Goal: Task Accomplishment & Management: Use online tool/utility

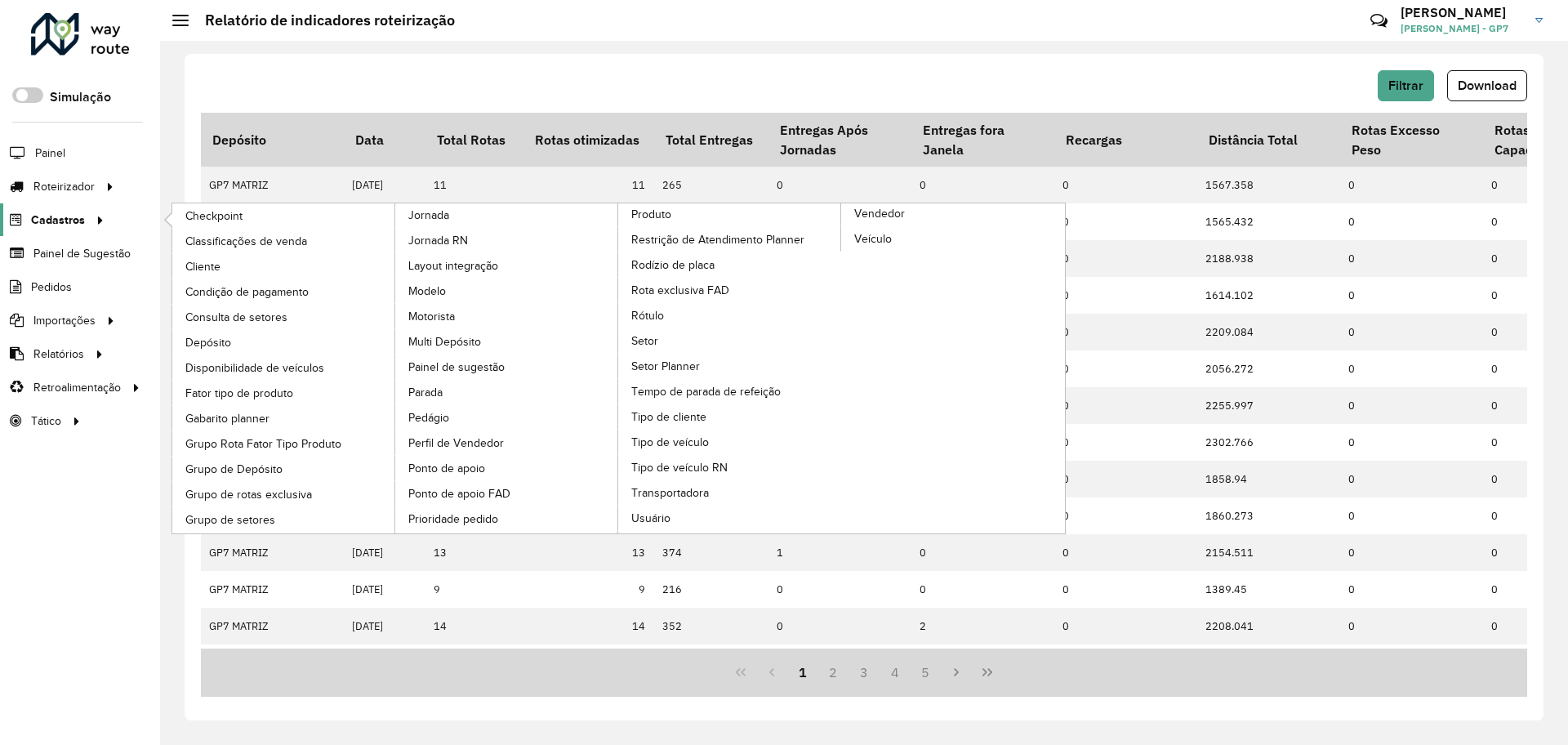
scroll to position [0, 1461]
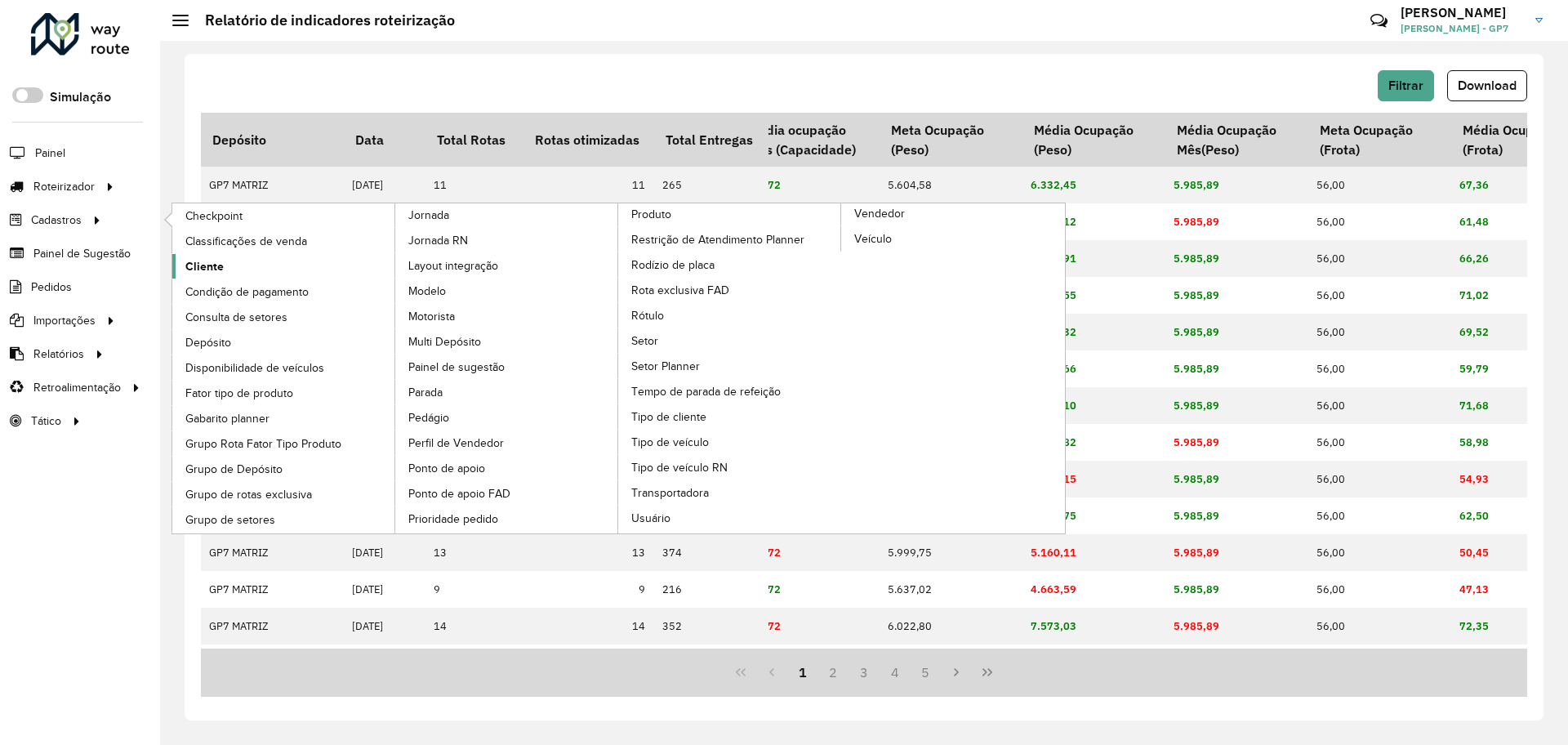
click at [223, 257] on link "Cliente" at bounding box center [284, 266] width 224 height 25
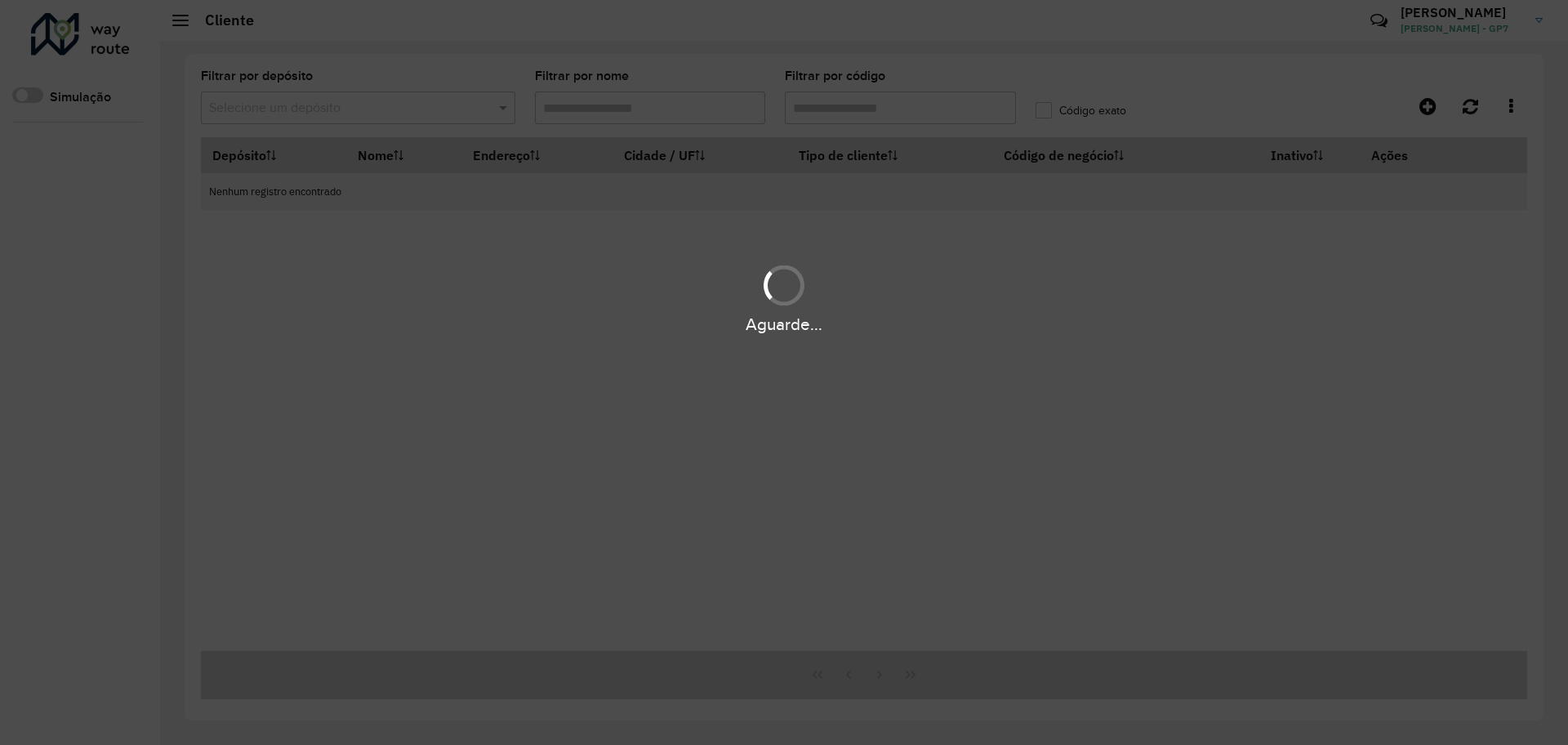
type input "****"
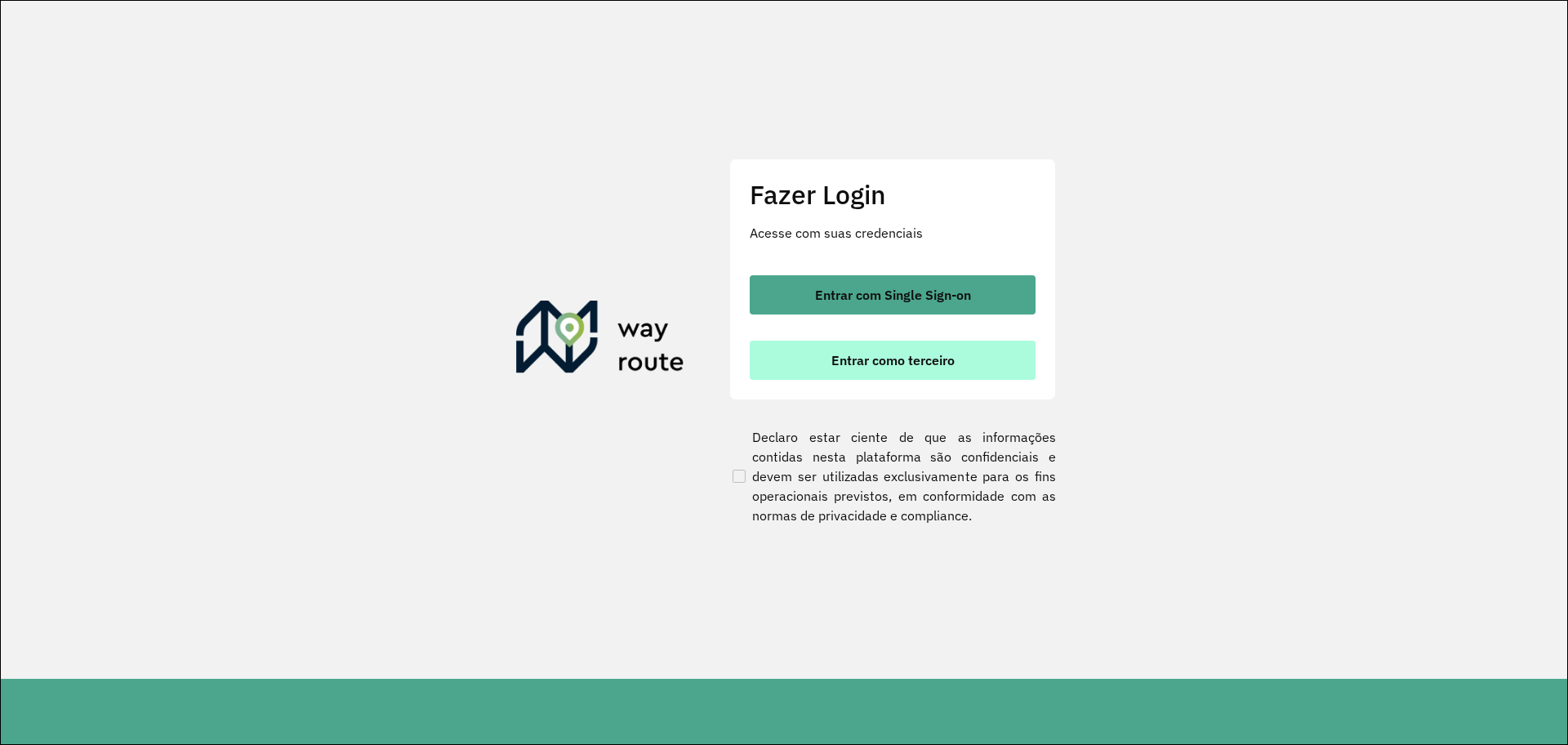
click at [855, 355] on span "Entrar como terceiro" at bounding box center [893, 360] width 123 height 13
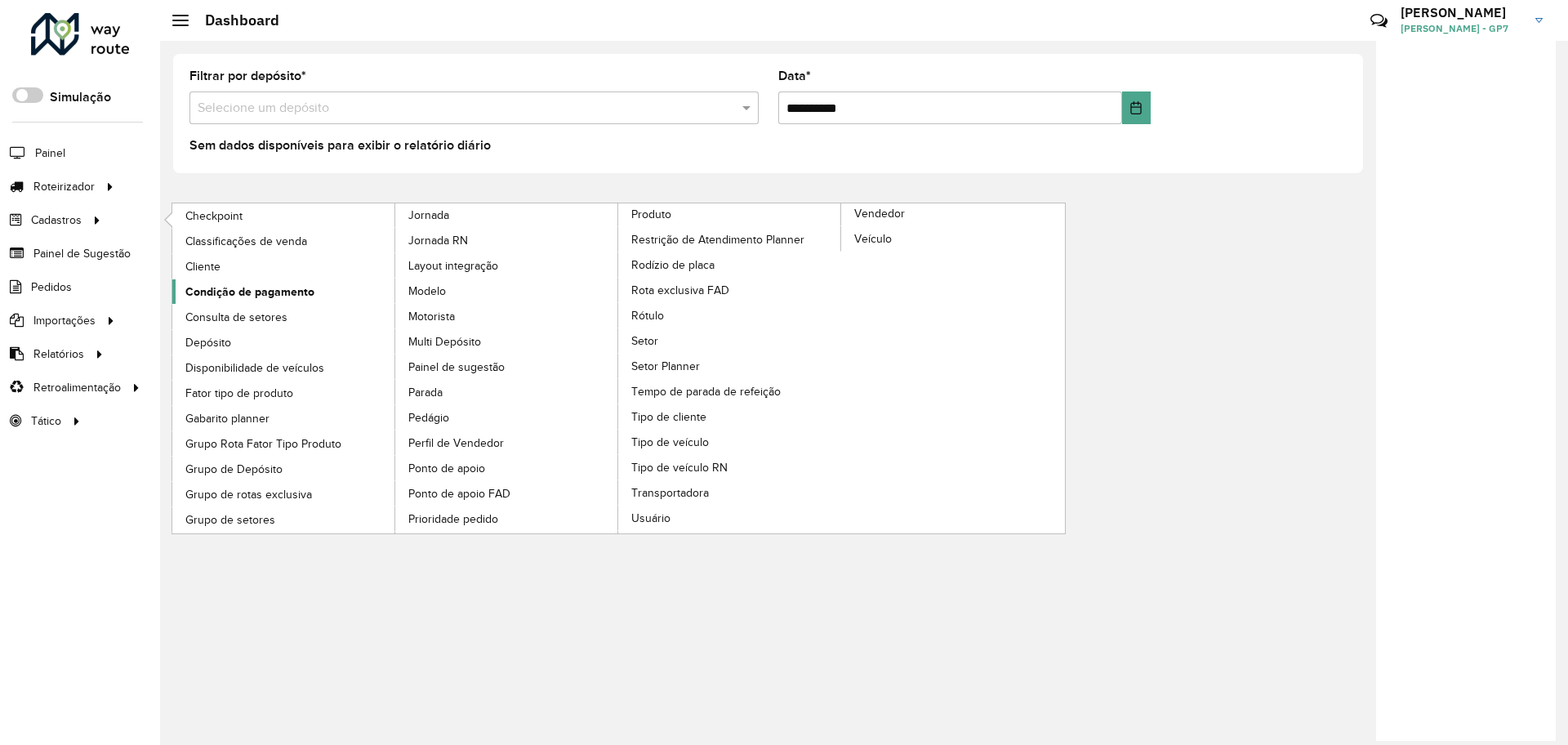
click at [217, 279] on link "Condição de pagamento" at bounding box center [284, 291] width 224 height 25
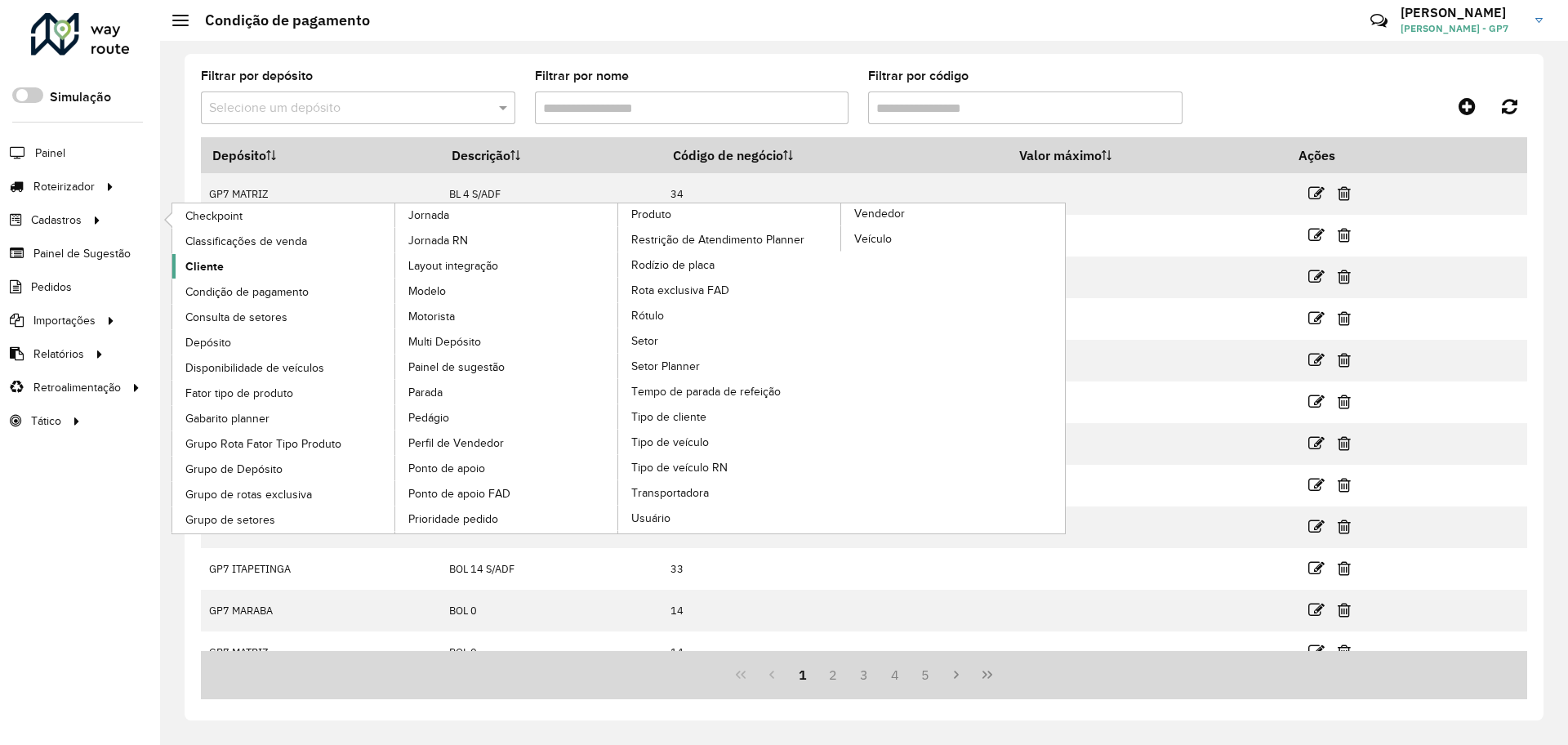
click at [204, 264] on span "Cliente" at bounding box center [204, 266] width 38 height 17
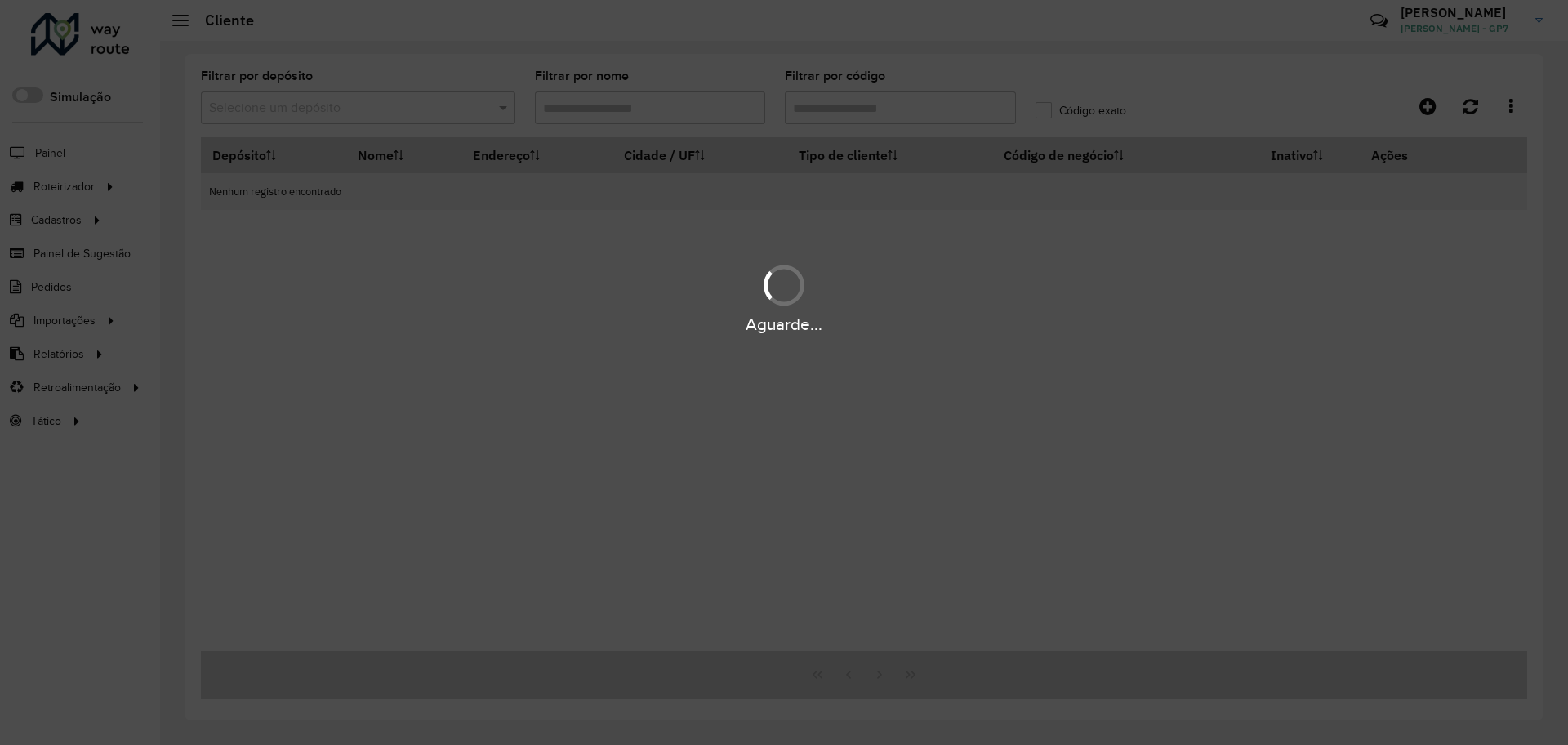
click at [840, 115] on div "Aguarde..." at bounding box center [784, 372] width 1568 height 745
click at [841, 115] on div "Aguarde..." at bounding box center [784, 372] width 1568 height 745
click at [846, 111] on div "Aguarde..." at bounding box center [784, 372] width 1568 height 745
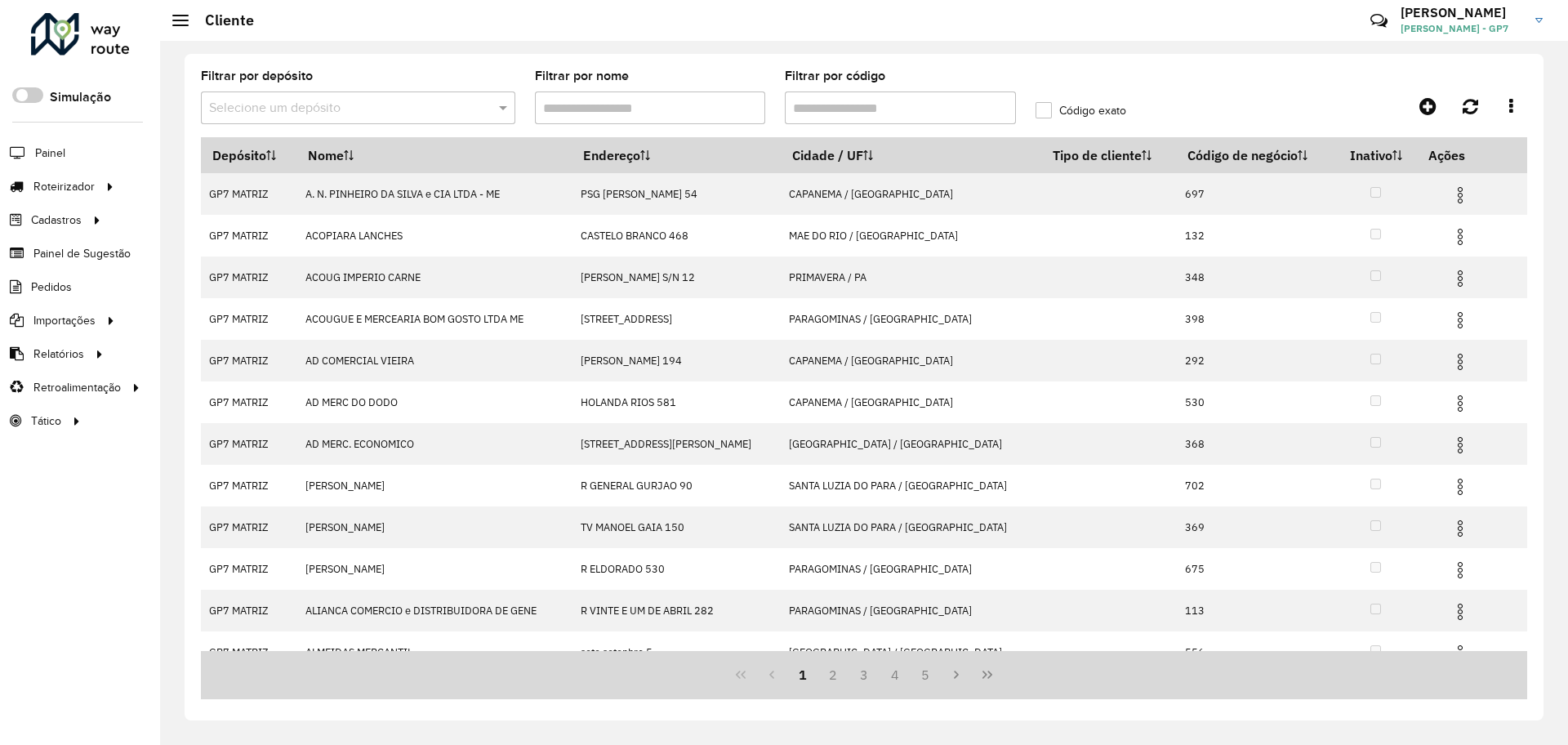
click at [846, 110] on input "Filtrar por código" at bounding box center [900, 107] width 231 height 33
type input "****"
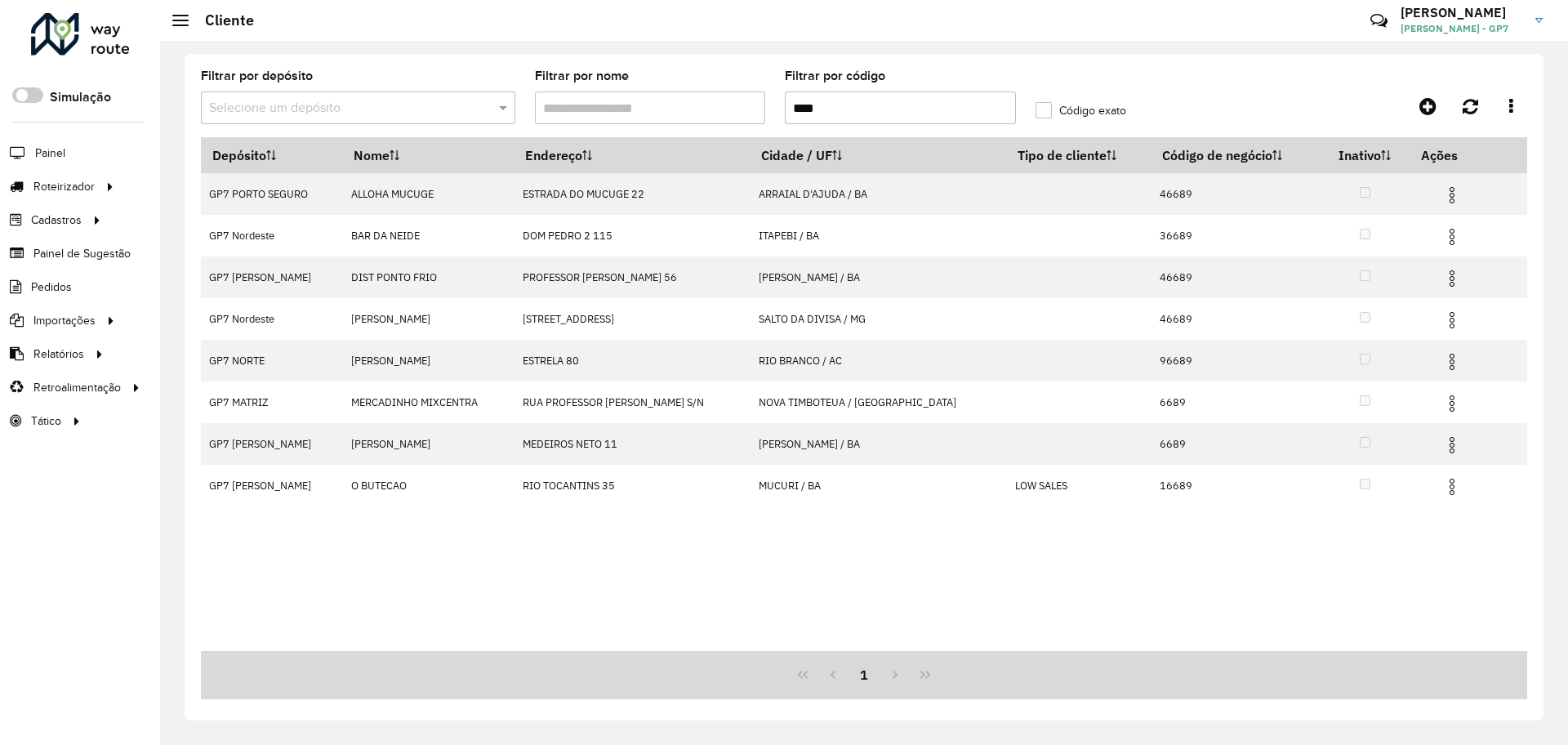
click at [1046, 112] on label "Código exato" at bounding box center [1081, 110] width 91 height 17
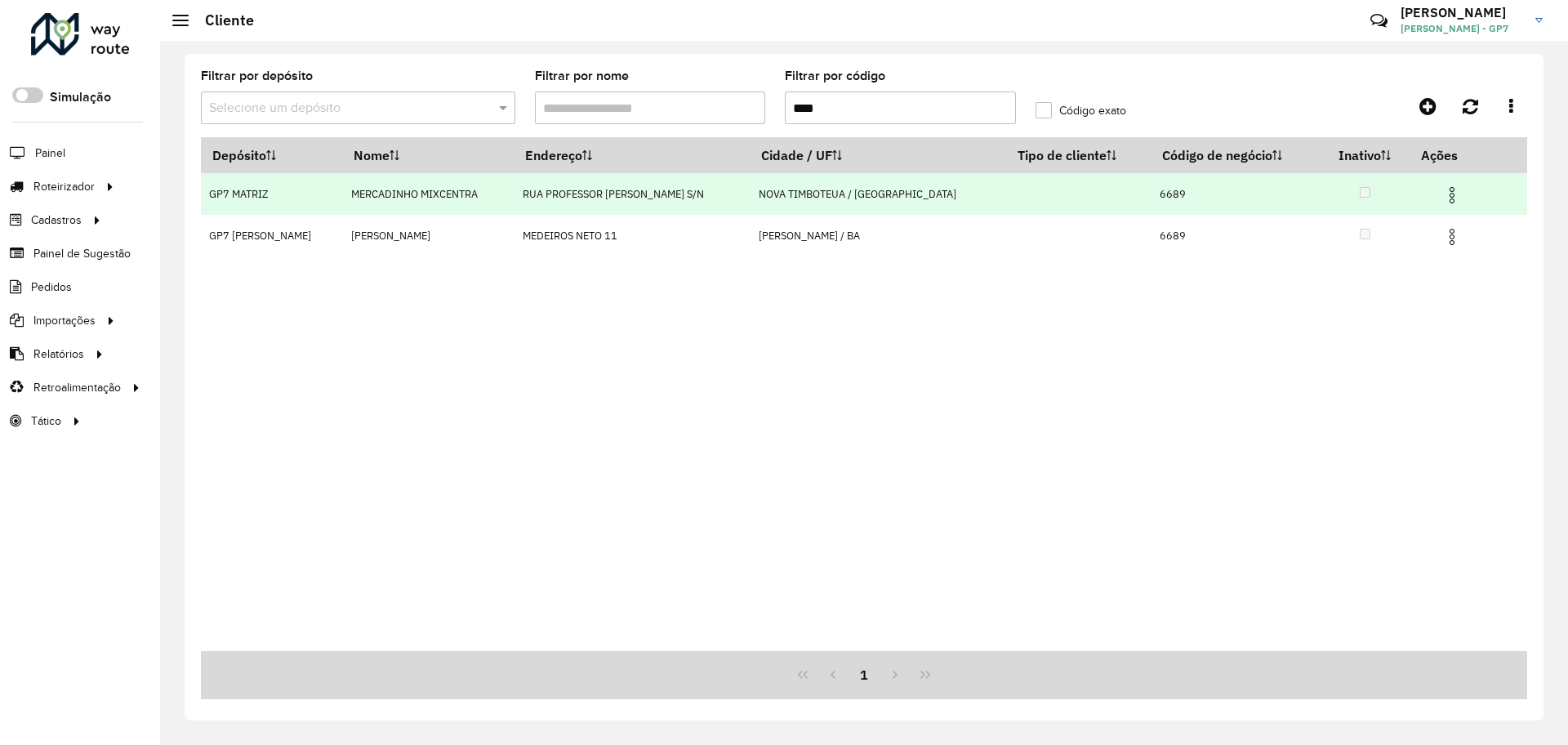
click at [1451, 188] on img at bounding box center [1452, 195] width 20 height 20
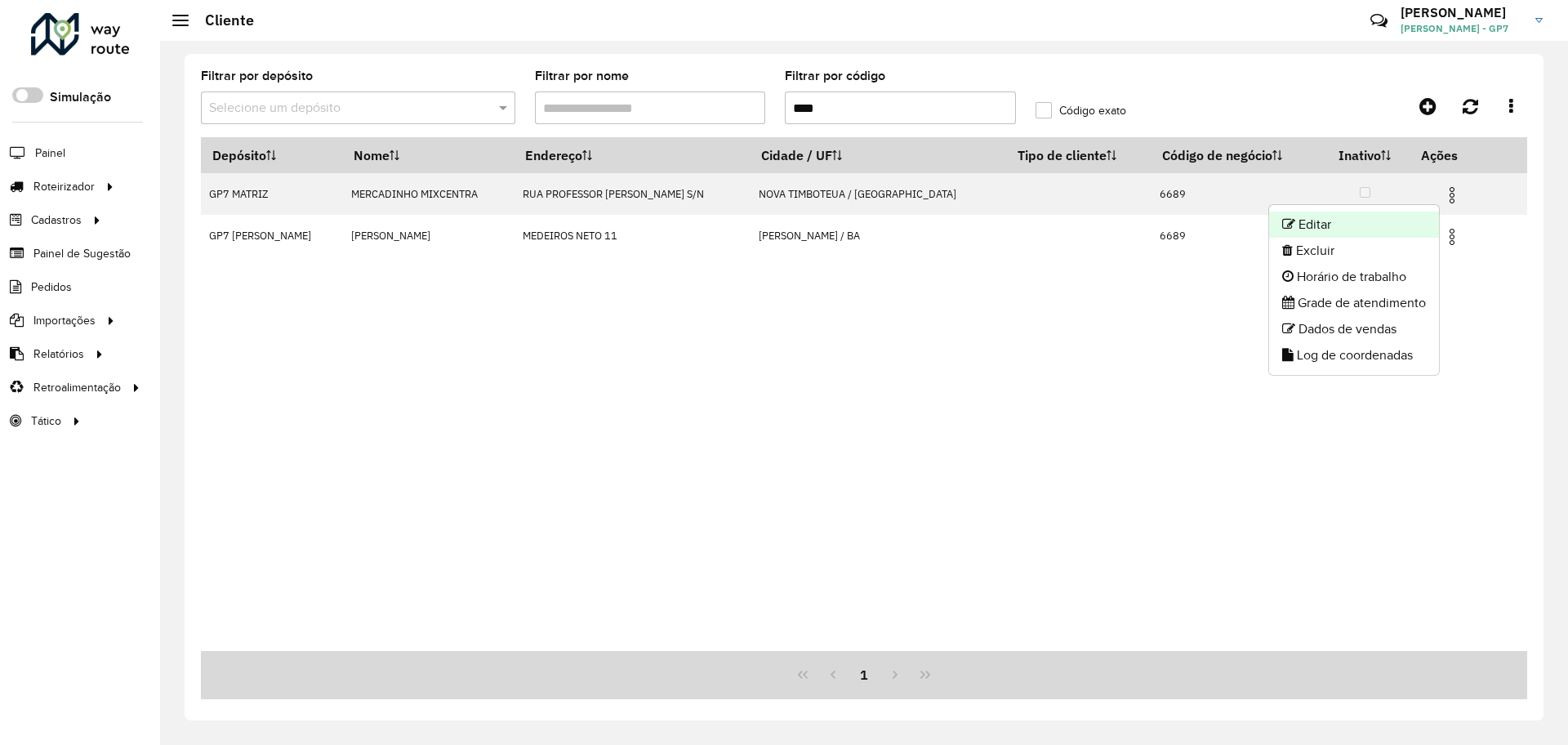
click at [1346, 229] on li "Editar" at bounding box center [1354, 225] width 170 height 27
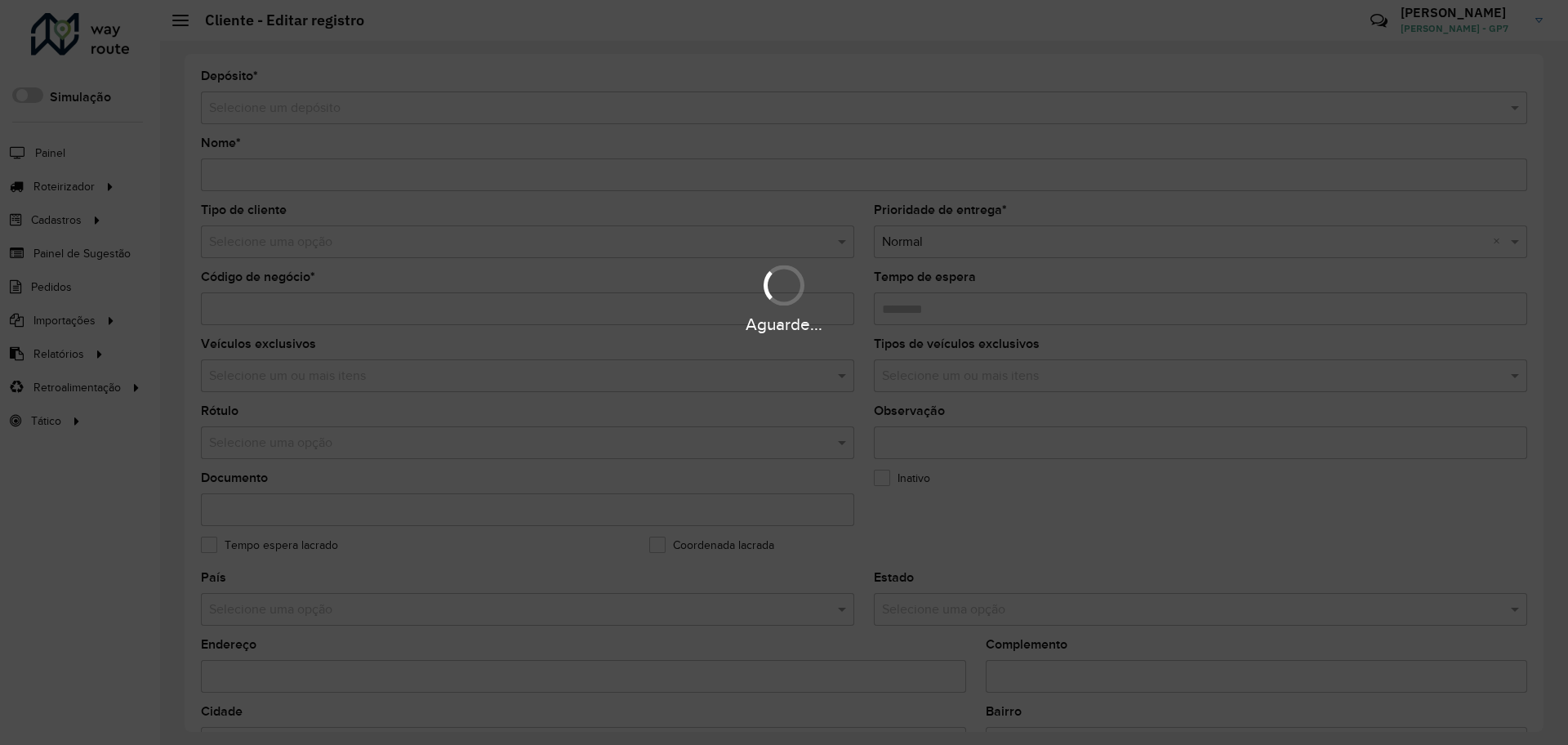
type input "**********"
type input "****"
type input "********"
type input "**********"
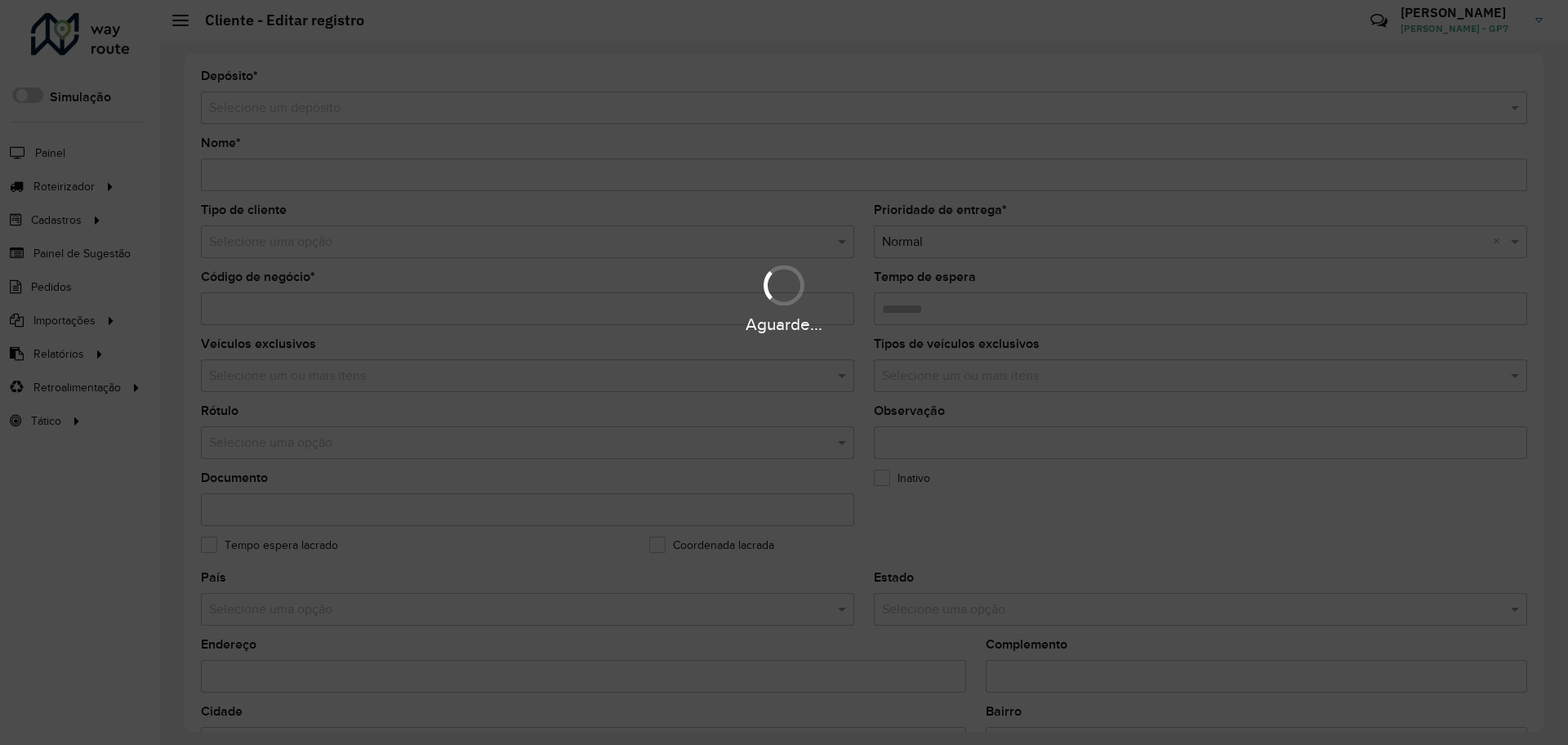
type input "******"
type input "*********"
type input "**********"
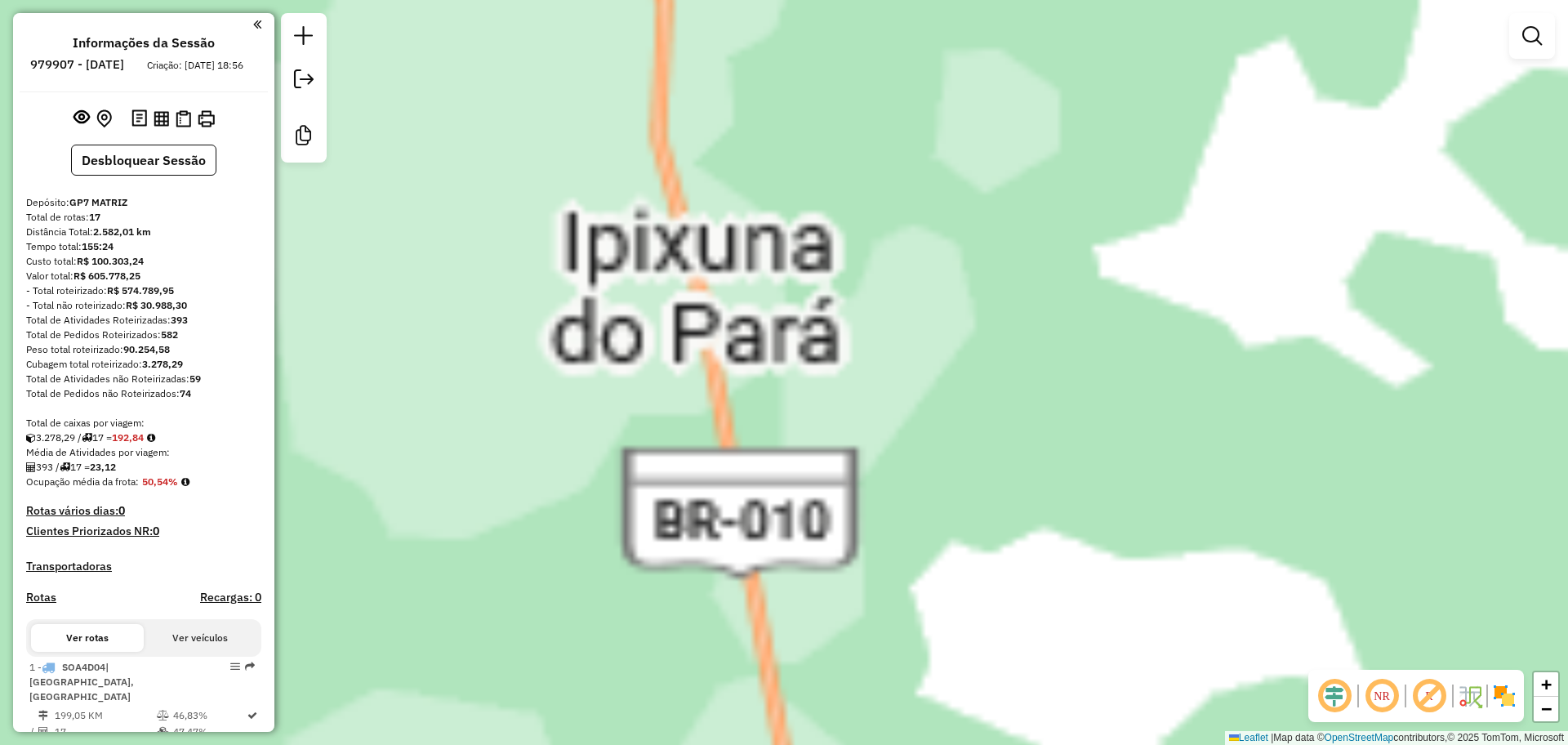
scroll to position [841, 0]
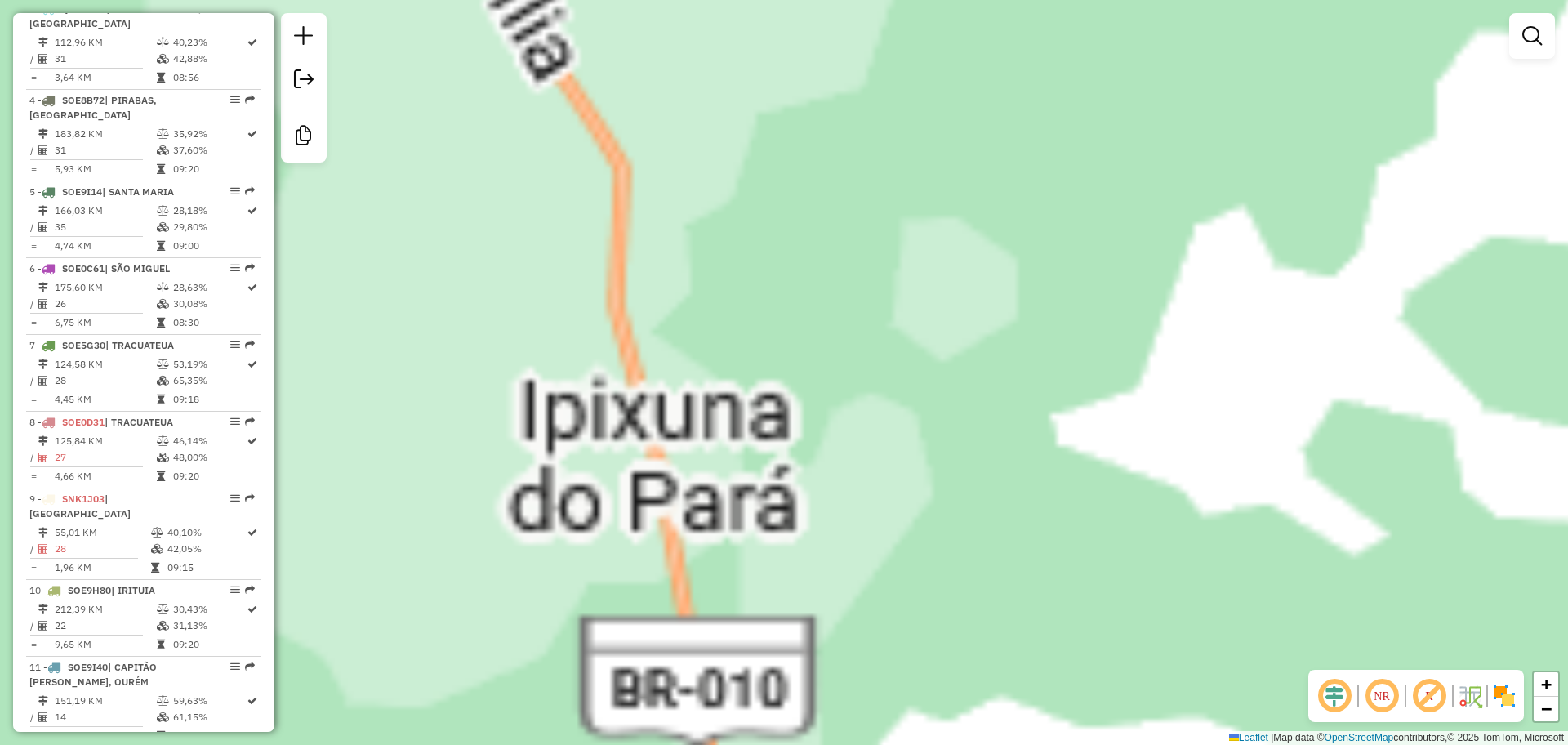
drag, startPoint x: 965, startPoint y: 398, endPoint x: 932, endPoint y: 413, distance: 36.2
click at [925, 524] on div "Janela de atendimento Grade de atendimento Capacidade Transportadoras Veículos …" at bounding box center [784, 372] width 1568 height 745
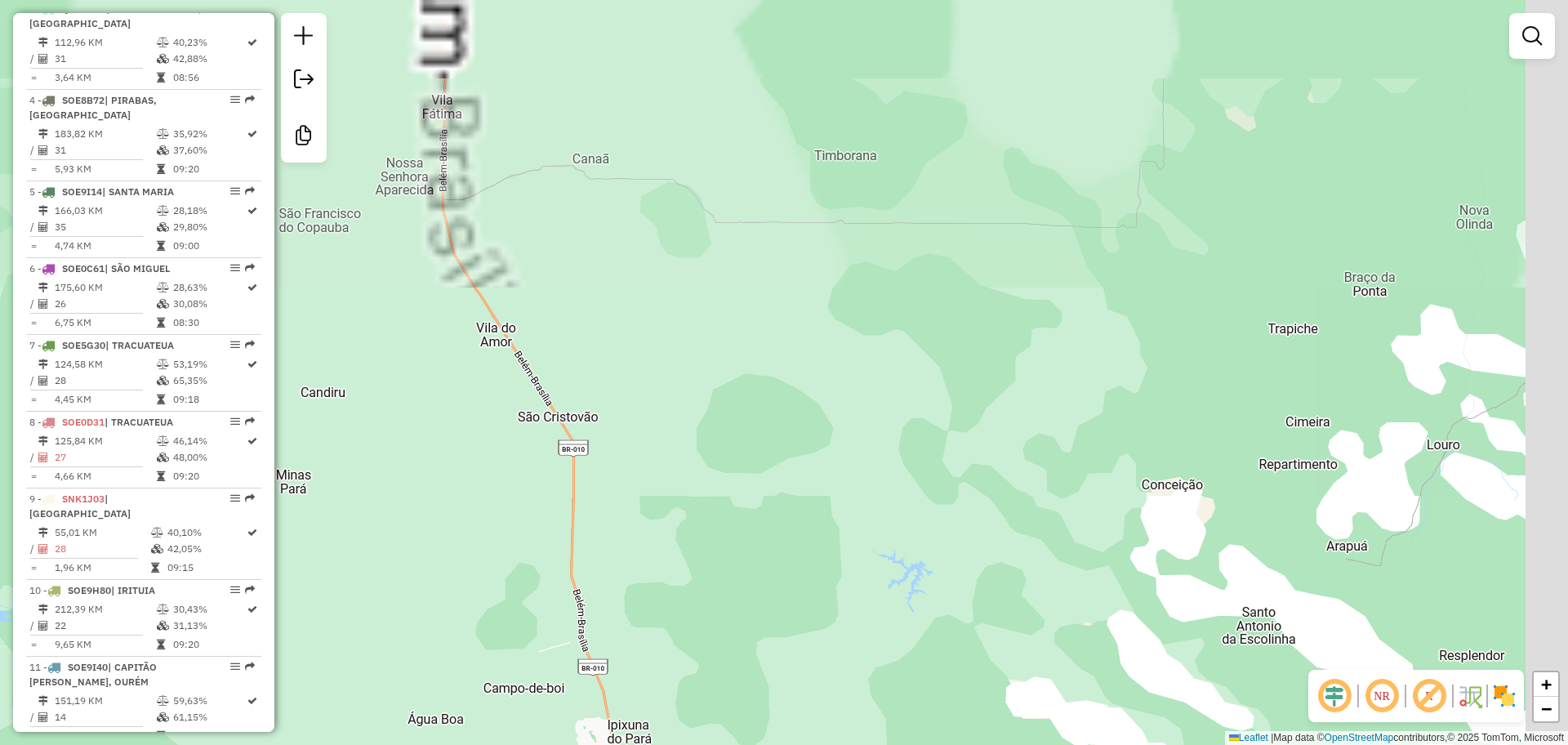
drag, startPoint x: 987, startPoint y: 212, endPoint x: 885, endPoint y: 613, distance: 413.8
click at [870, 664] on div "Janela de atendimento Grade de atendimento Capacidade Transportadoras Veículos …" at bounding box center [784, 372] width 1568 height 745
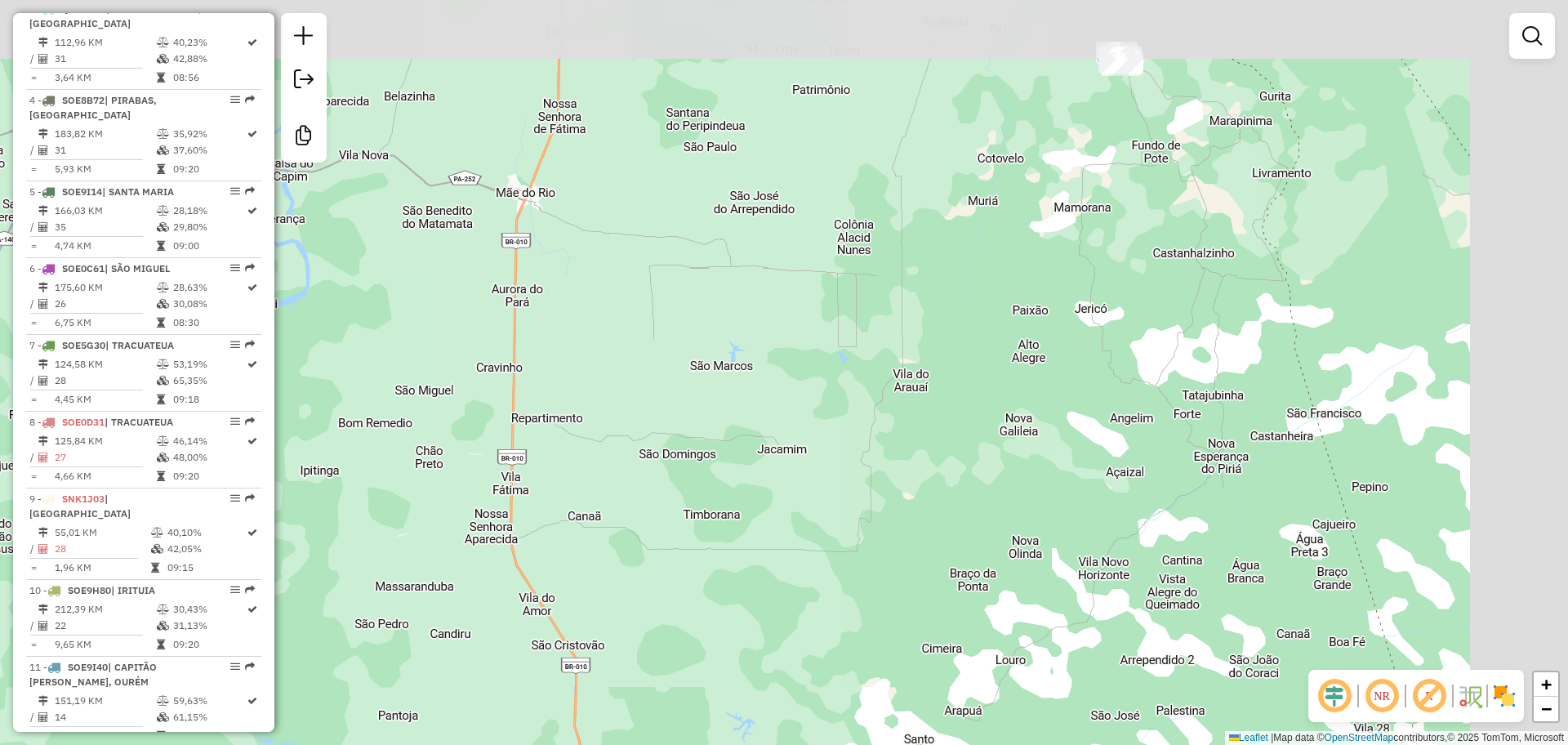
drag, startPoint x: 1131, startPoint y: 267, endPoint x: 782, endPoint y: 563, distance: 457.6
click at [782, 563] on div "Janela de atendimento Grade de atendimento Capacidade Transportadoras Veículos …" at bounding box center [784, 372] width 1568 height 745
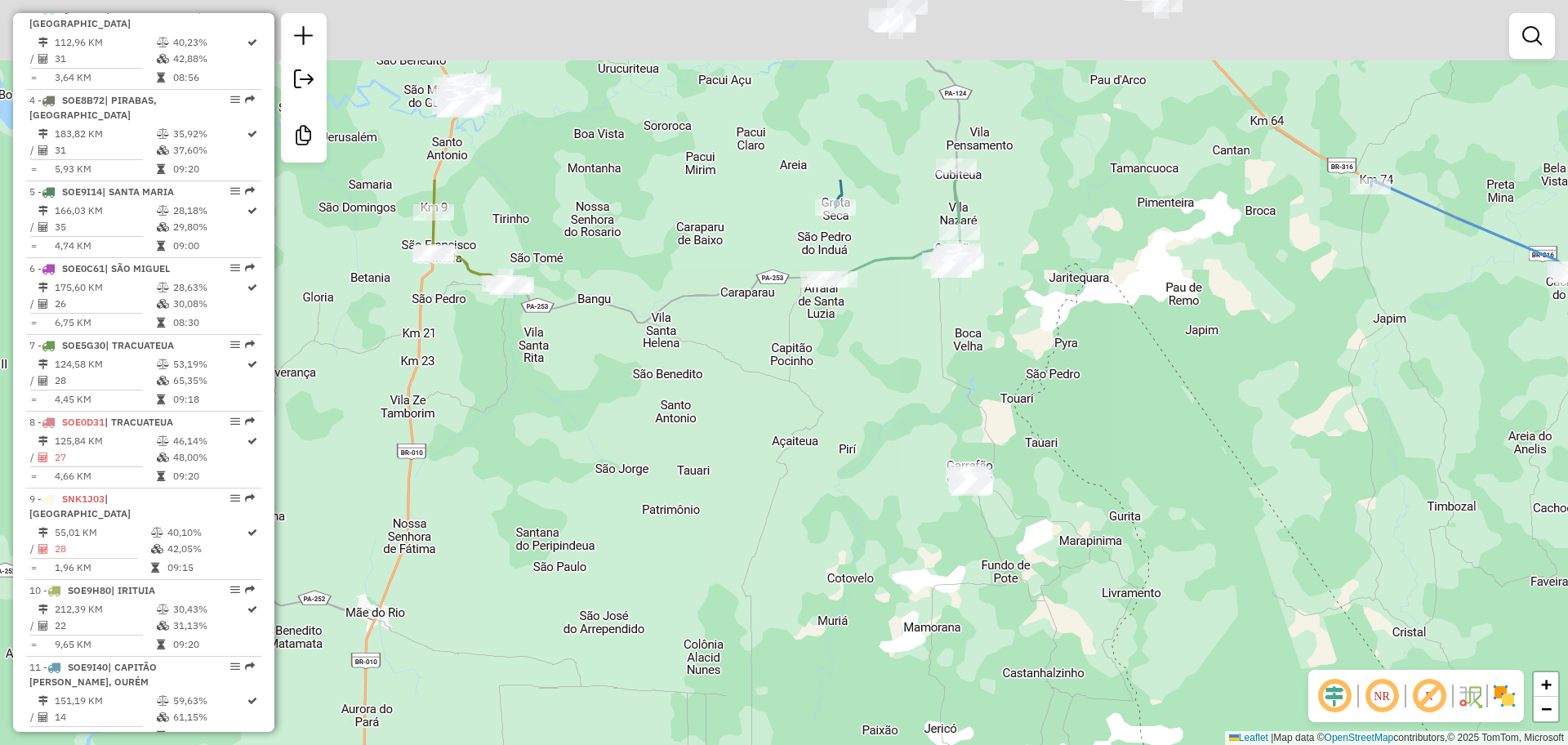
drag, startPoint x: 857, startPoint y: 253, endPoint x: 884, endPoint y: 529, distance: 277.3
click at [892, 572] on div "Janela de atendimento Grade de atendimento Capacidade Transportadoras Veículos …" at bounding box center [784, 372] width 1568 height 745
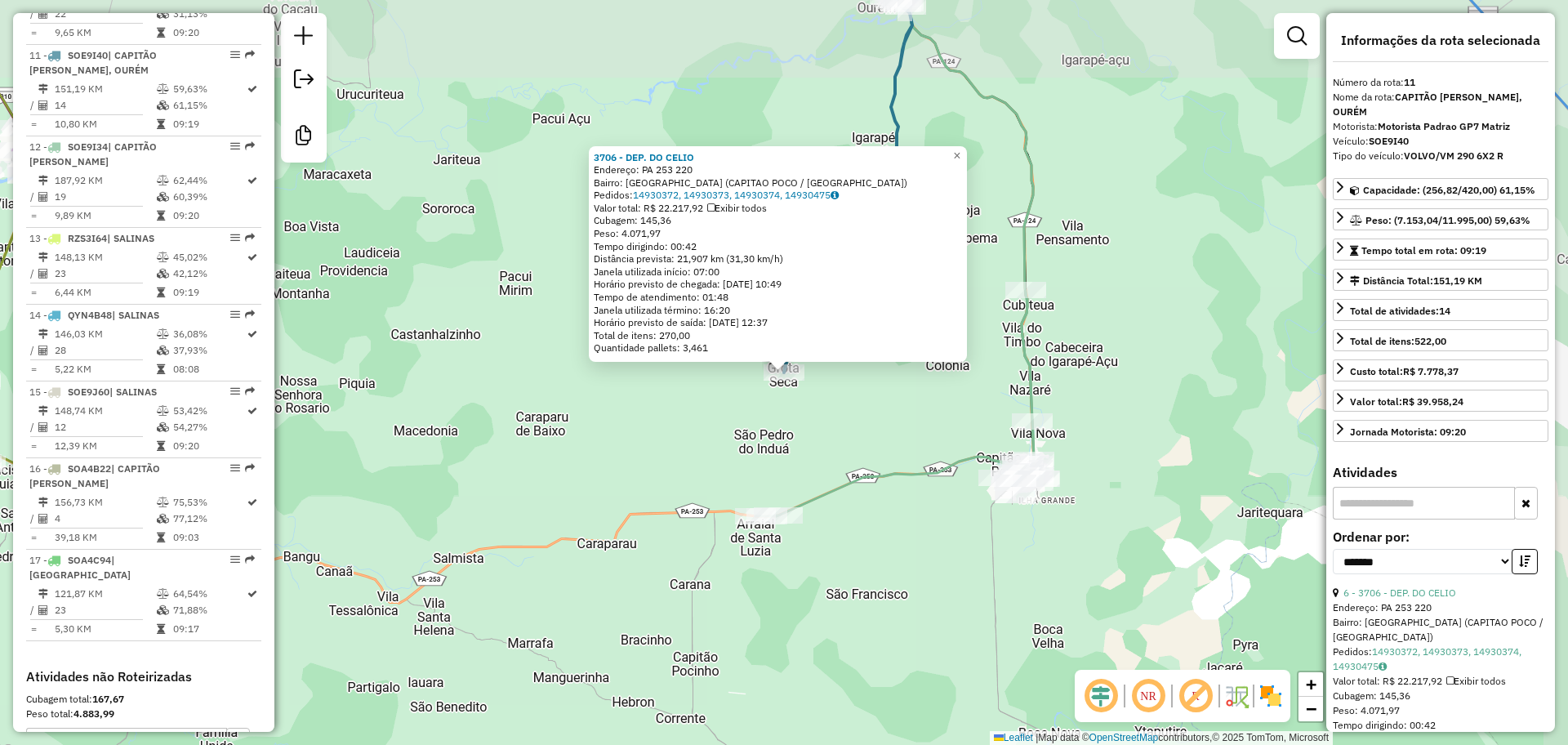
scroll to position [1484, 0]
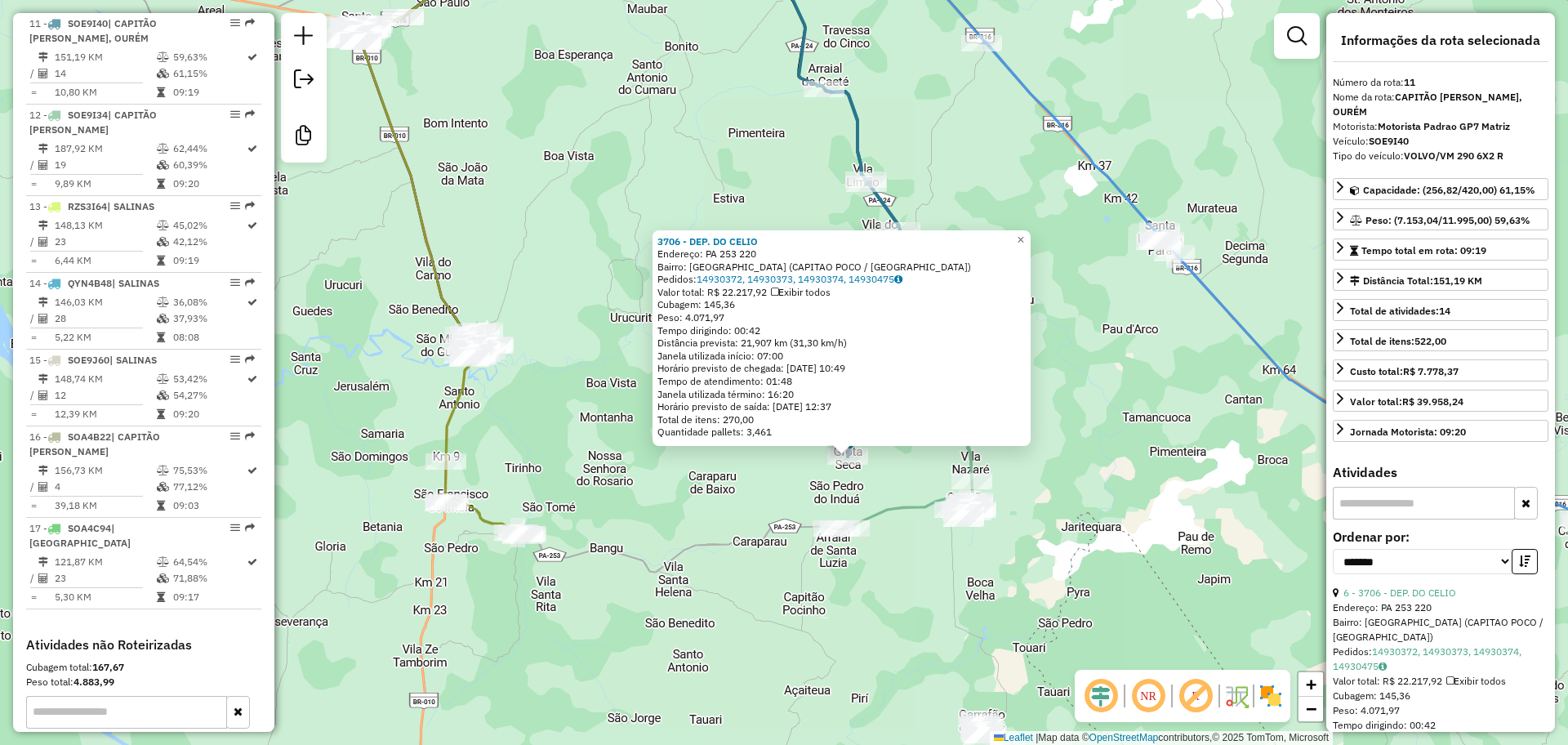
click at [920, 580] on div "3706 - DEP. DO CELIO Endereço: PA 253 220 Bairro: VILA SANTANA (CAPITAO POCO / …" at bounding box center [784, 372] width 1568 height 745
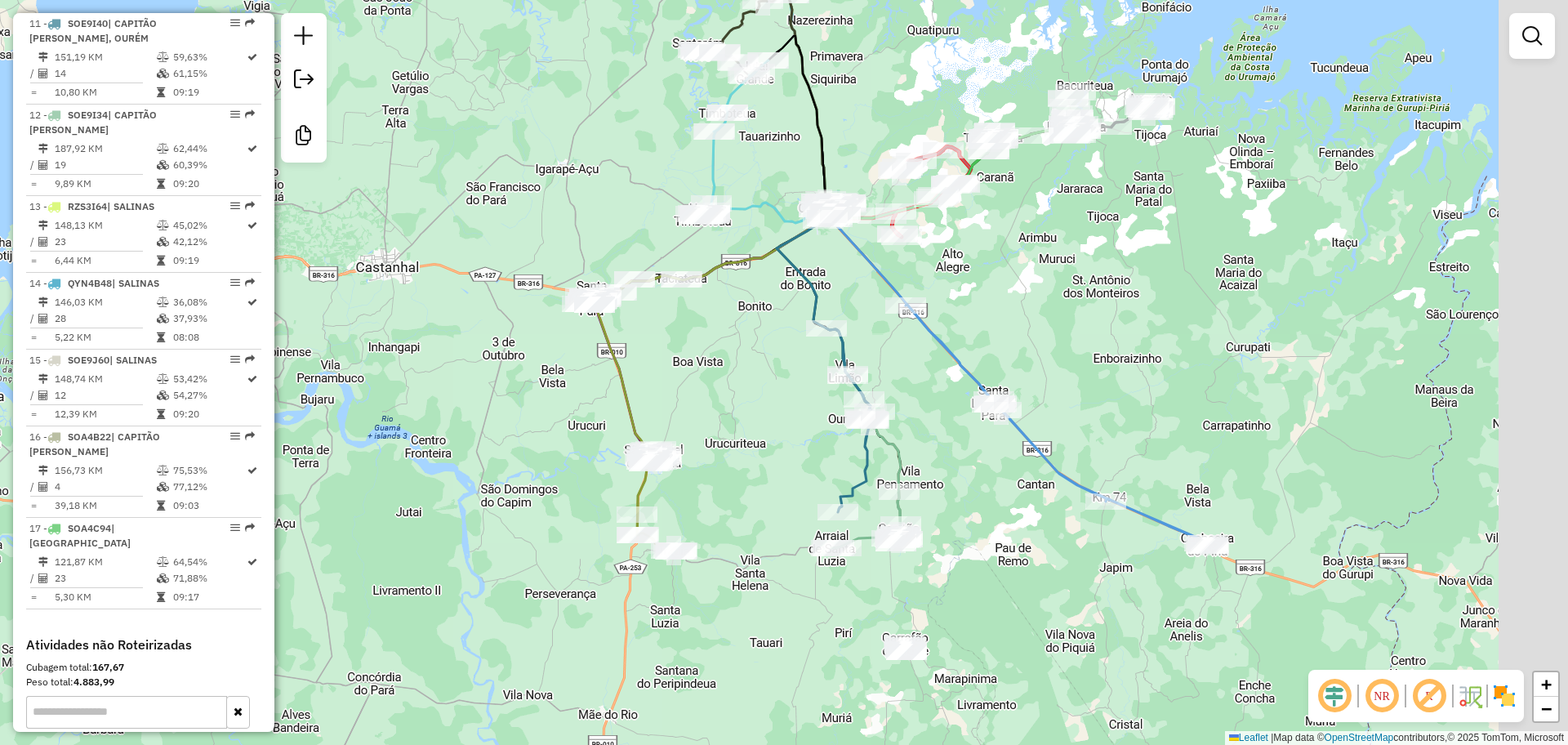
drag, startPoint x: 1201, startPoint y: 372, endPoint x: 1125, endPoint y: 384, distance: 76.9
click at [1125, 384] on div "Janela de atendimento Grade de atendimento Capacidade Transportadoras Veículos …" at bounding box center [784, 372] width 1568 height 745
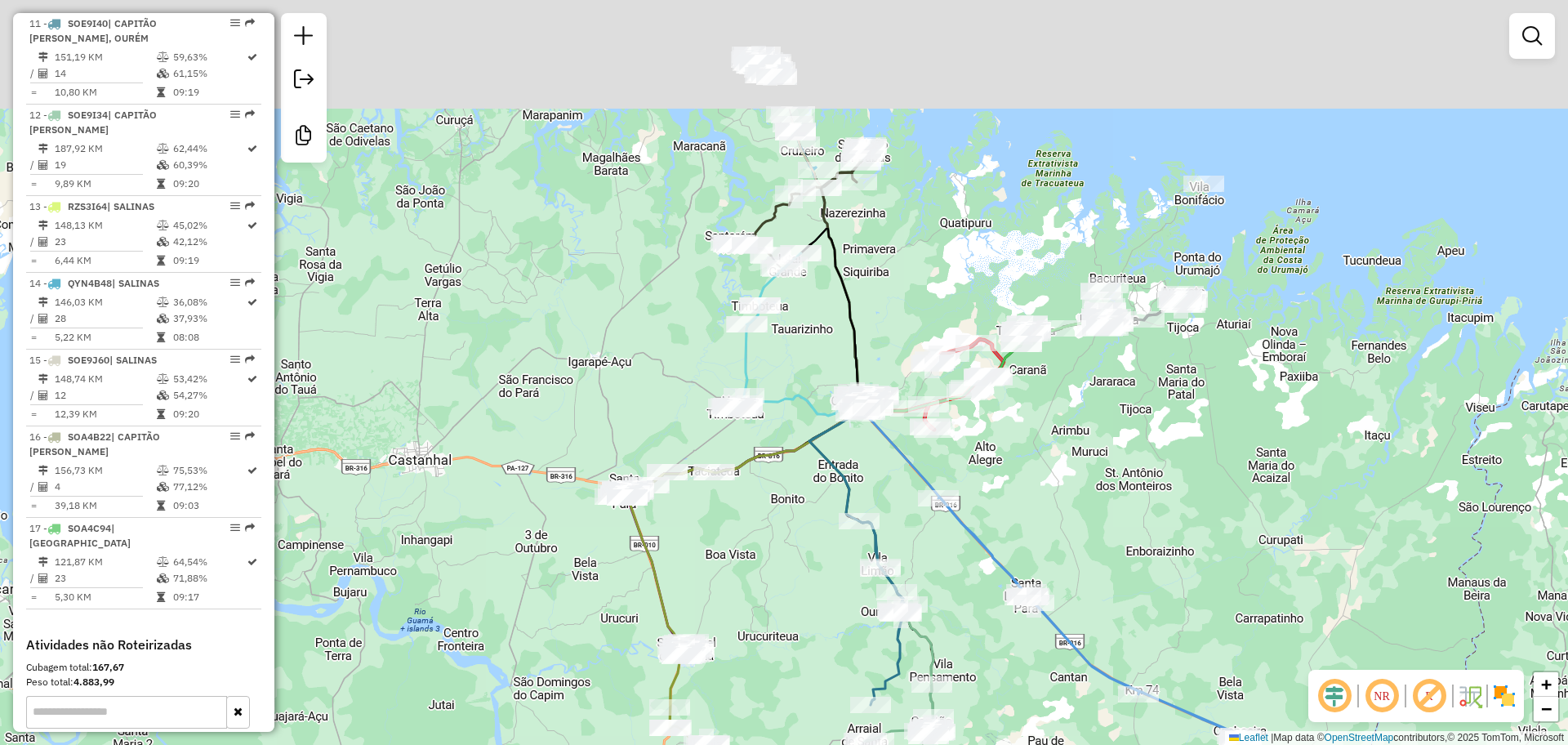
drag, startPoint x: 696, startPoint y: 326, endPoint x: 731, endPoint y: 539, distance: 215.9
click at [731, 550] on div "Janela de atendimento Grade de atendimento Capacidade Transportadoras Veículos …" at bounding box center [784, 372] width 1568 height 745
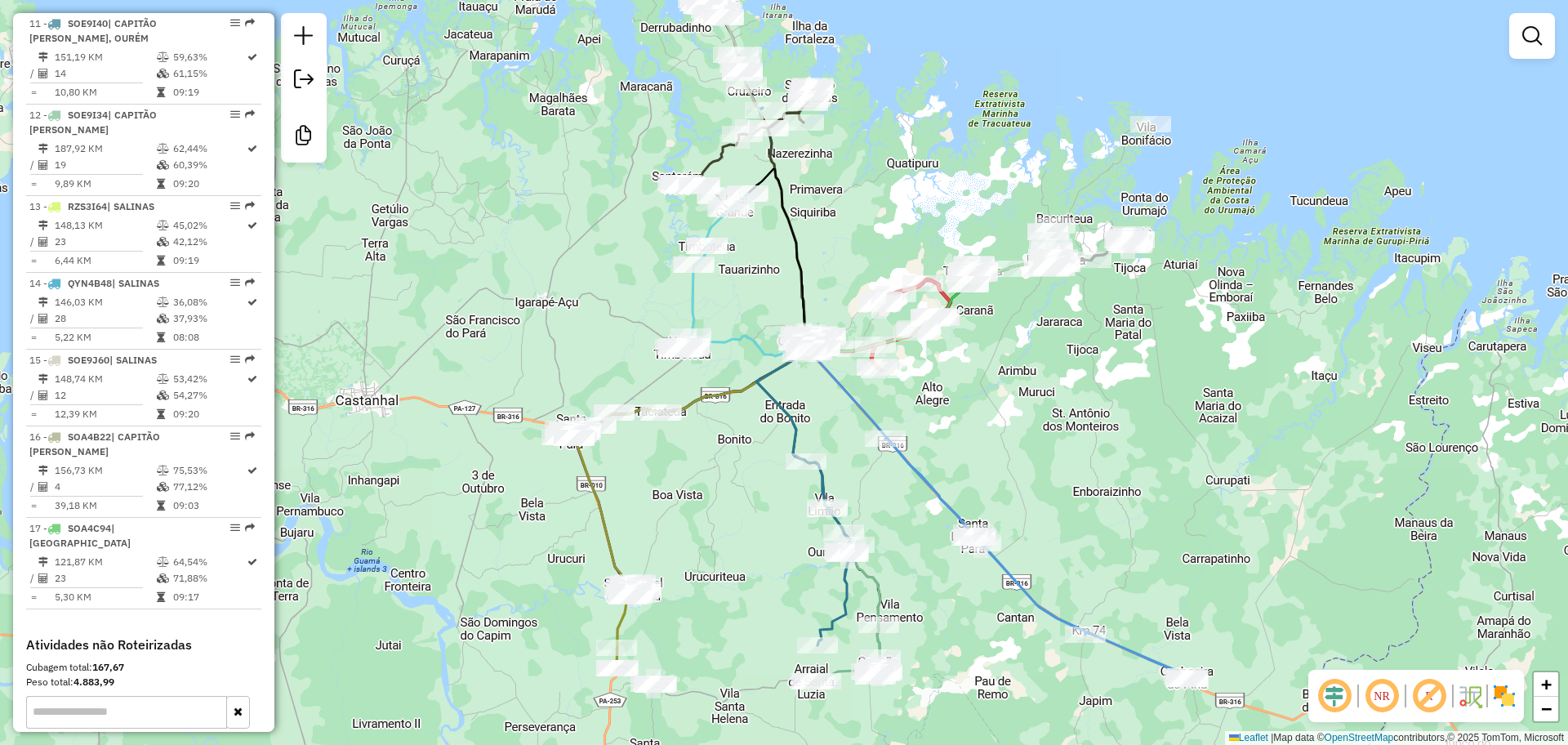
drag, startPoint x: 1137, startPoint y: 578, endPoint x: 1081, endPoint y: 488, distance: 106.0
click at [1081, 488] on div "Janela de atendimento Grade de atendimento Capacidade Transportadoras Veículos …" at bounding box center [784, 372] width 1568 height 745
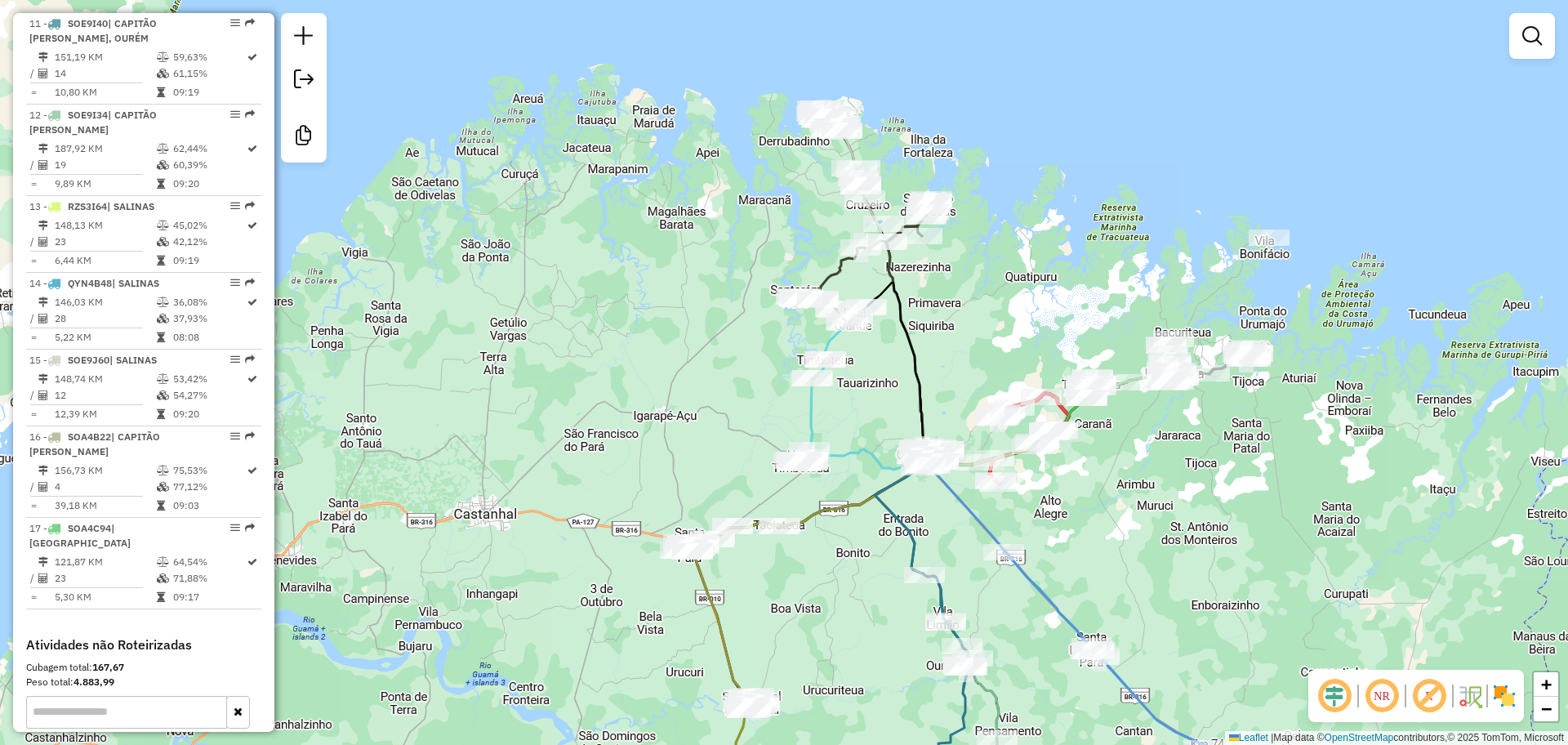
drag, startPoint x: 1088, startPoint y: 477, endPoint x: 1205, endPoint y: 590, distance: 162.7
click at [1205, 590] on div "Janela de atendimento Grade de atendimento Capacidade Transportadoras Veículos …" at bounding box center [784, 372] width 1568 height 745
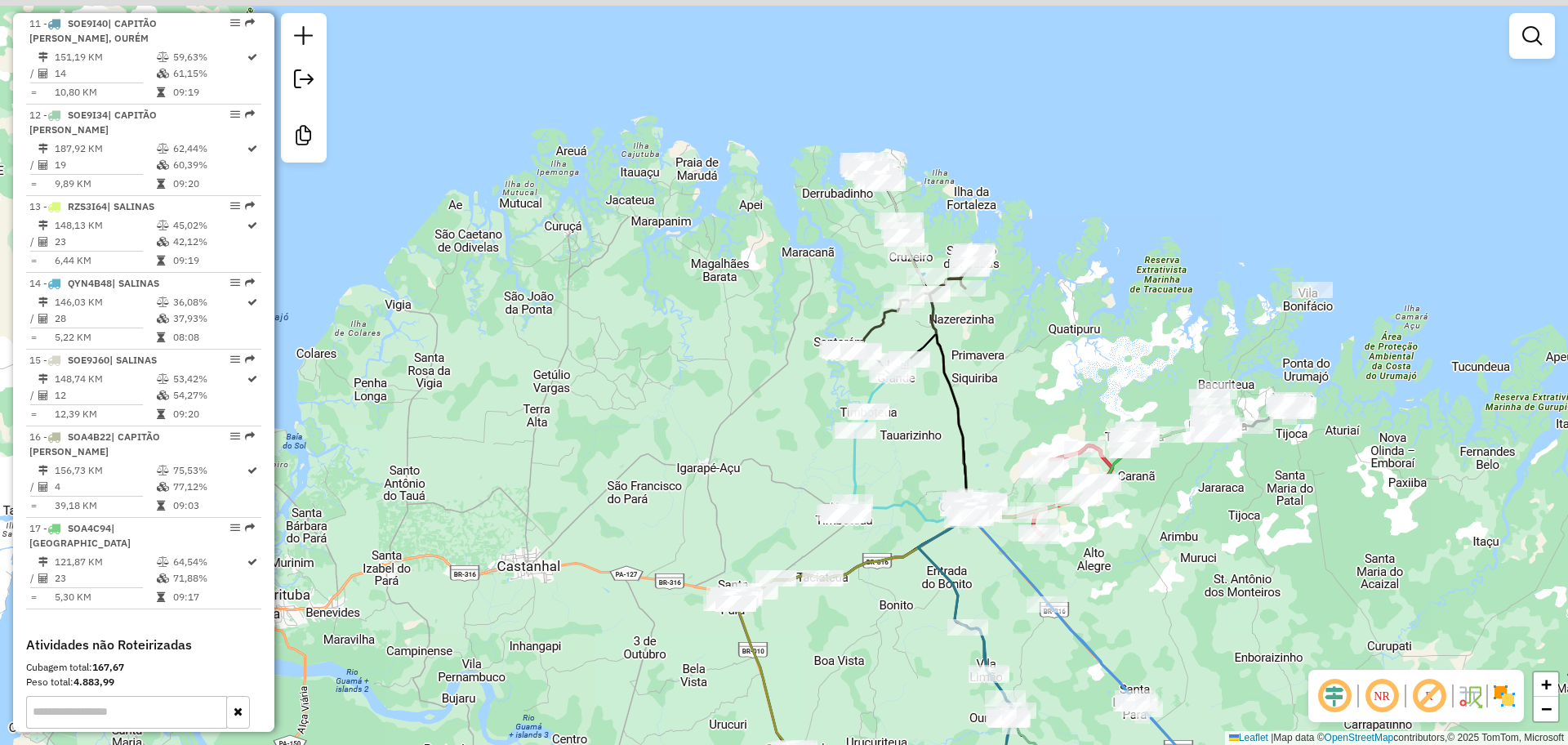
drag, startPoint x: 1061, startPoint y: 516, endPoint x: 1106, endPoint y: 570, distance: 70.3
click at [1106, 570] on div "Janela de atendimento Grade de atendimento Capacidade Transportadoras Veículos …" at bounding box center [784, 372] width 1568 height 745
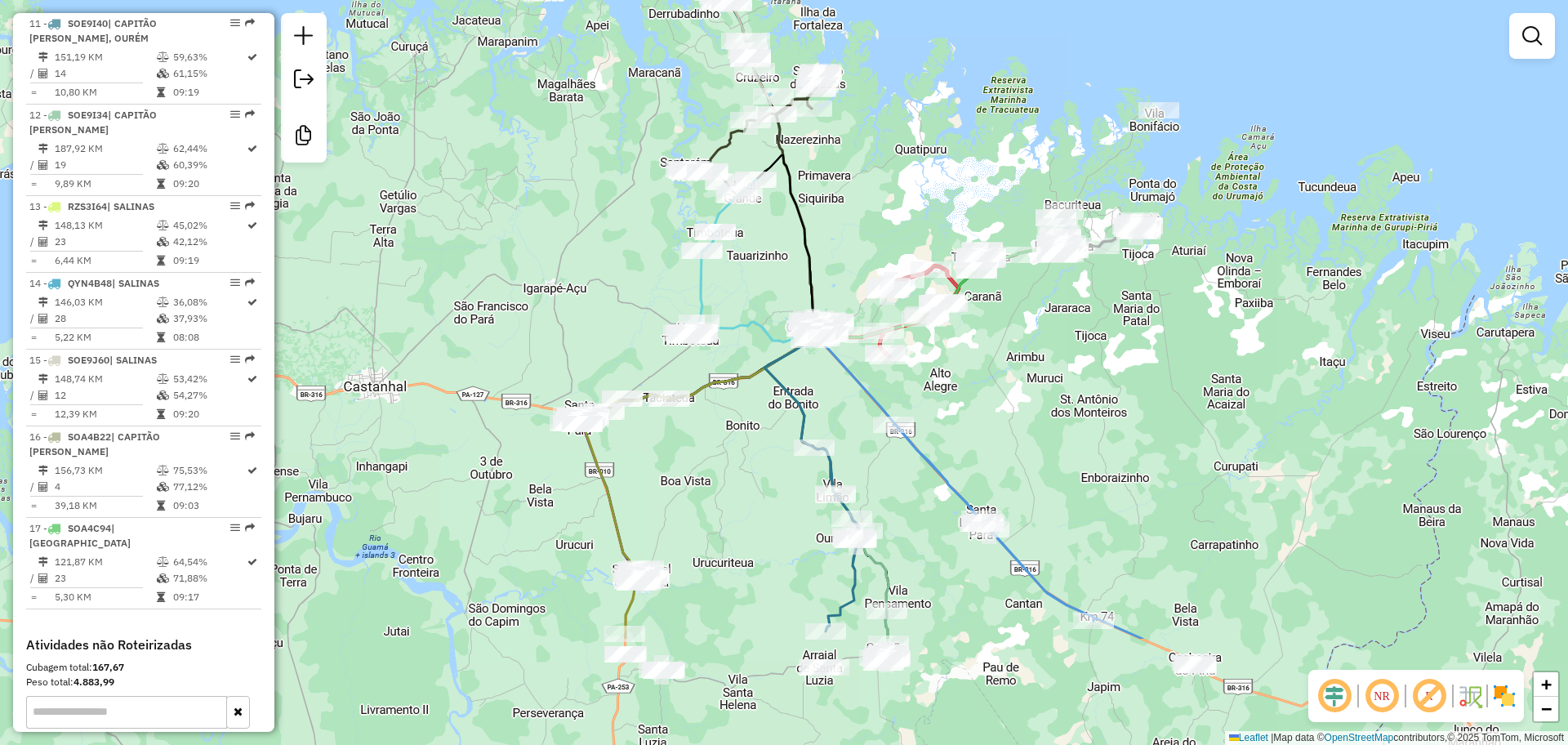
drag, startPoint x: 1052, startPoint y: 461, endPoint x: 1040, endPoint y: 439, distance: 25.1
click at [1040, 439] on div "Janela de atendimento Grade de atendimento Capacidade Transportadoras Veículos …" at bounding box center [784, 372] width 1568 height 745
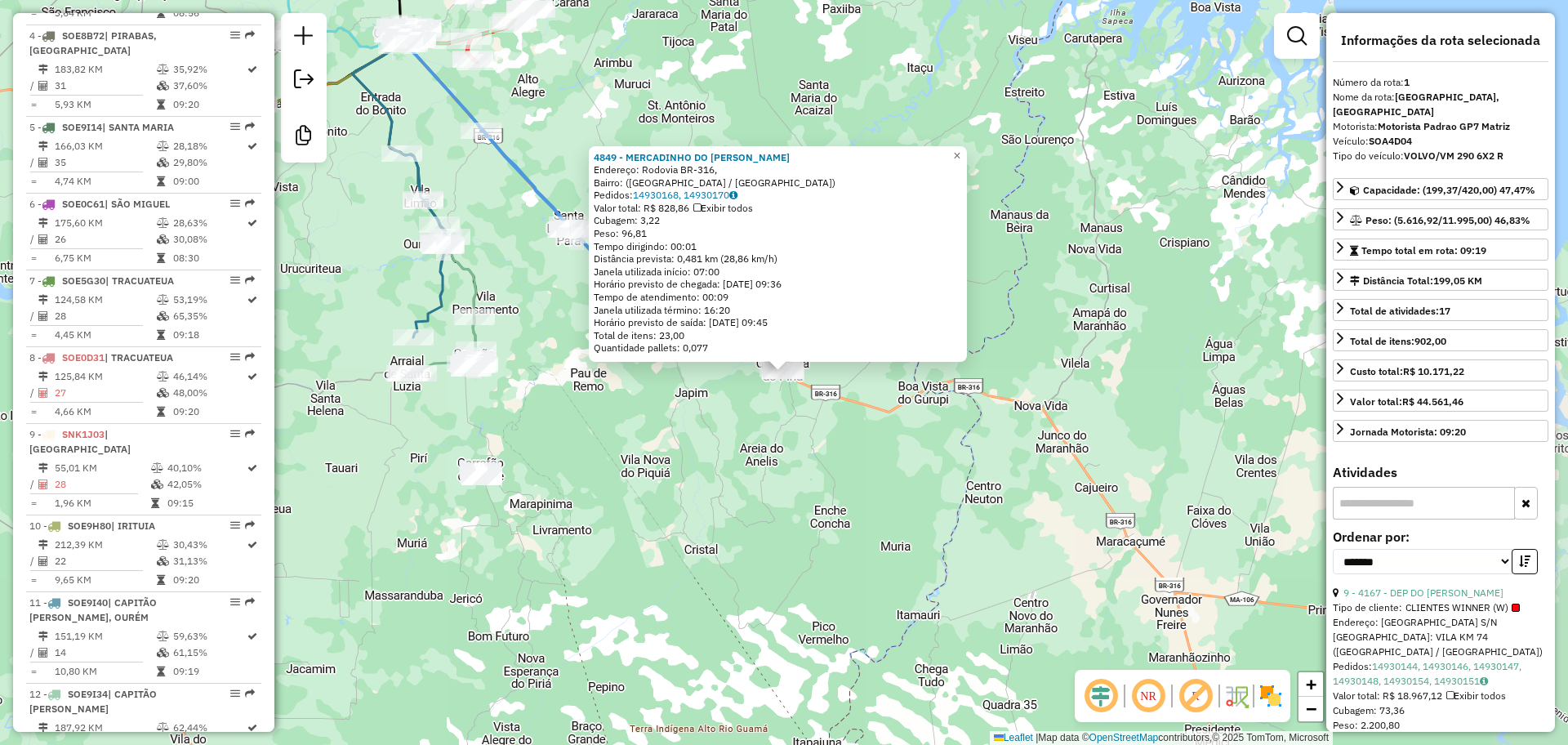
scroll to position [658, 0]
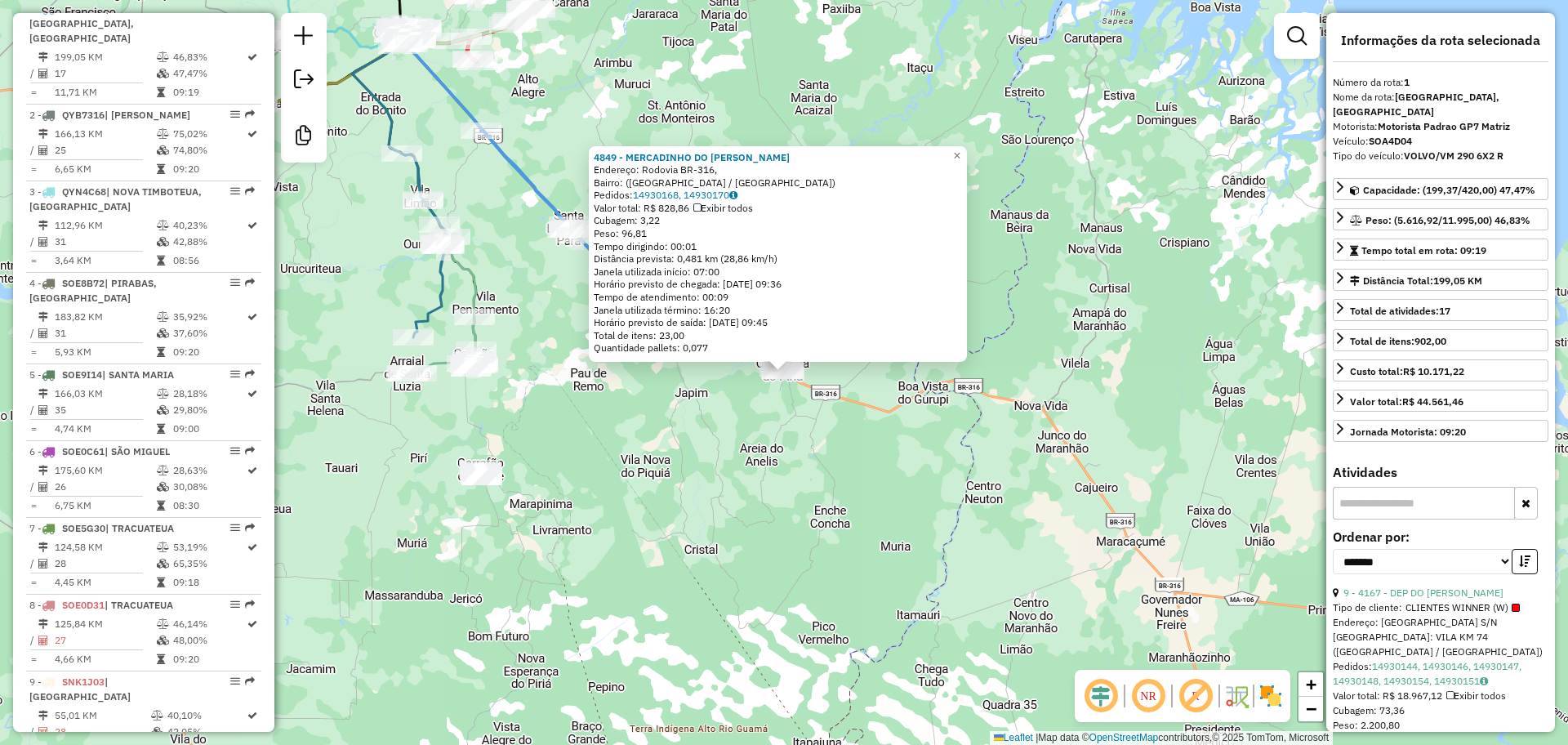
click at [1032, 592] on div "4849 - MERCADINHO DO IVAN Endereço: Rodovia BR-316, Bairro: (Cachoeira do Piriá…" at bounding box center [784, 372] width 1568 height 745
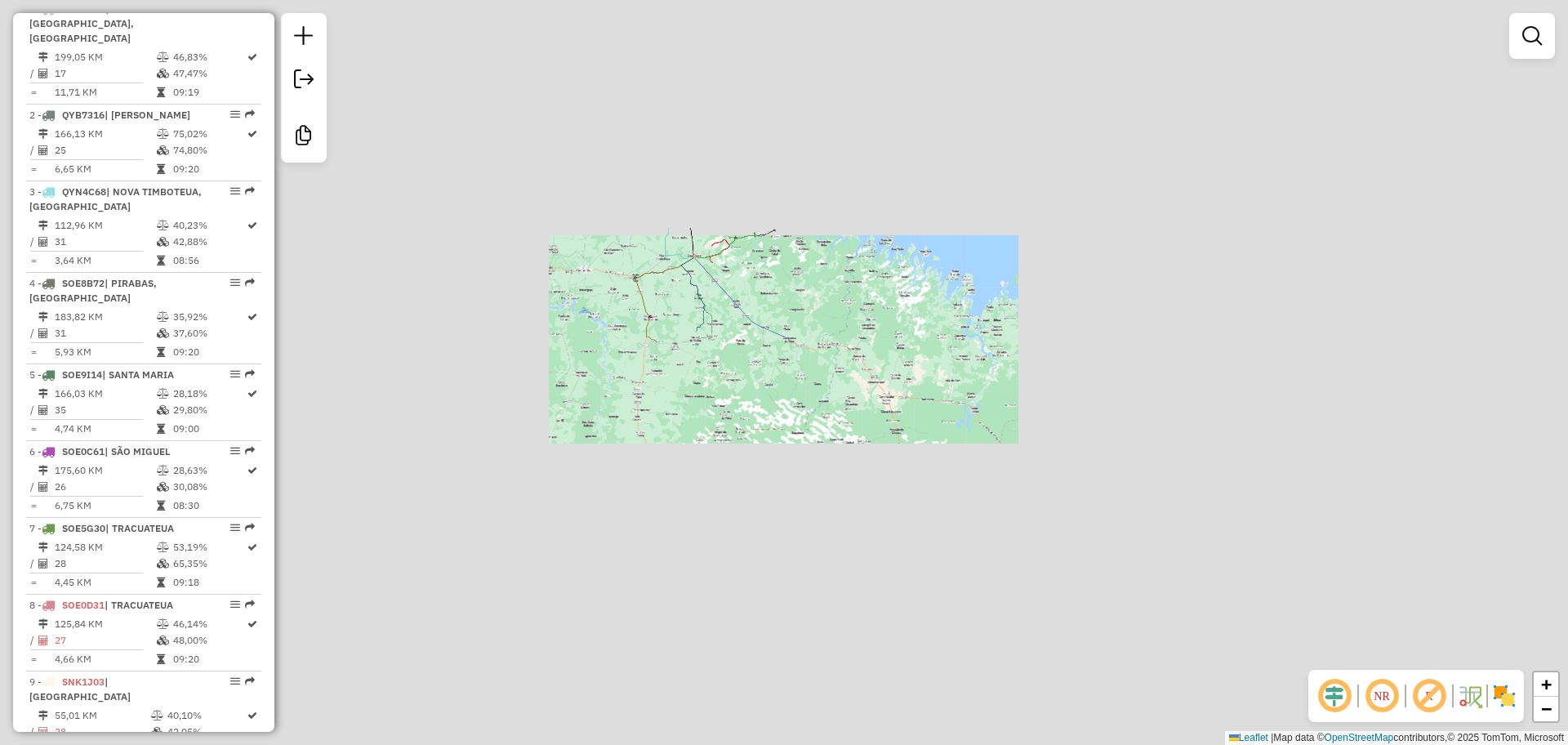
click at [788, 285] on div "Janela de atendimento Grade de atendimento Capacidade Transportadoras Veículos …" at bounding box center [784, 372] width 1568 height 745
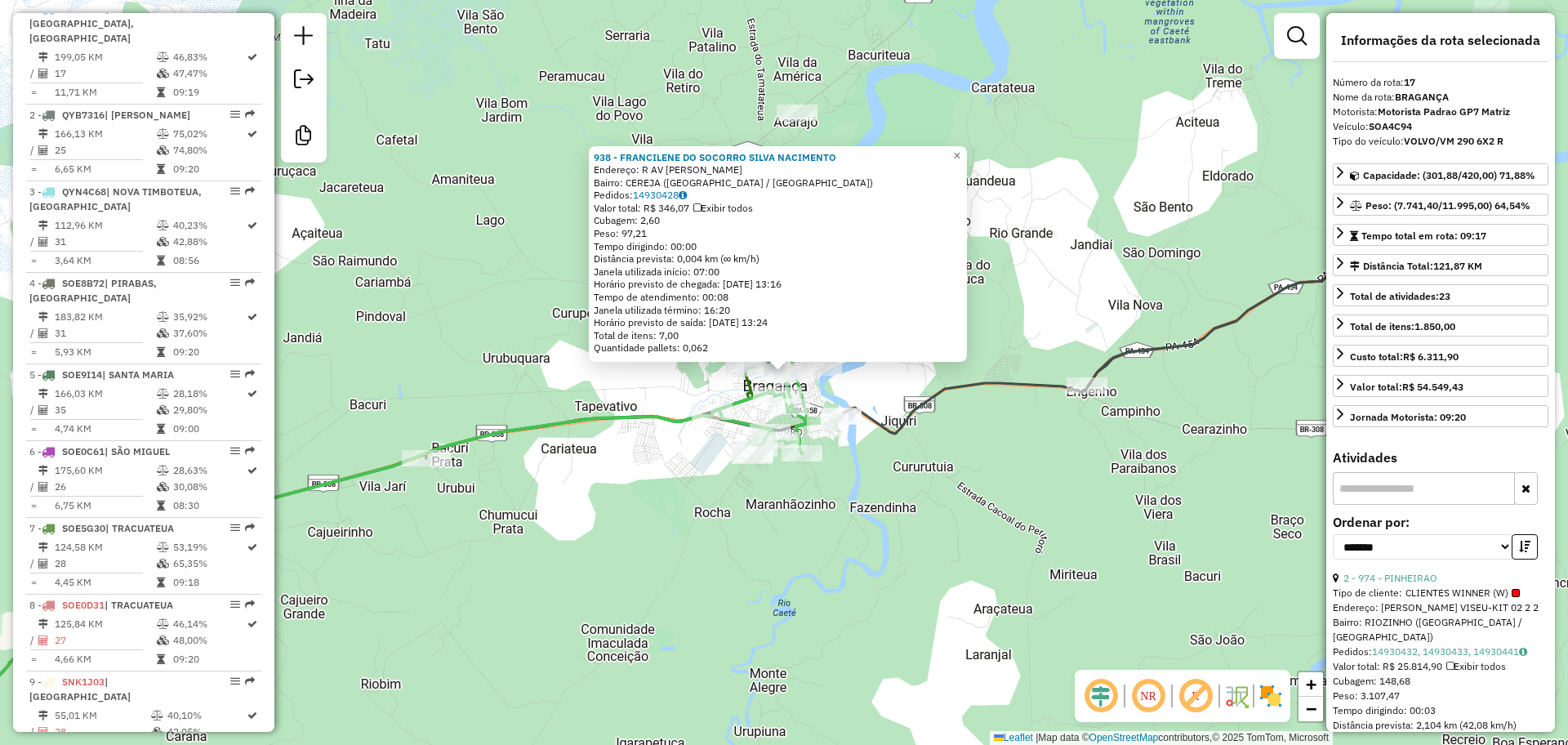
scroll to position [1603, 0]
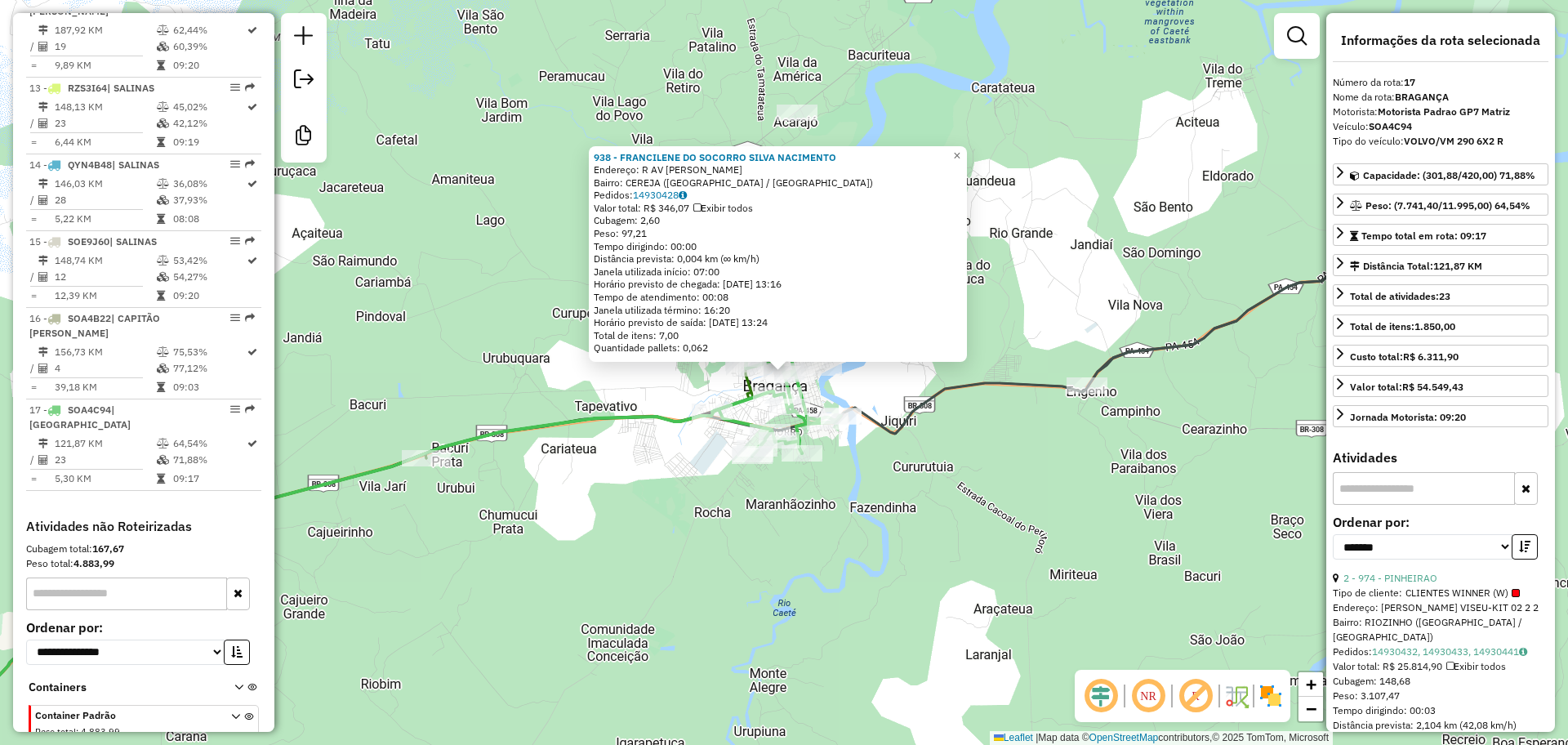
click at [800, 580] on div "938 - FRANCILENE DO SOCORRO SILVA NACIMENTO Endereço: R AV CONEGO CLEMENTINO SN…" at bounding box center [784, 372] width 1568 height 745
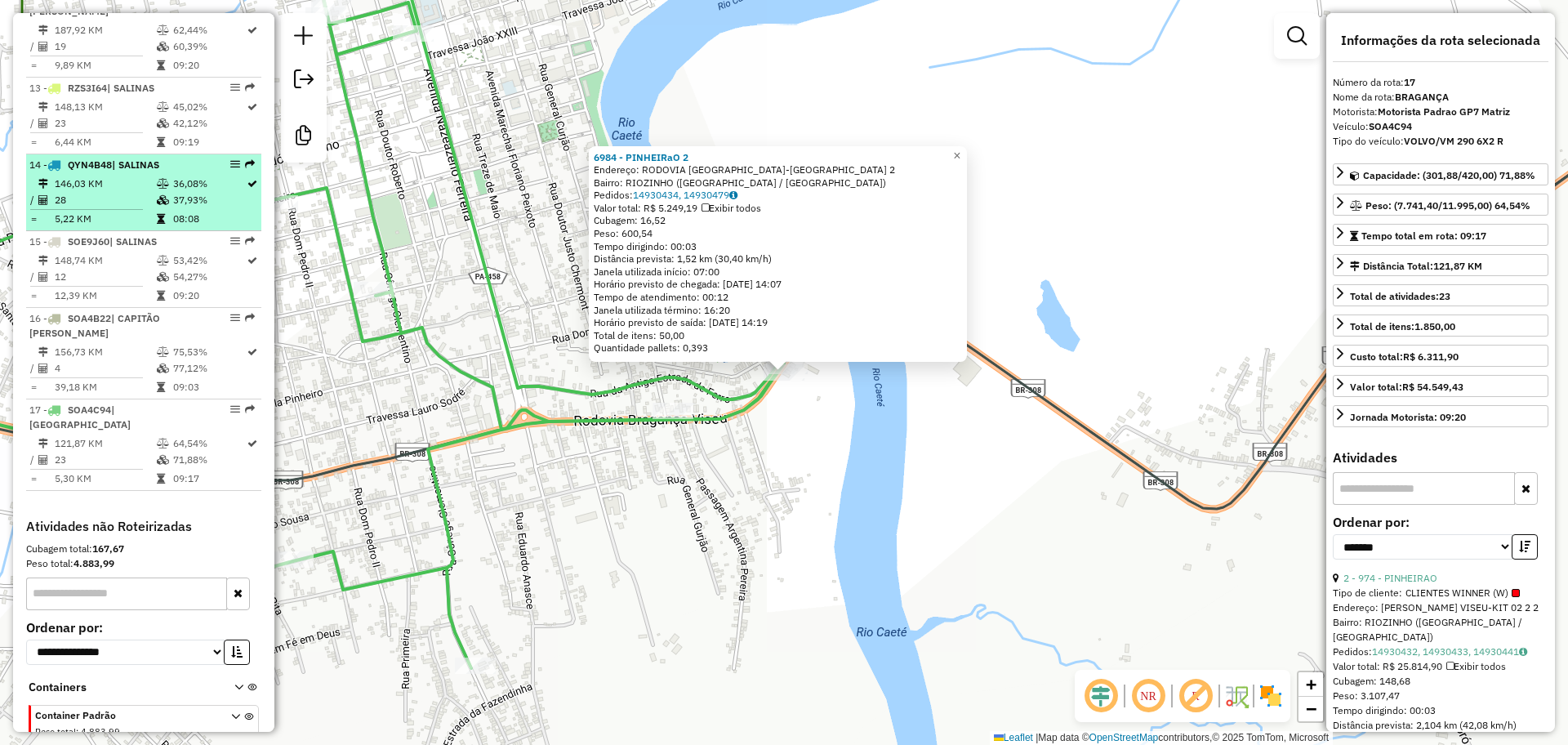
click at [201, 175] on td "36,08%" at bounding box center [209, 183] width 74 height 17
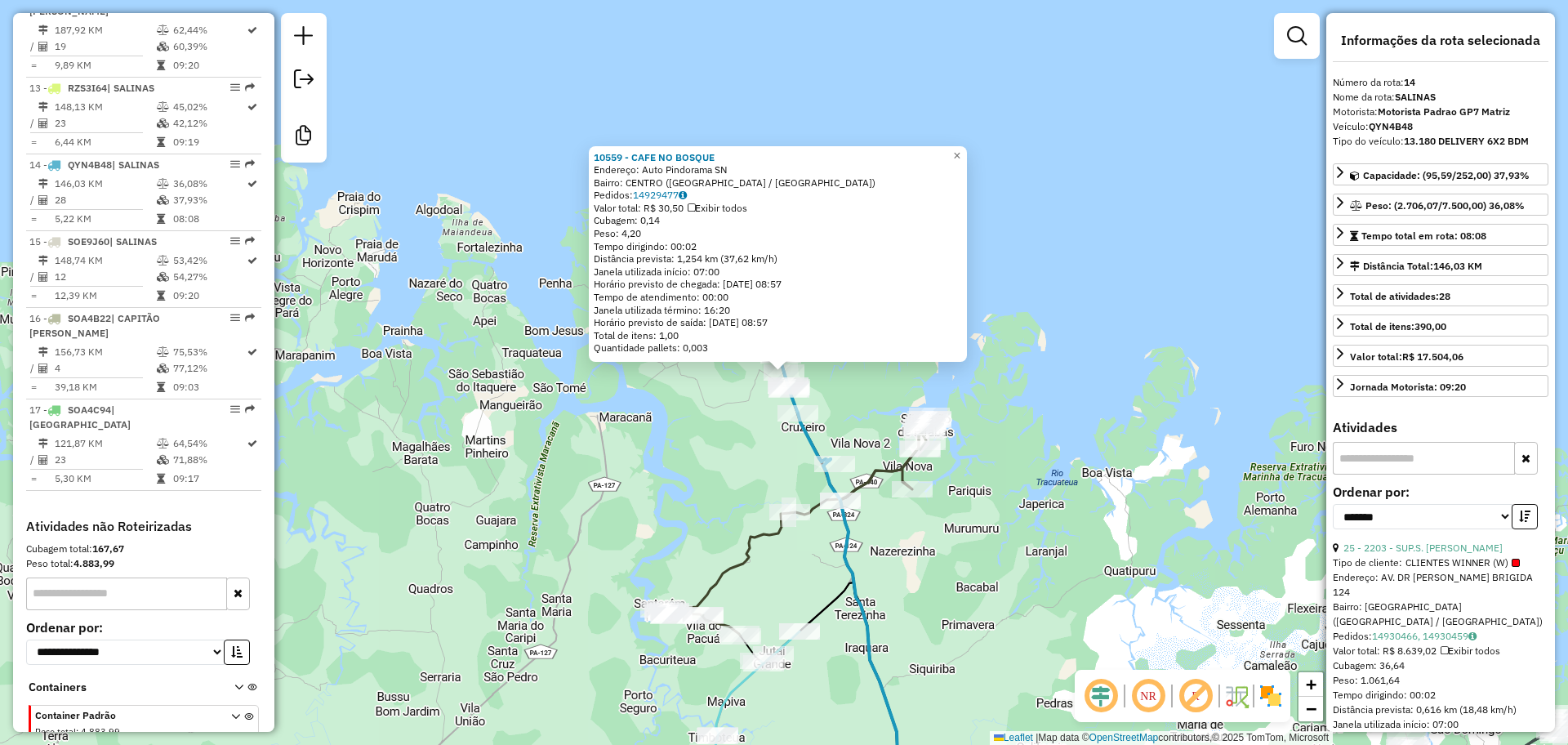
click at [977, 567] on div "10559 - CAFE NO BOSQUE Endereço: Auto Pindorama SN Bairro: CENTRO (SALINOPOLIS …" at bounding box center [784, 372] width 1568 height 745
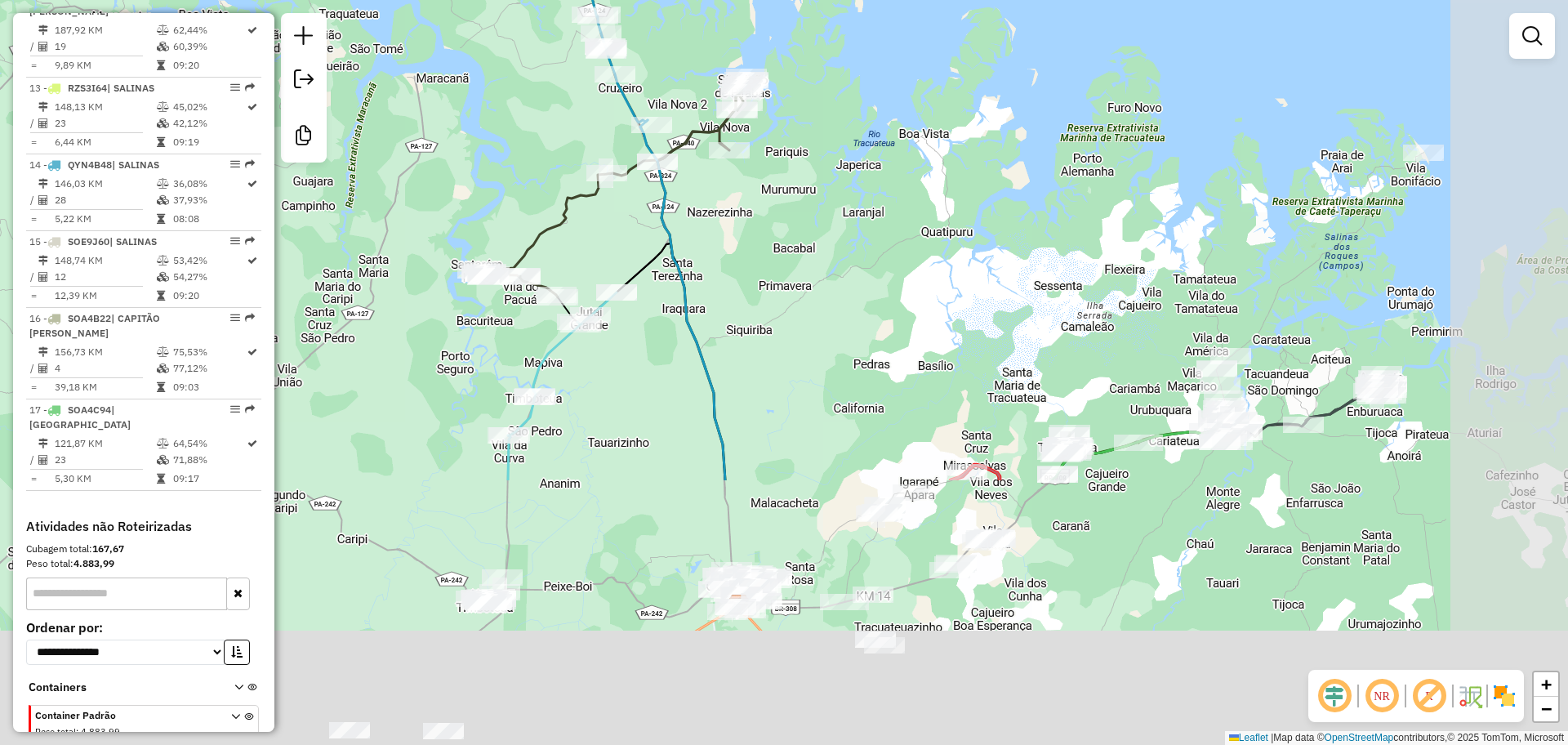
drag, startPoint x: 992, startPoint y: 575, endPoint x: 789, endPoint y: 245, distance: 387.4
click at [790, 247] on div "Janela de atendimento Grade de atendimento Capacidade Transportadoras Veículos …" at bounding box center [784, 372] width 1568 height 745
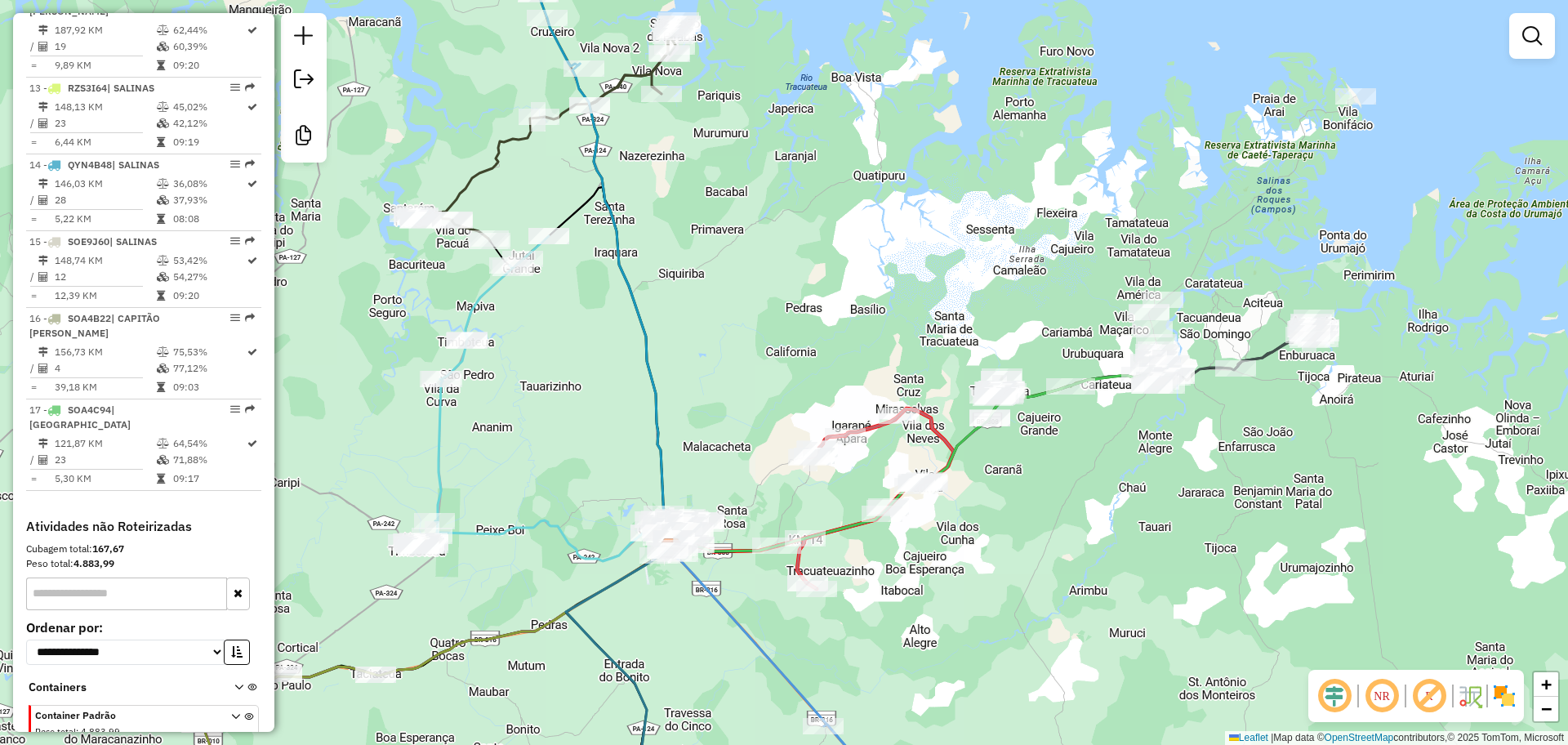
click at [1046, 517] on div "Janela de atendimento Grade de atendimento Capacidade Transportadoras Veículos …" at bounding box center [784, 372] width 1568 height 745
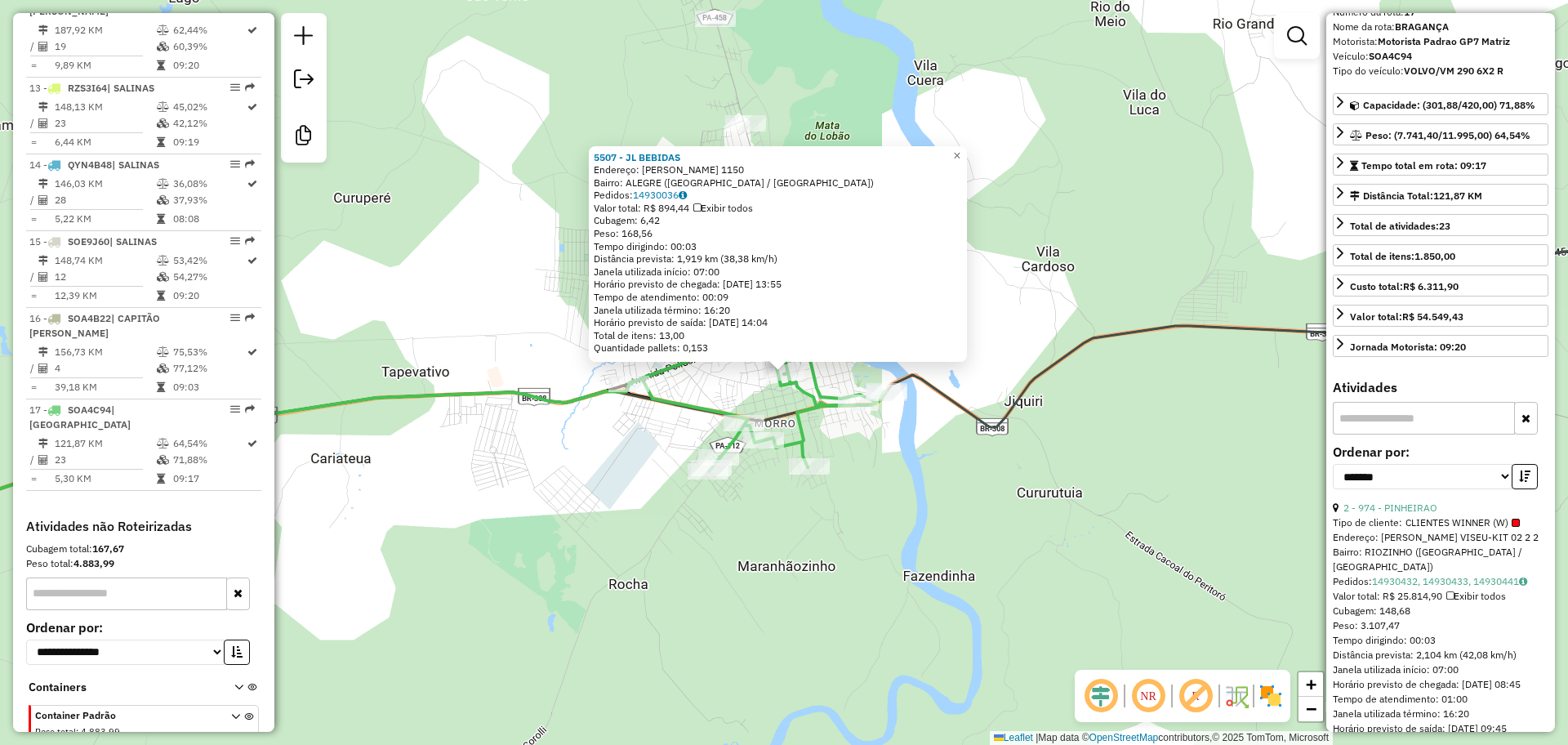
scroll to position [102, 0]
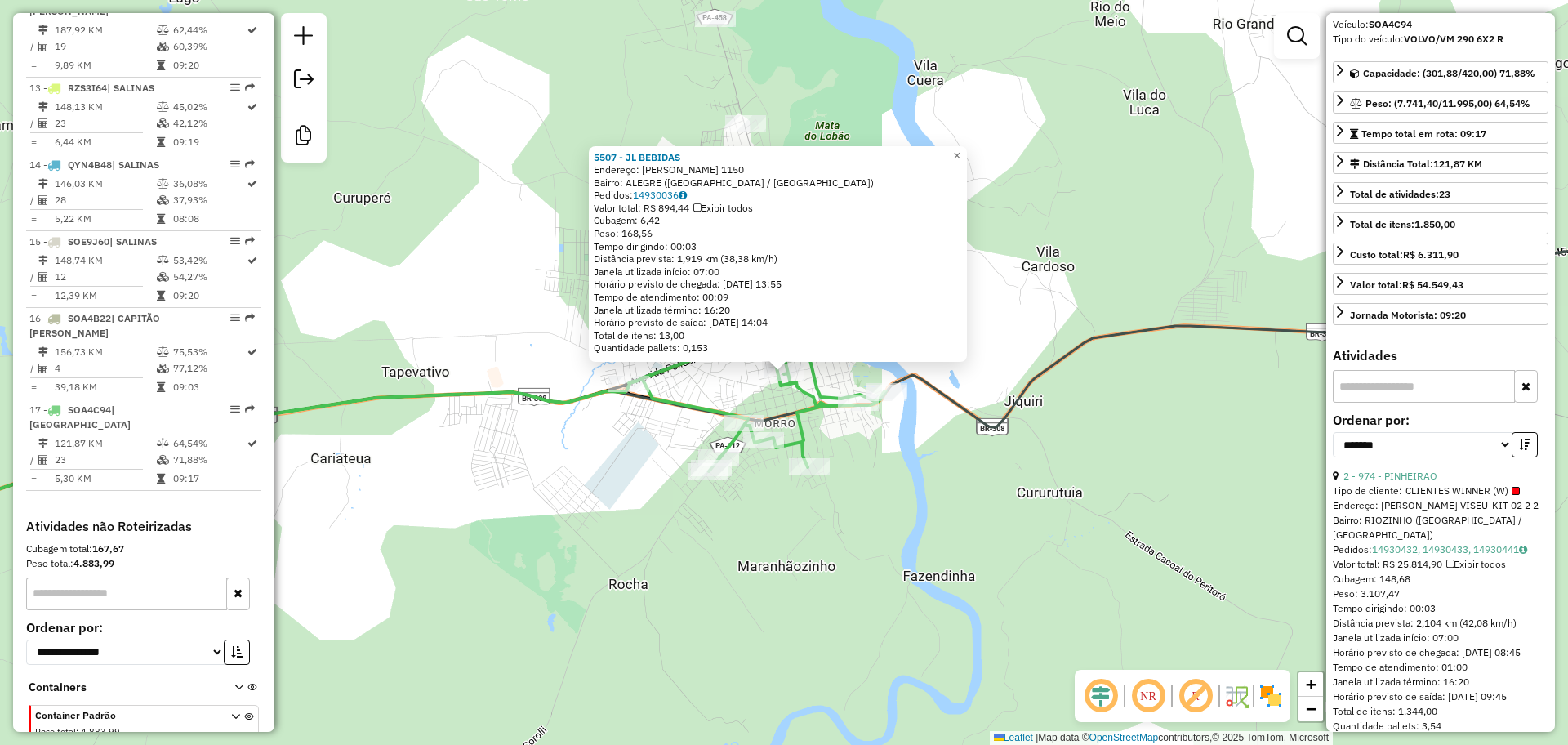
click at [897, 494] on div "5507 - JL BEBIDAS Endereço: CAPITaO FERREIRA BARR 1150 Bairro: ALEGRE (BRAGANCA…" at bounding box center [784, 372] width 1568 height 745
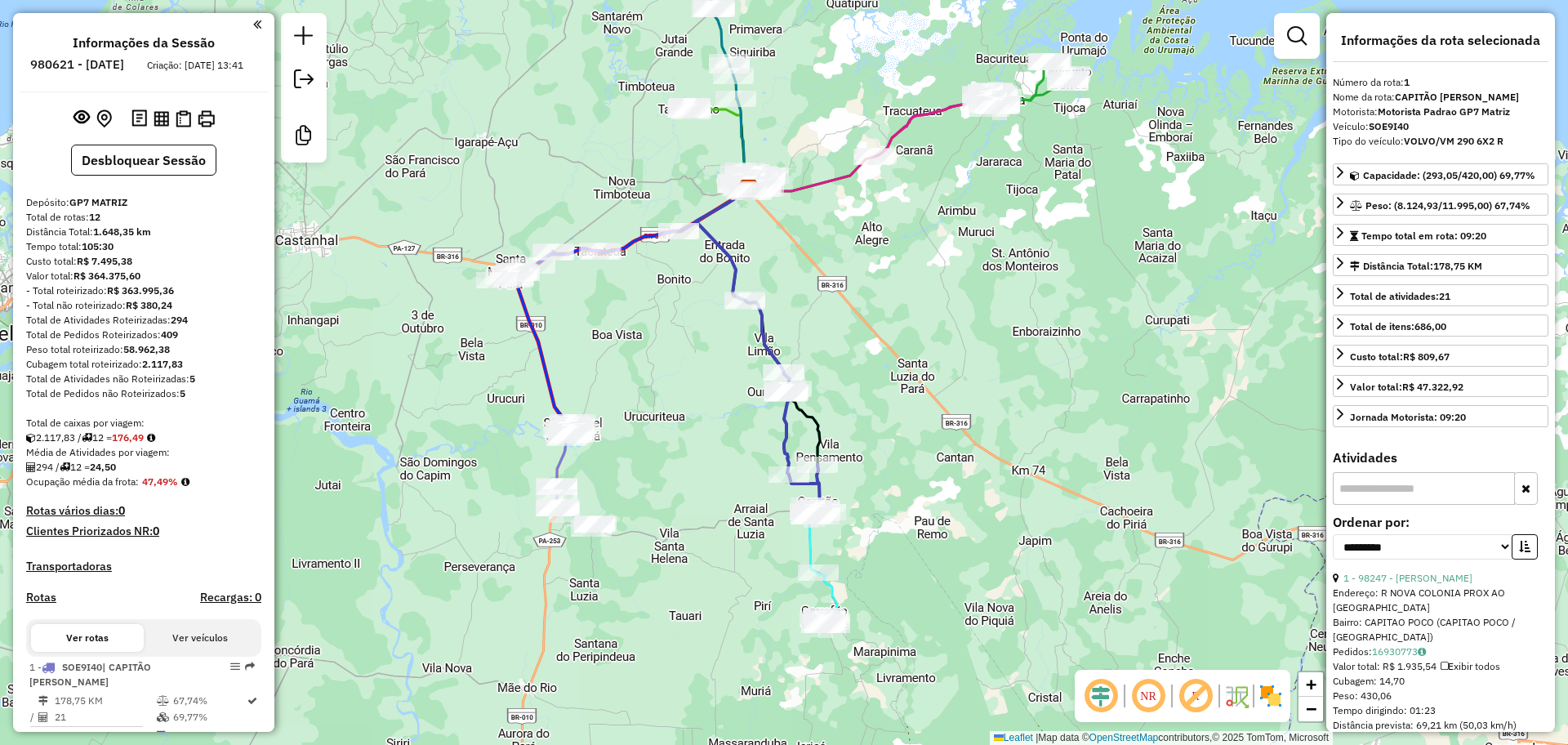
select select "**********"
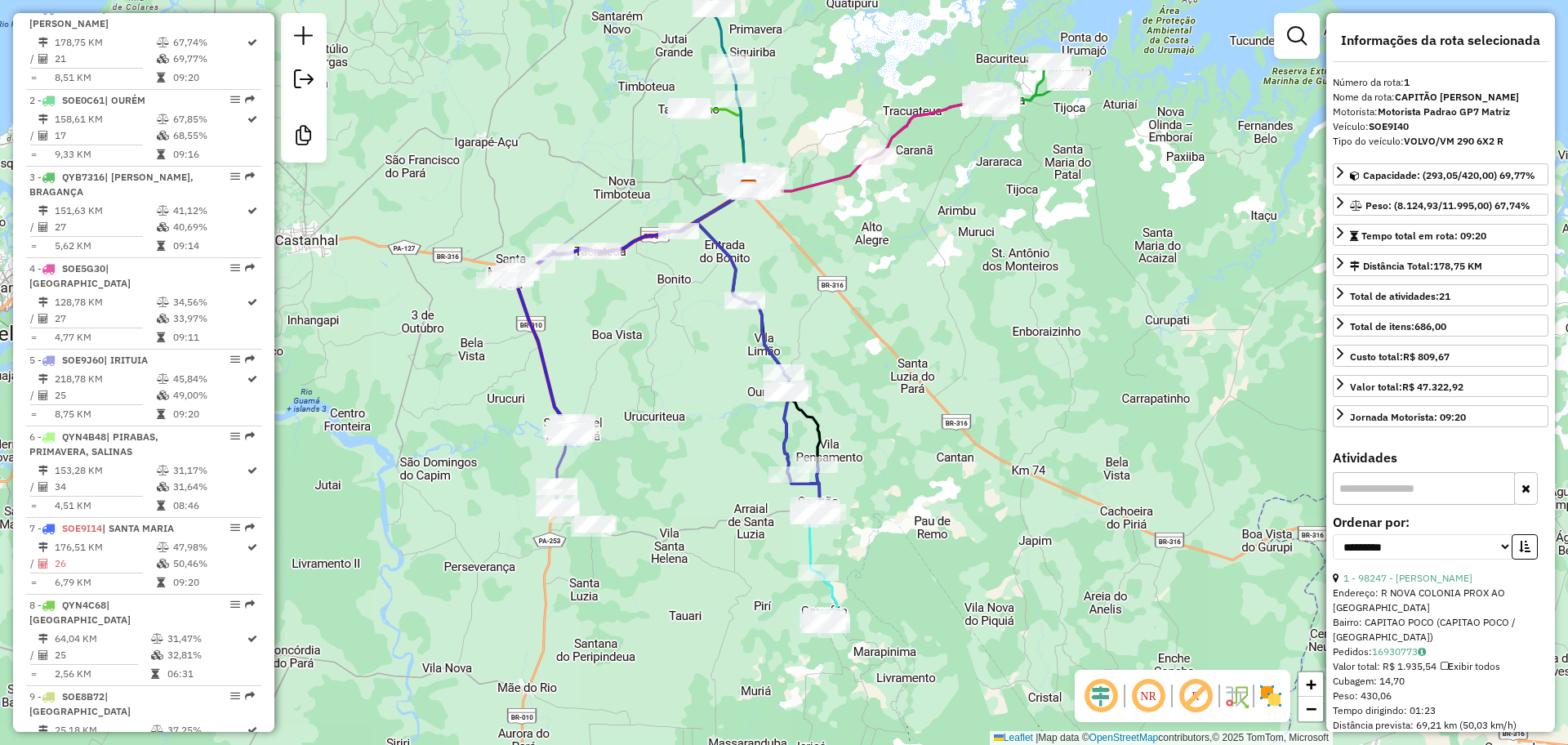
click at [655, 330] on div "Janela de atendimento Grade de atendimento Capacidade Transportadoras Veículos …" at bounding box center [784, 372] width 1568 height 745
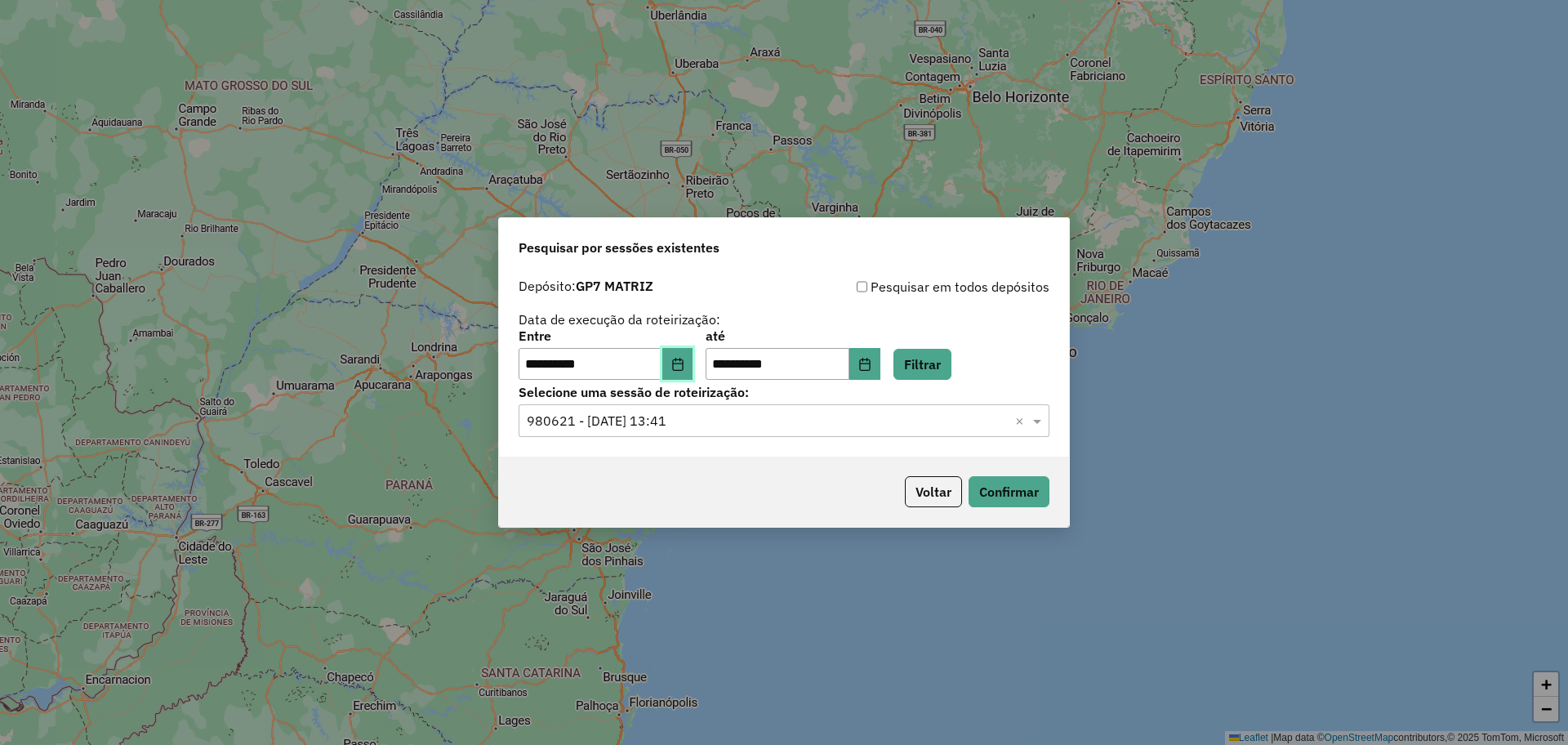
click at [684, 360] on icon "Choose Date" at bounding box center [677, 364] width 13 height 13
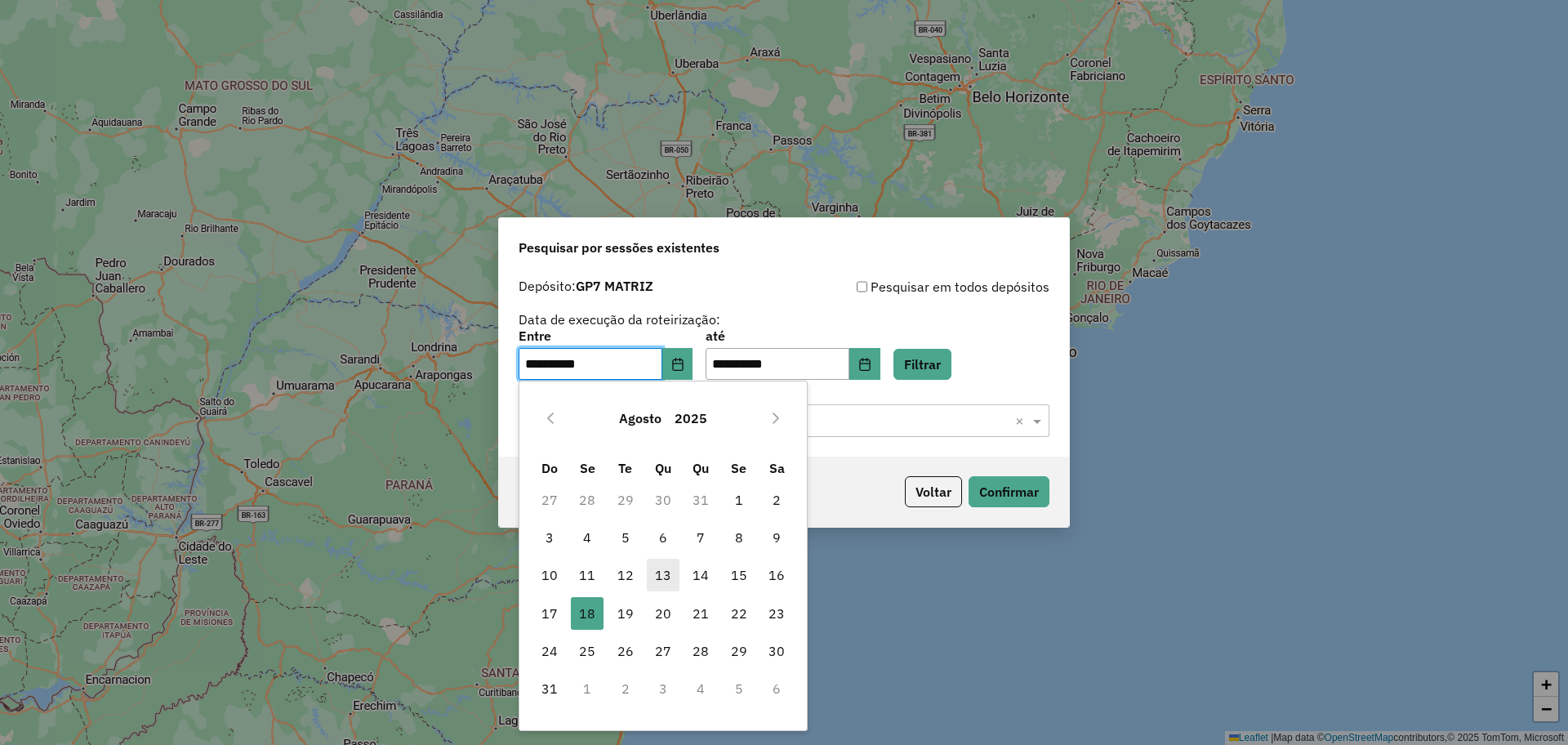
click at [667, 576] on span "13" at bounding box center [662, 575] width 33 height 33
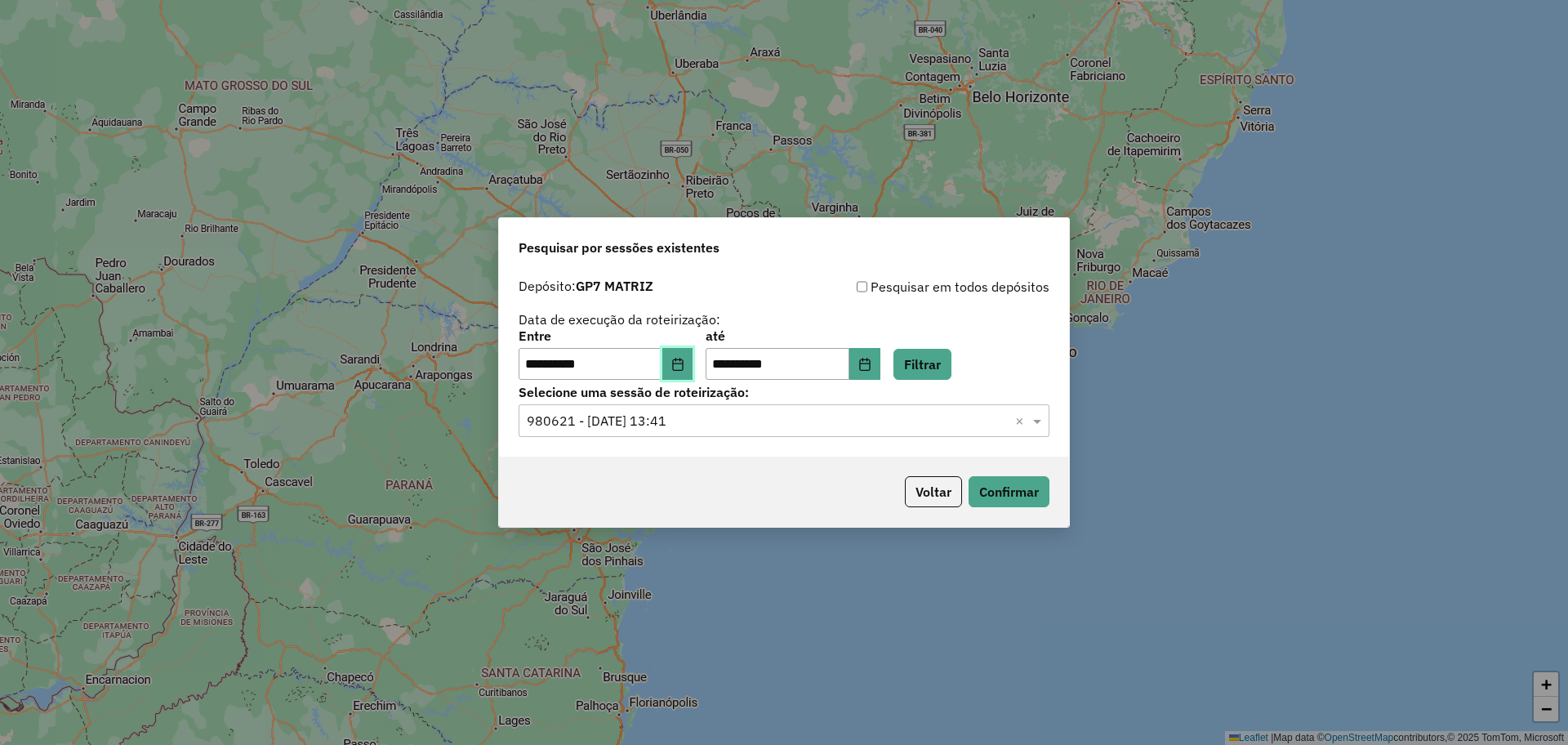
click at [693, 372] on button "Choose Date" at bounding box center [677, 364] width 31 height 33
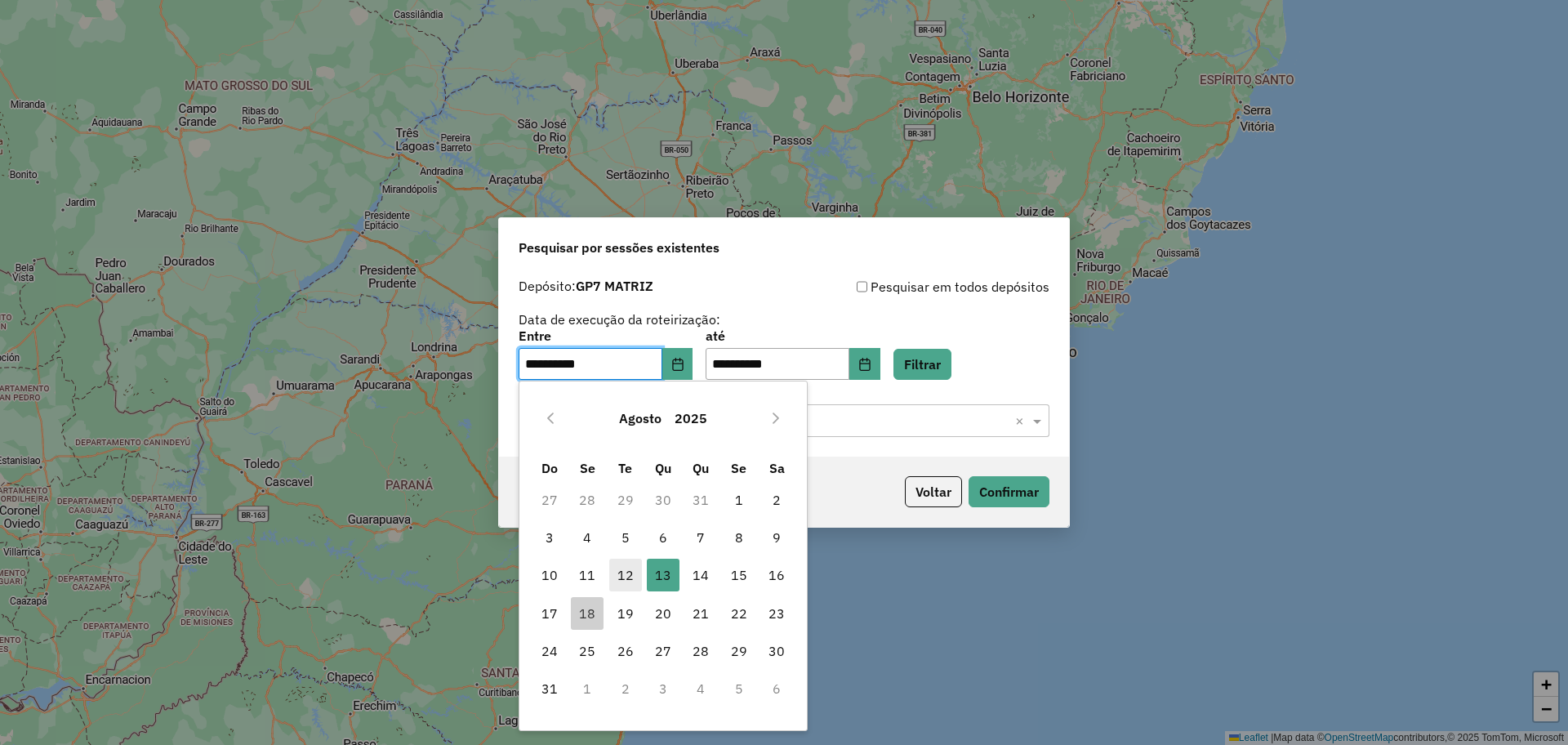
click at [621, 575] on span "12" at bounding box center [625, 575] width 33 height 33
type input "**********"
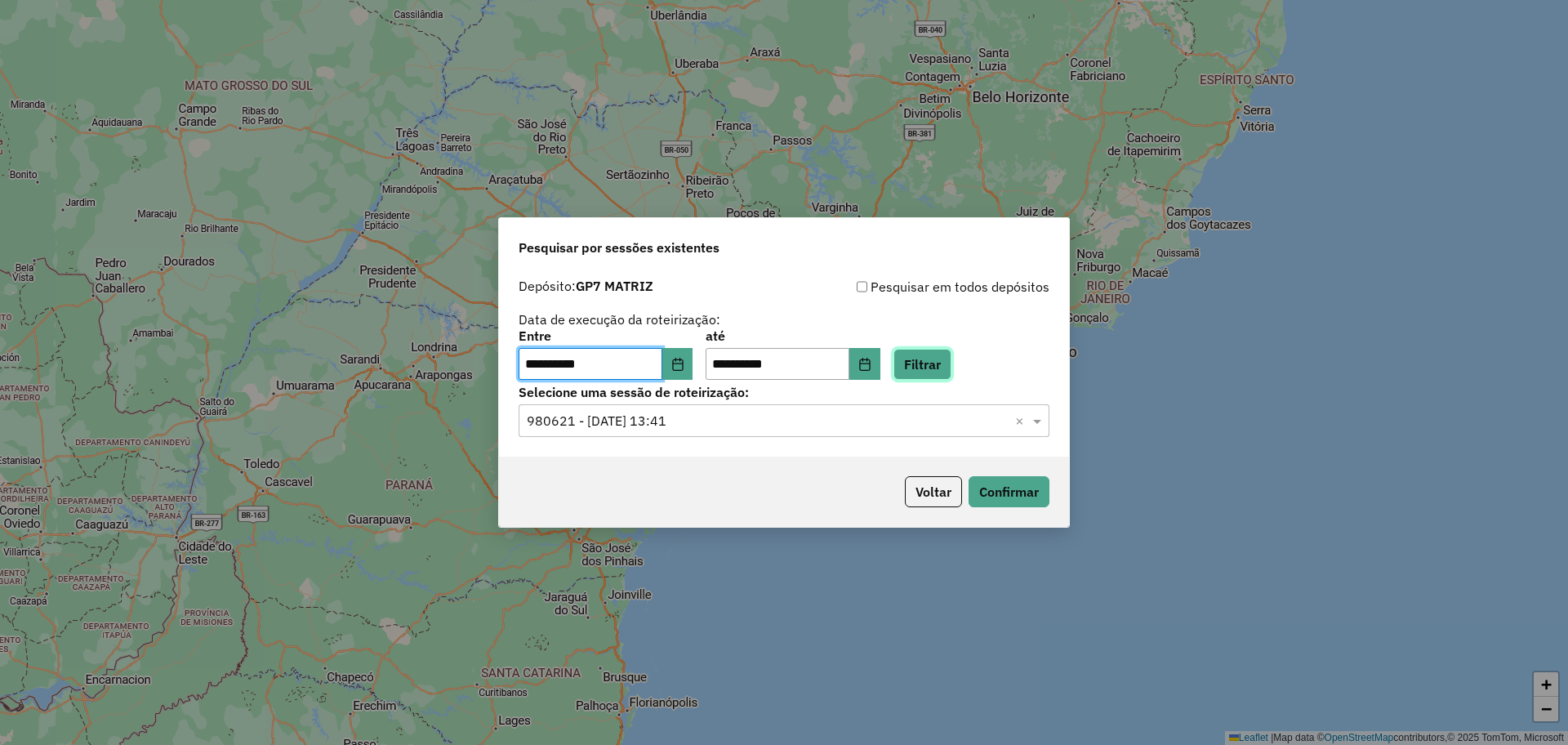
click at [940, 360] on button "Filtrar" at bounding box center [921, 364] width 58 height 31
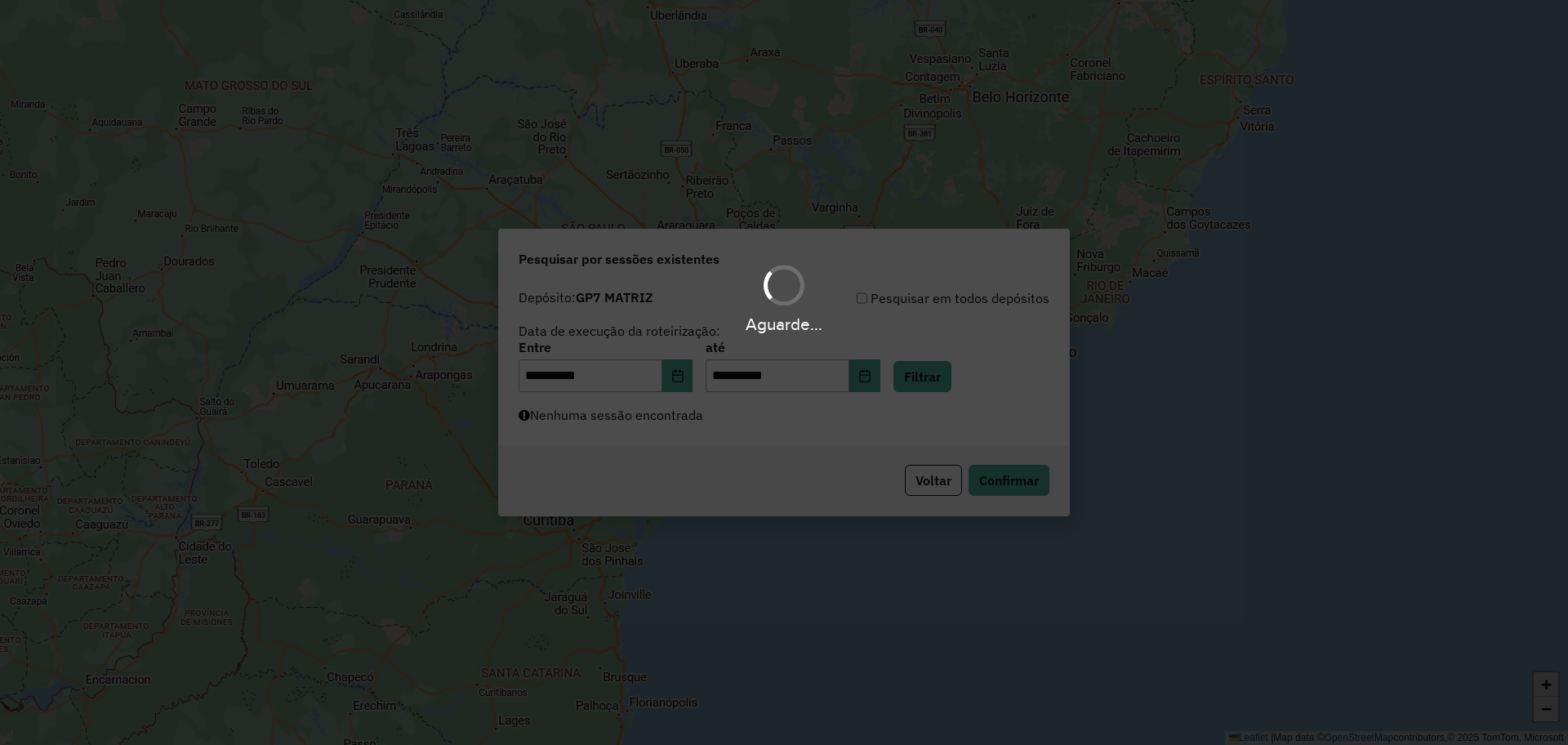
drag, startPoint x: 860, startPoint y: 398, endPoint x: 822, endPoint y: 423, distance: 45.5
click at [858, 398] on div "Aguarde..." at bounding box center [784, 372] width 1568 height 745
click at [784, 439] on div "Aguarde..." at bounding box center [784, 372] width 1568 height 745
click at [781, 439] on div "Aguarde..." at bounding box center [784, 372] width 1568 height 745
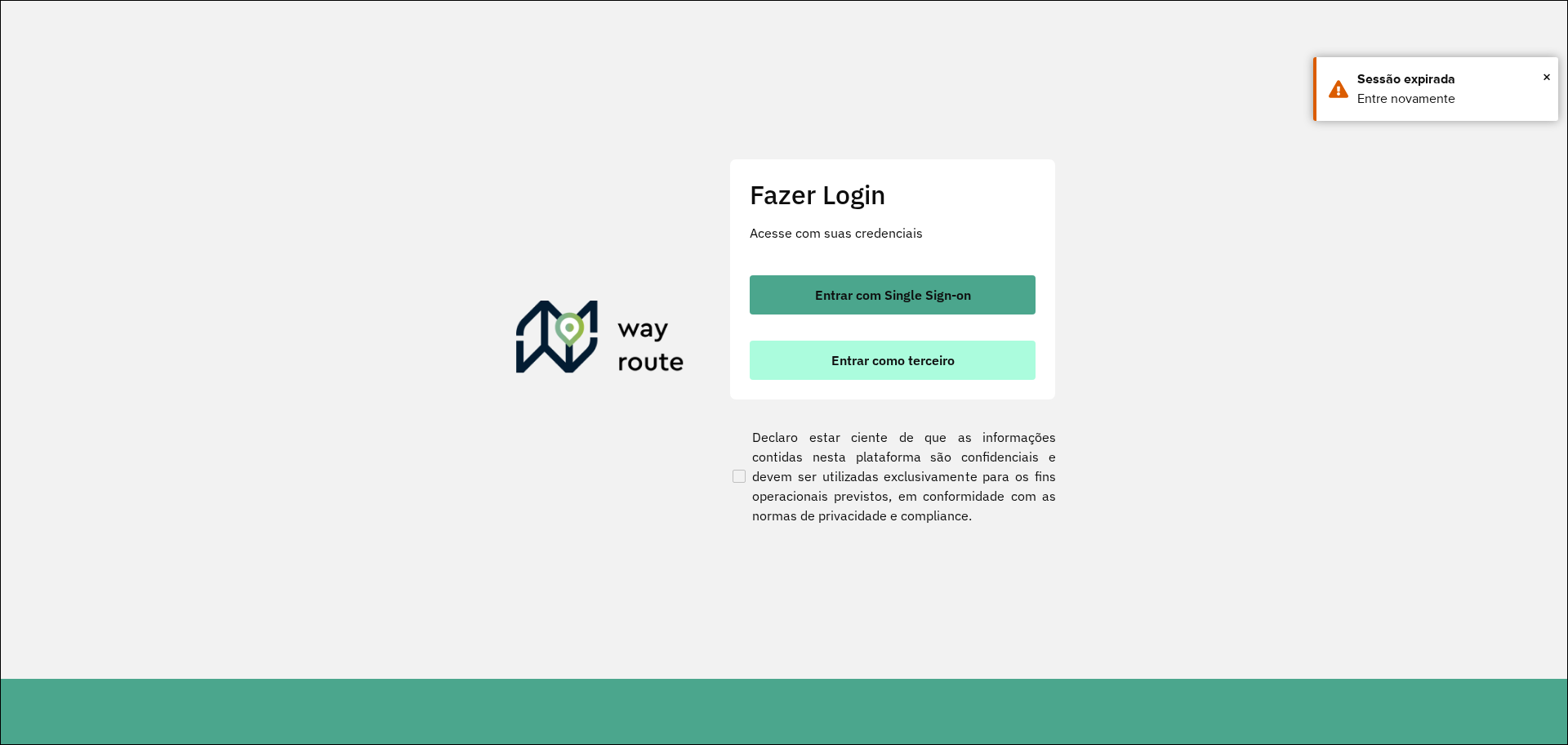
click at [832, 362] on span "Entrar como terceiro" at bounding box center [893, 360] width 123 height 13
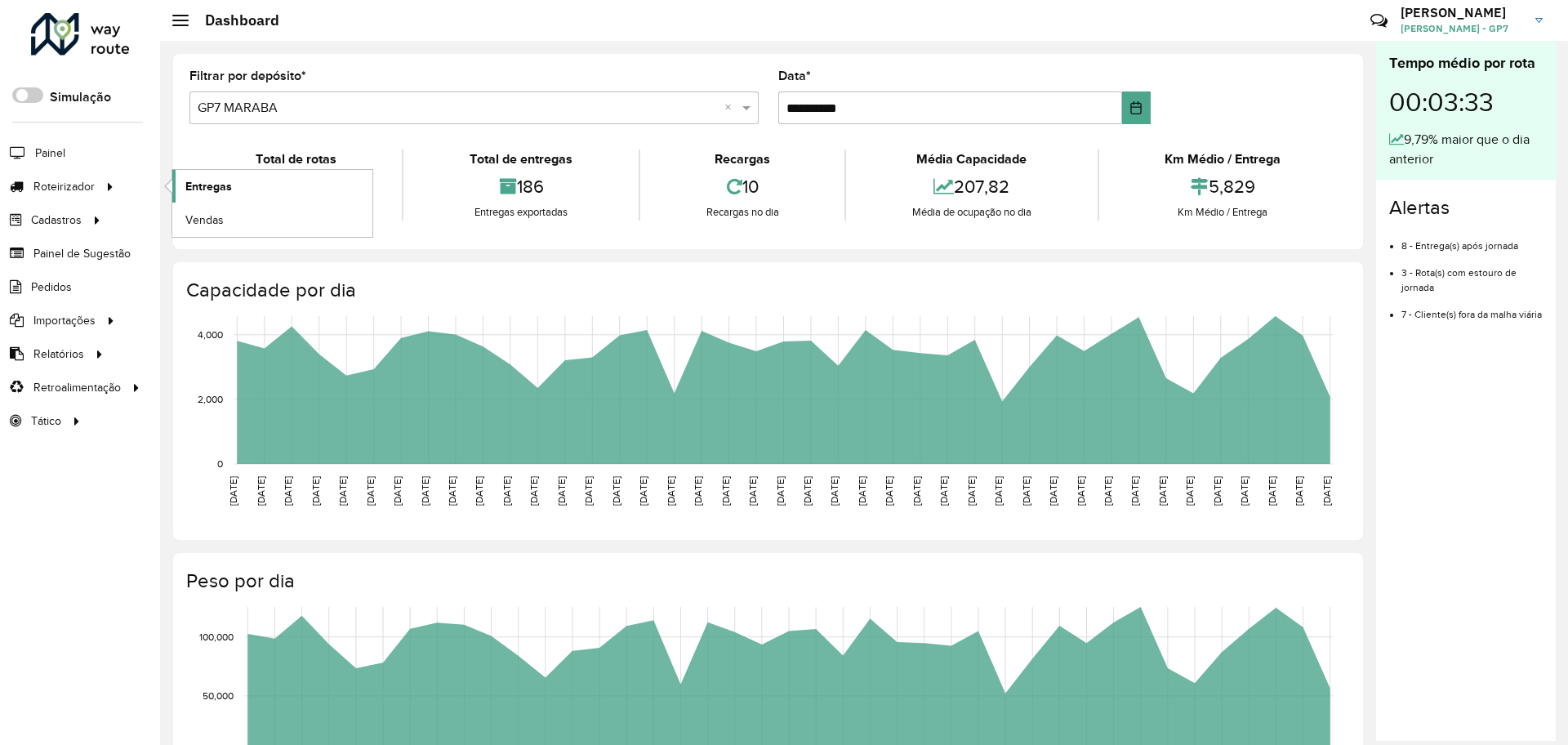
click at [219, 179] on span "Entregas" at bounding box center [208, 186] width 46 height 17
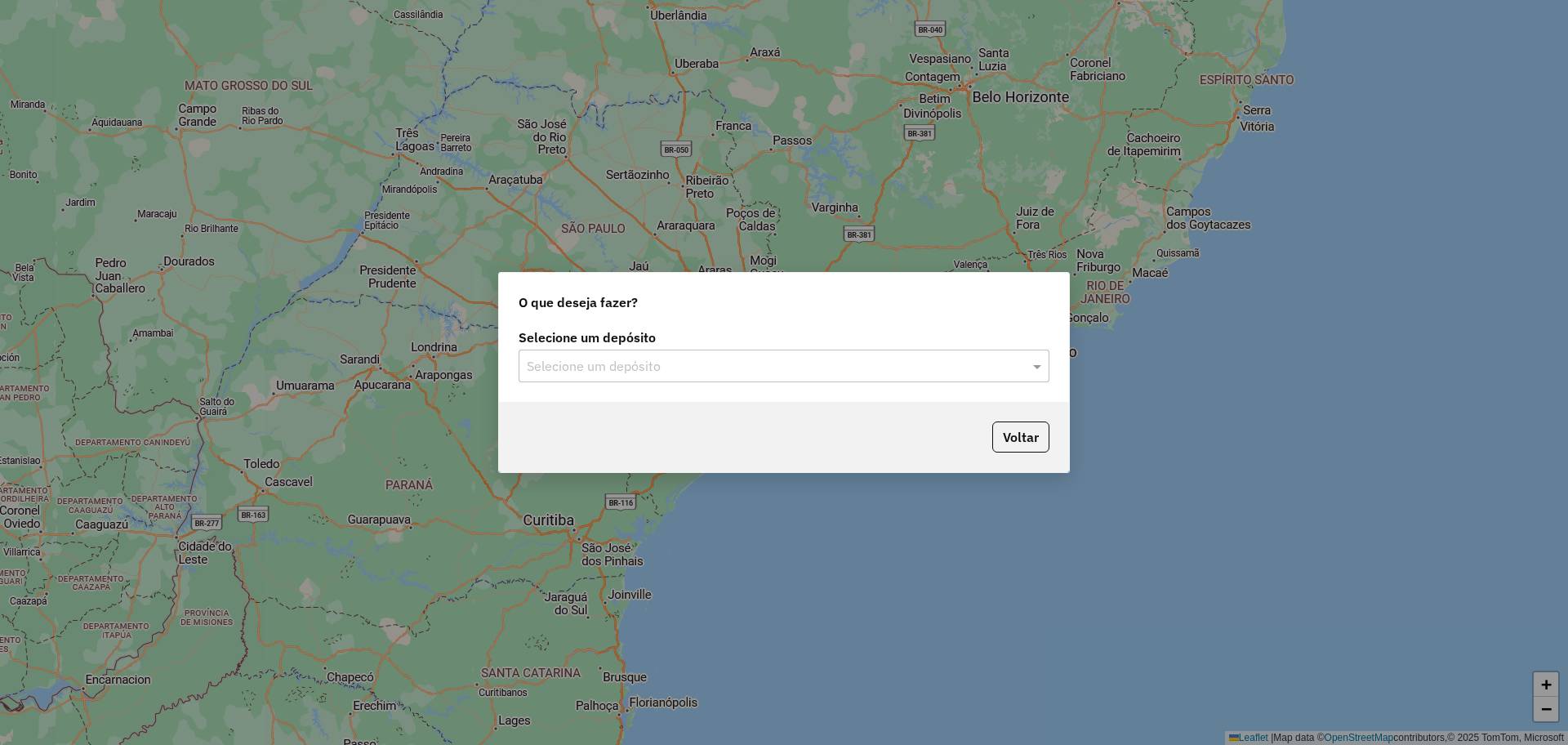
click at [714, 358] on input "text" at bounding box center [767, 367] width 482 height 20
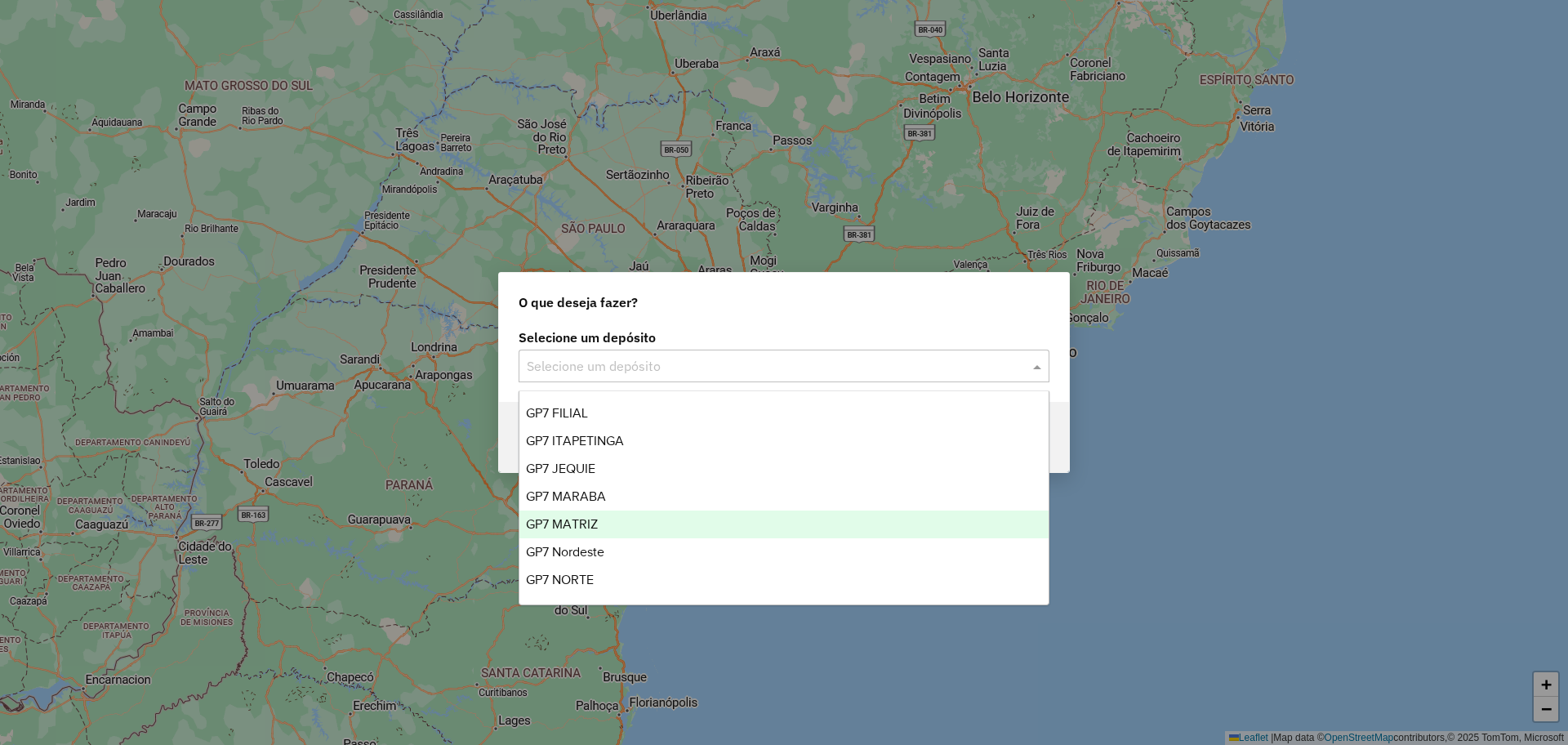
click at [603, 524] on div "GP7 MATRIZ" at bounding box center [784, 524] width 529 height 28
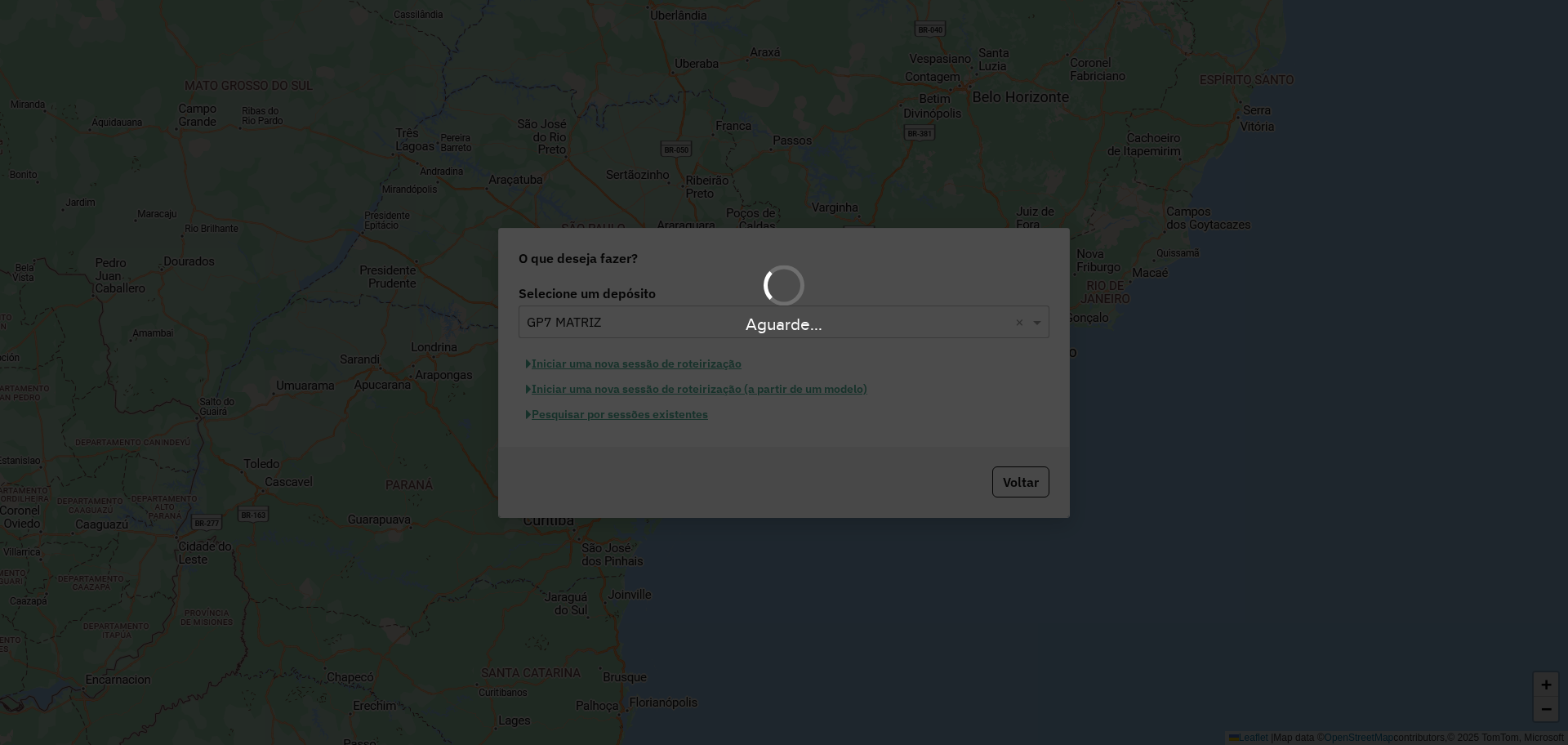
click at [636, 416] on div "Aguarde..." at bounding box center [784, 372] width 1568 height 745
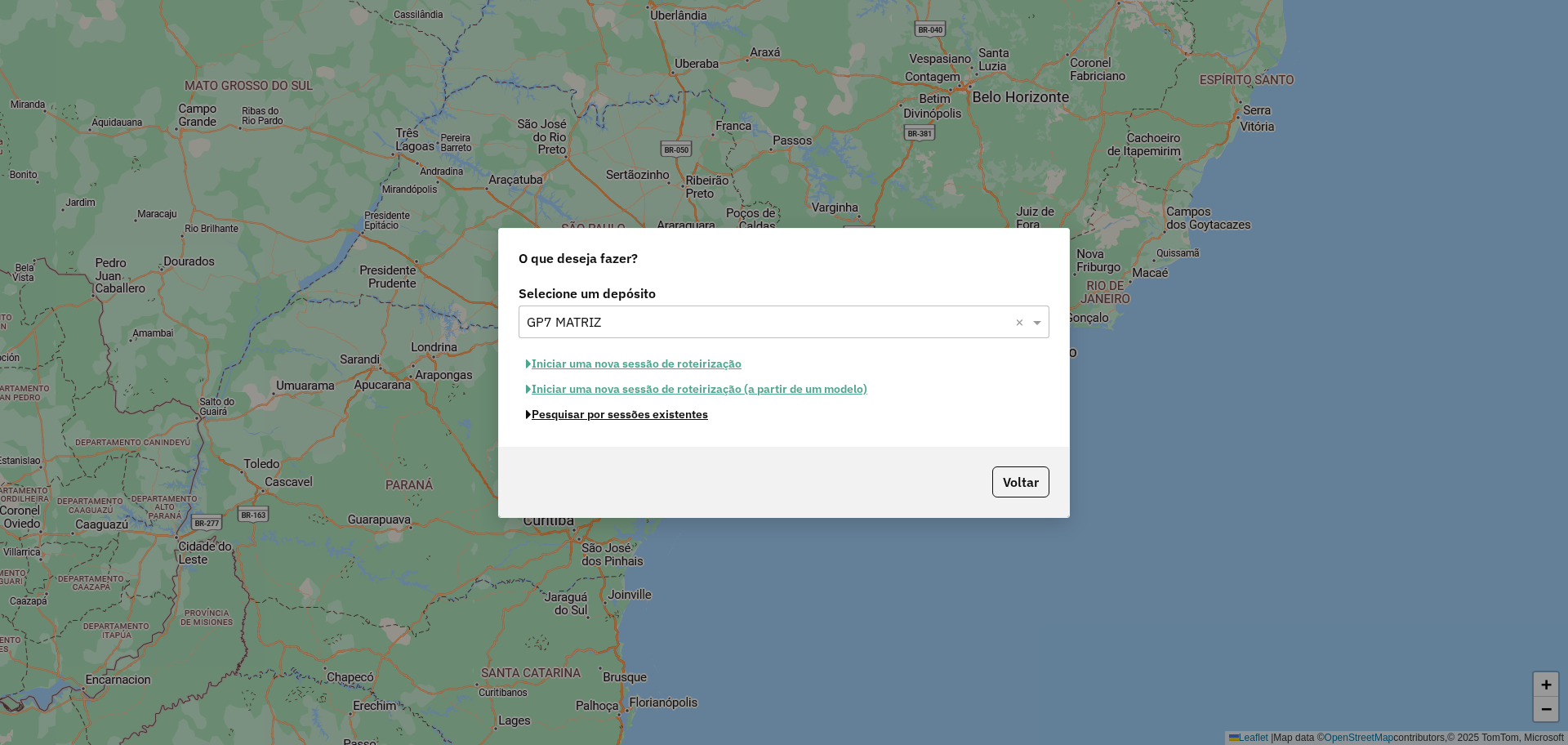
click at [636, 416] on button "Pesquisar por sessões existentes" at bounding box center [617, 415] width 197 height 26
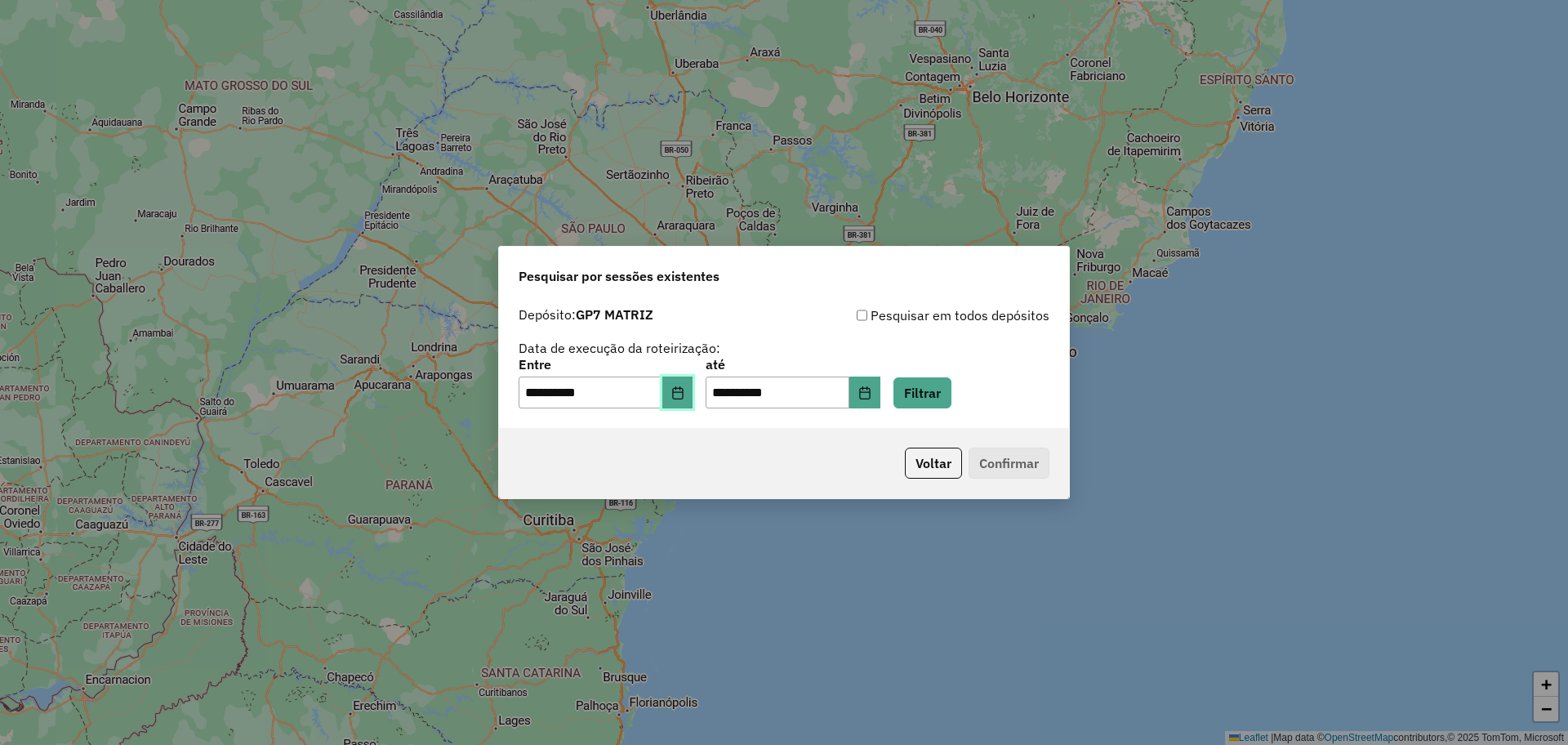
click at [683, 392] on icon "Choose Date" at bounding box center [677, 392] width 11 height 13
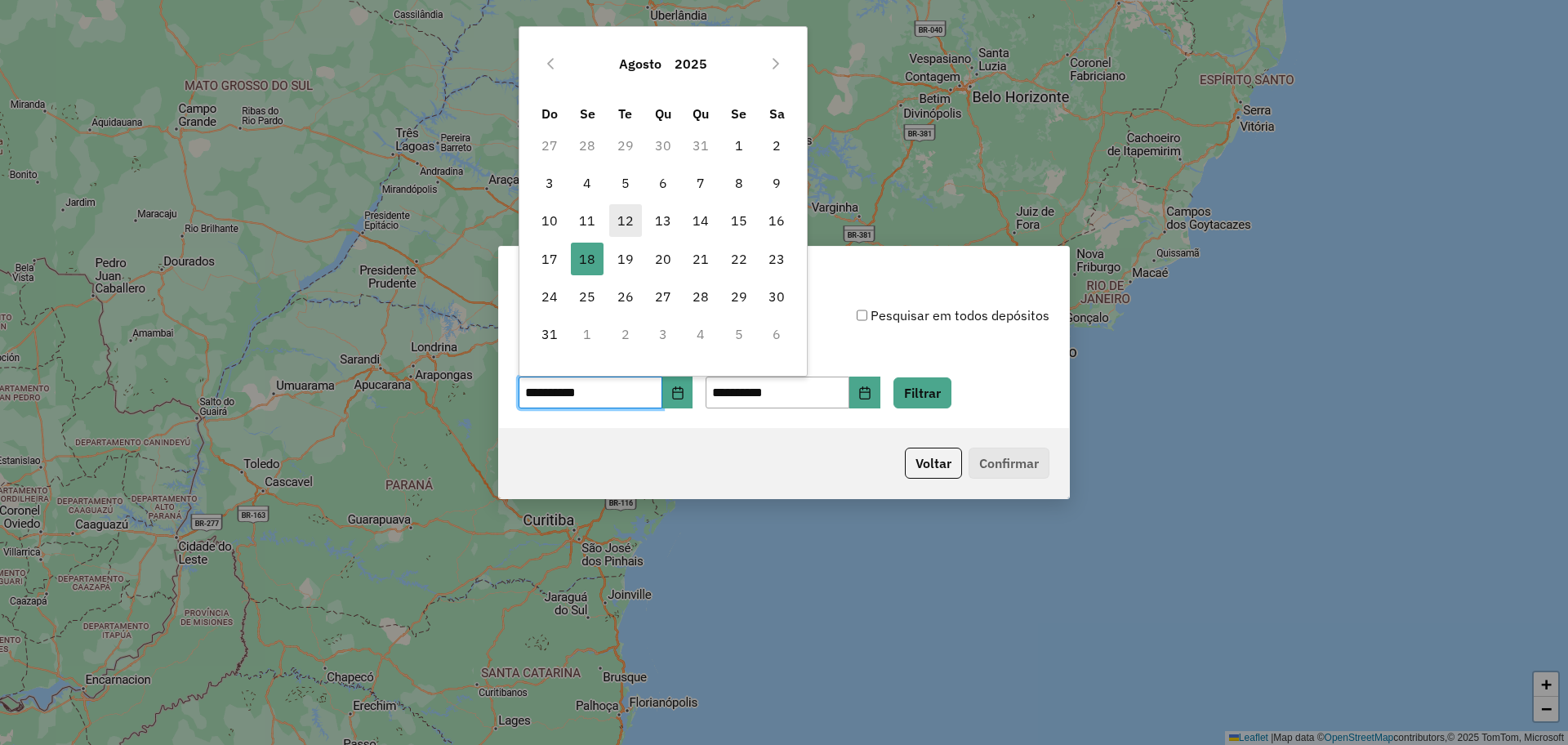
click at [624, 216] on span "12" at bounding box center [625, 220] width 33 height 33
type input "**********"
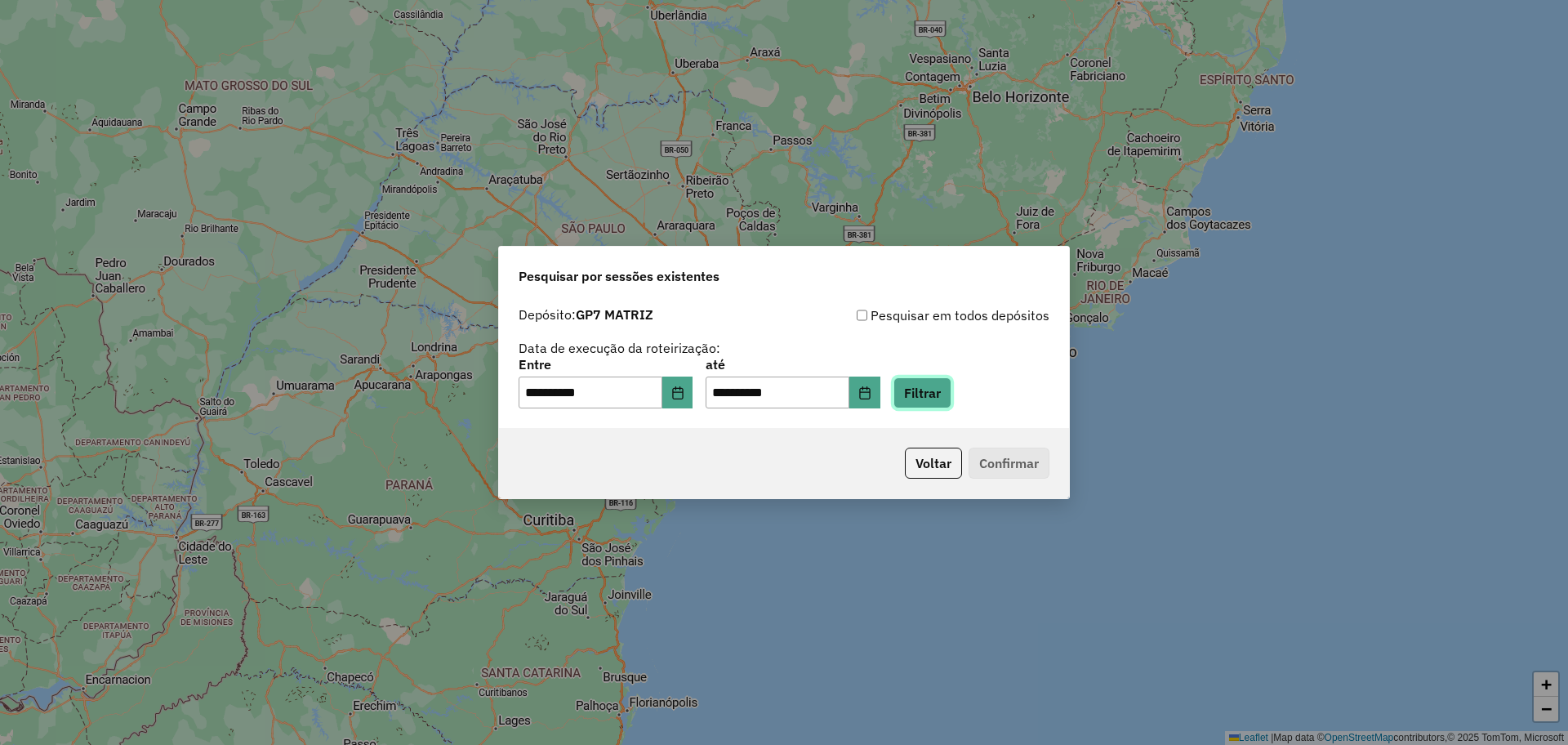
click at [937, 393] on button "Filtrar" at bounding box center [921, 392] width 58 height 31
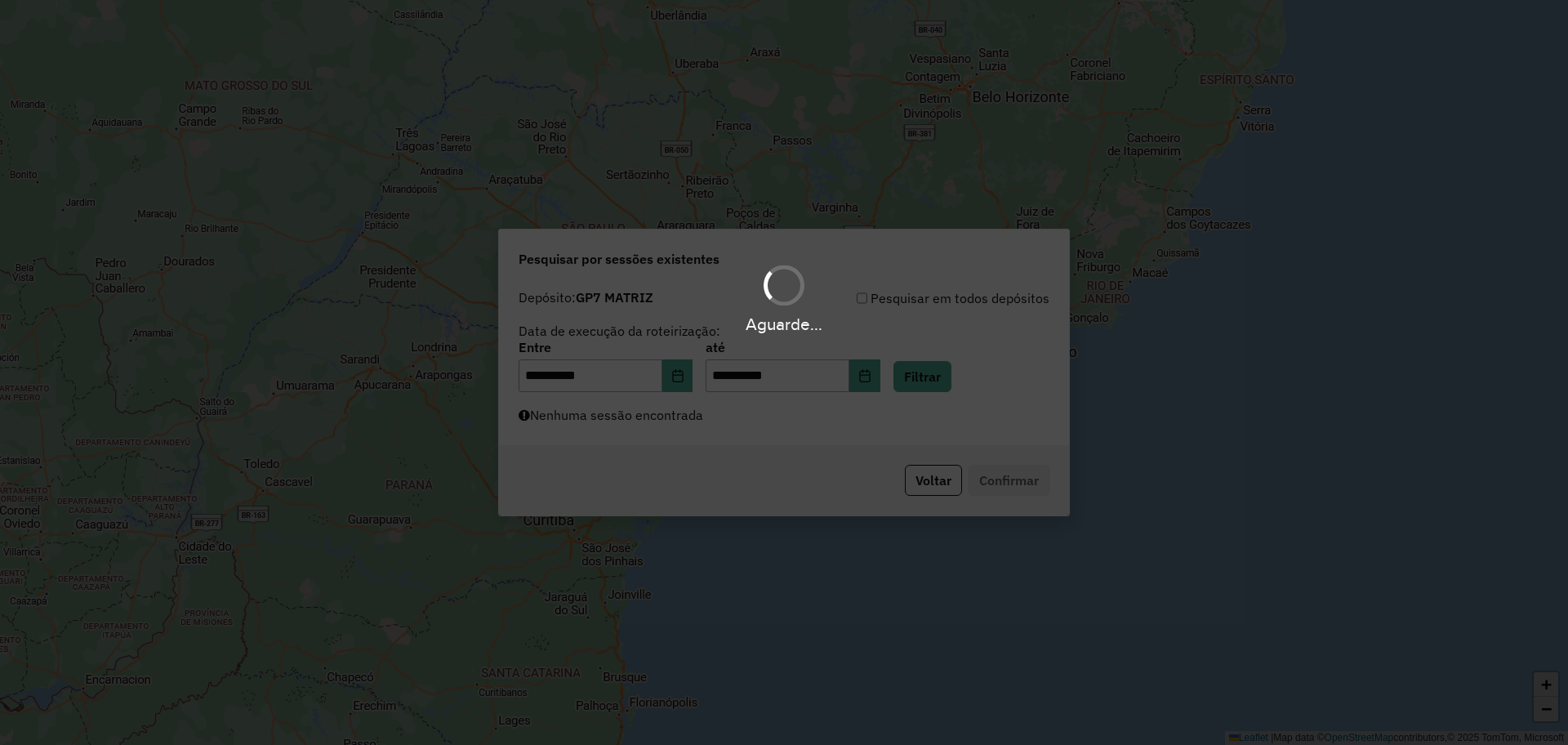
click at [837, 432] on div "Aguarde..." at bounding box center [784, 372] width 1568 height 745
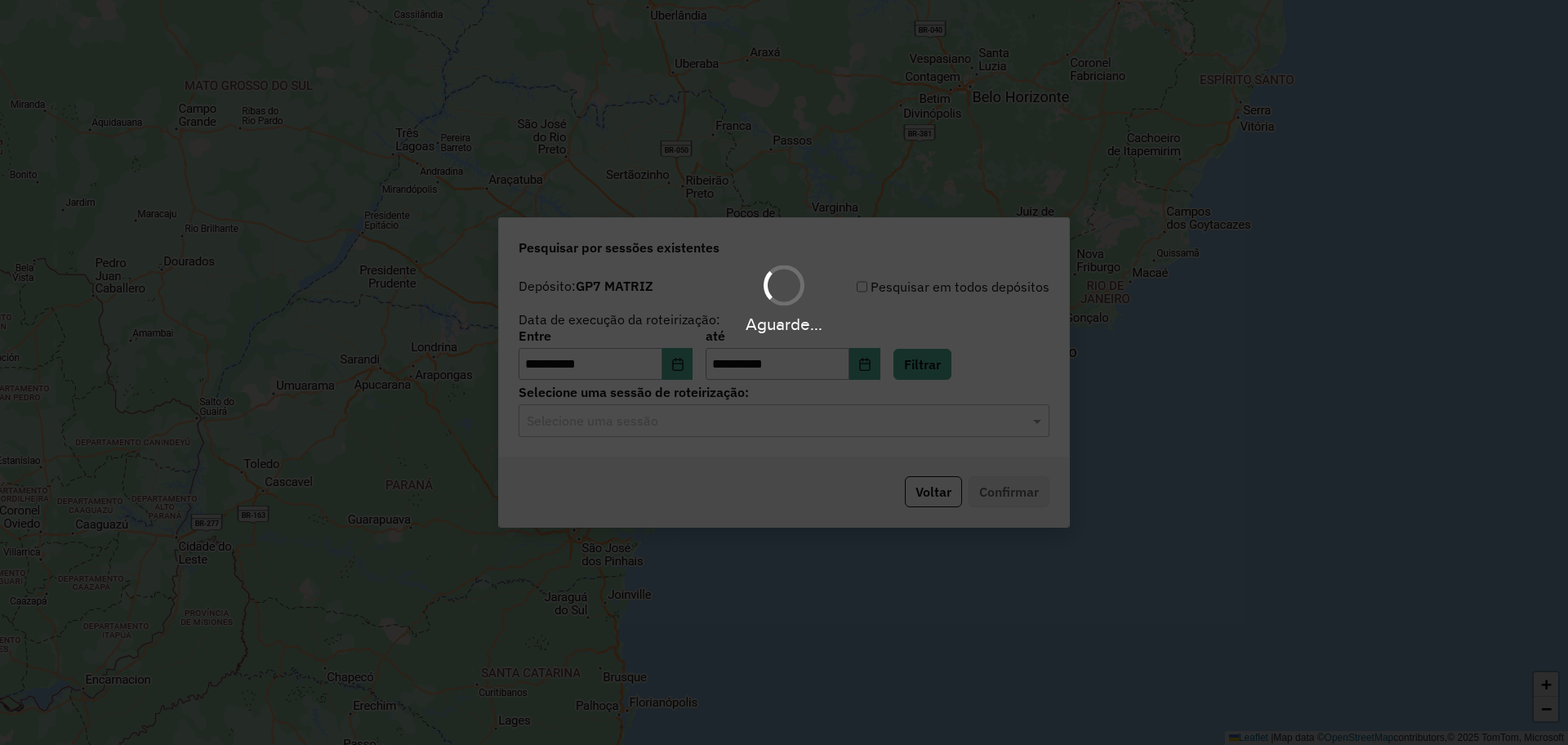
click at [793, 433] on div "Aguarde..." at bounding box center [784, 372] width 1568 height 745
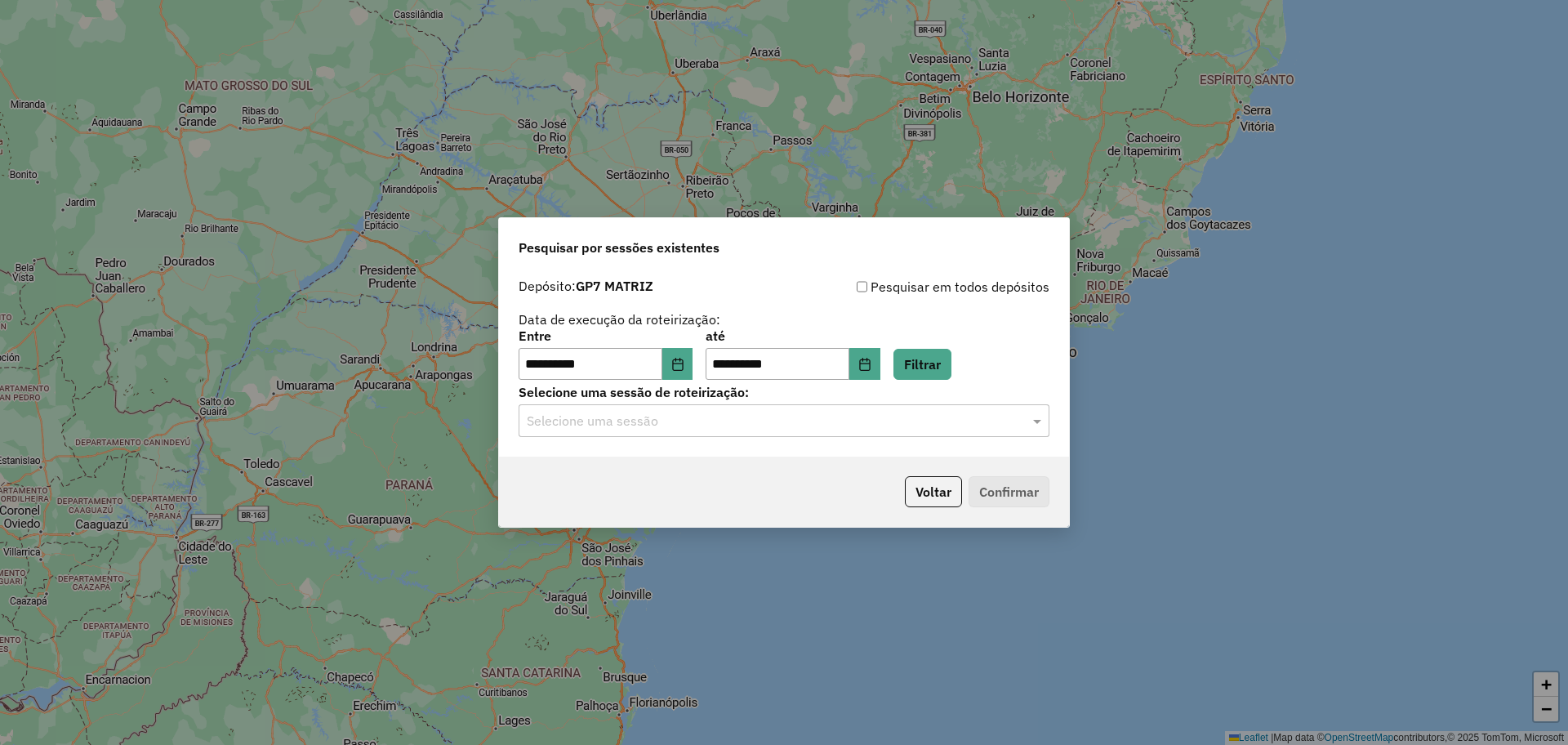
click at [788, 436] on div "Selecione uma sessão" at bounding box center [784, 420] width 531 height 33
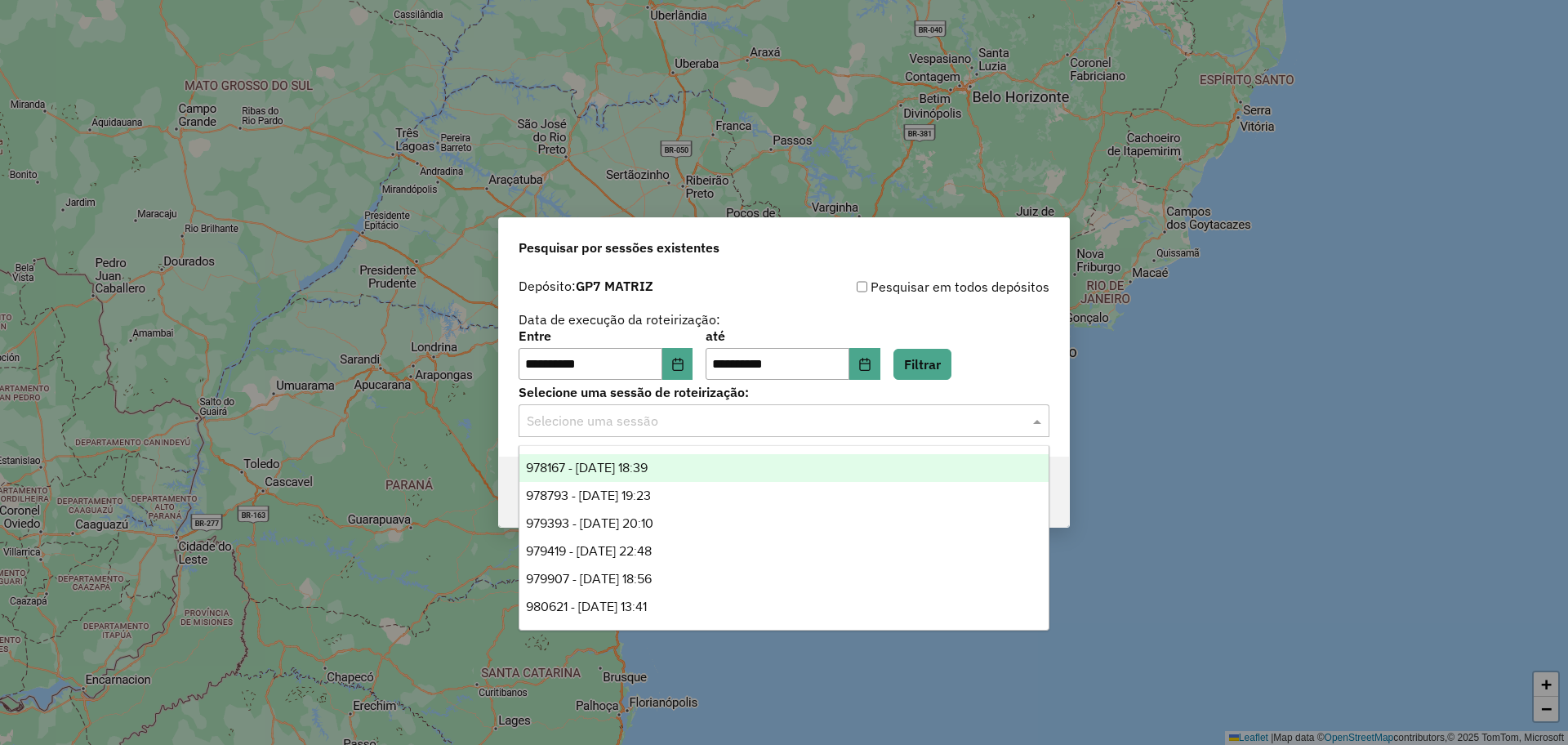
click at [688, 464] on div "978167 - 12/08/2025 18:39" at bounding box center [784, 468] width 529 height 28
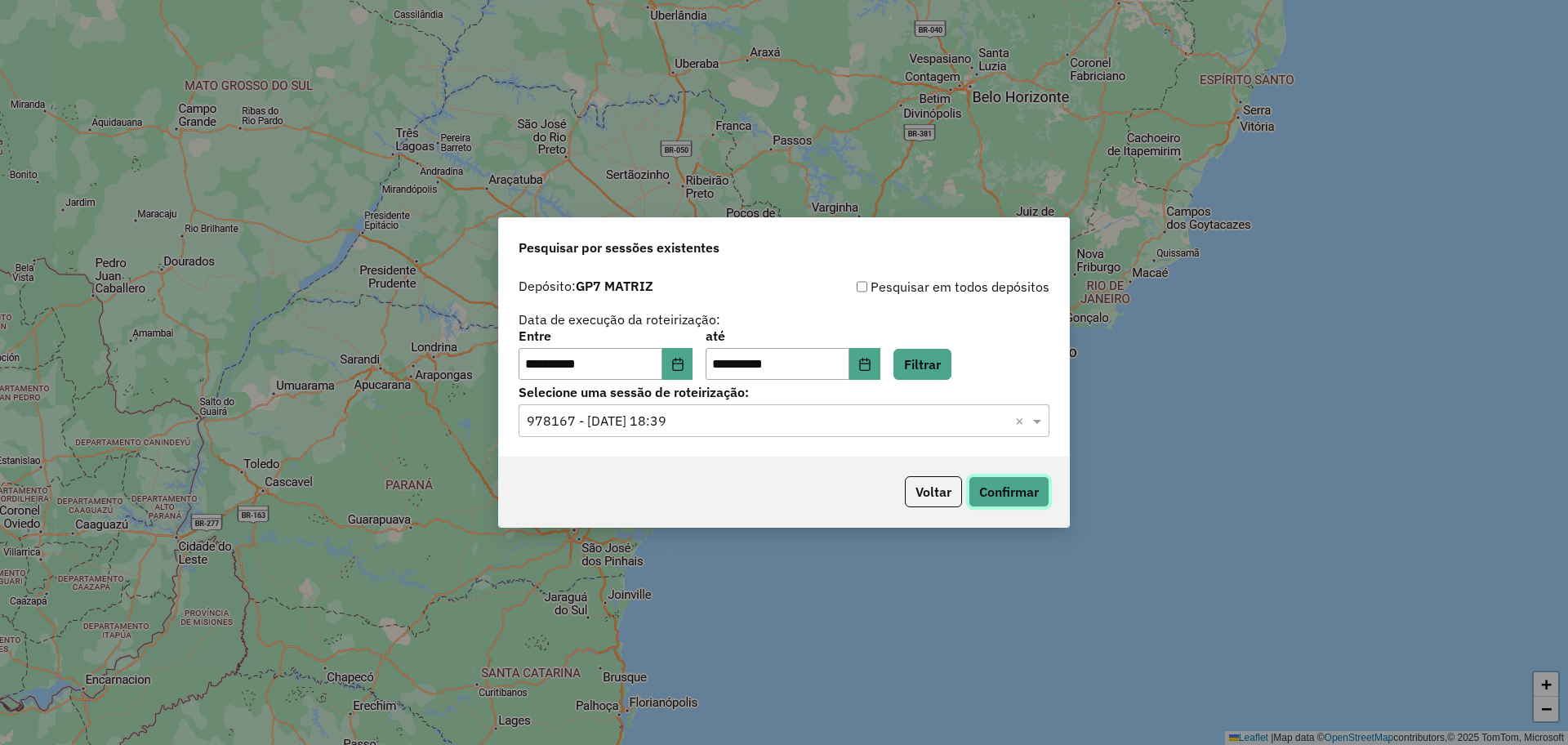
click at [991, 491] on button "Confirmar" at bounding box center [1009, 491] width 81 height 31
click at [690, 421] on input "text" at bounding box center [767, 422] width 482 height 20
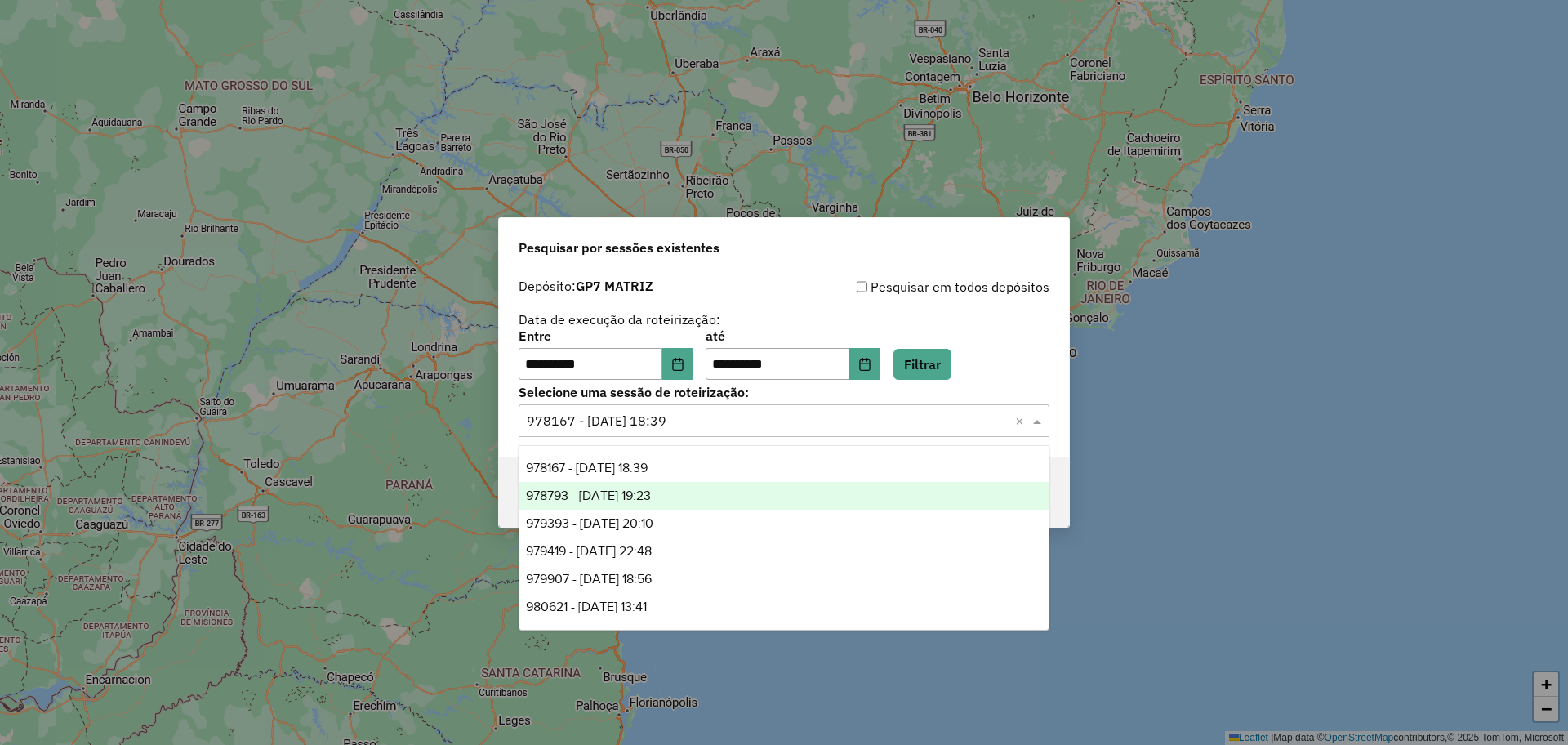
click at [630, 498] on span "978793 - 13/08/2025 19:23" at bounding box center [588, 496] width 125 height 14
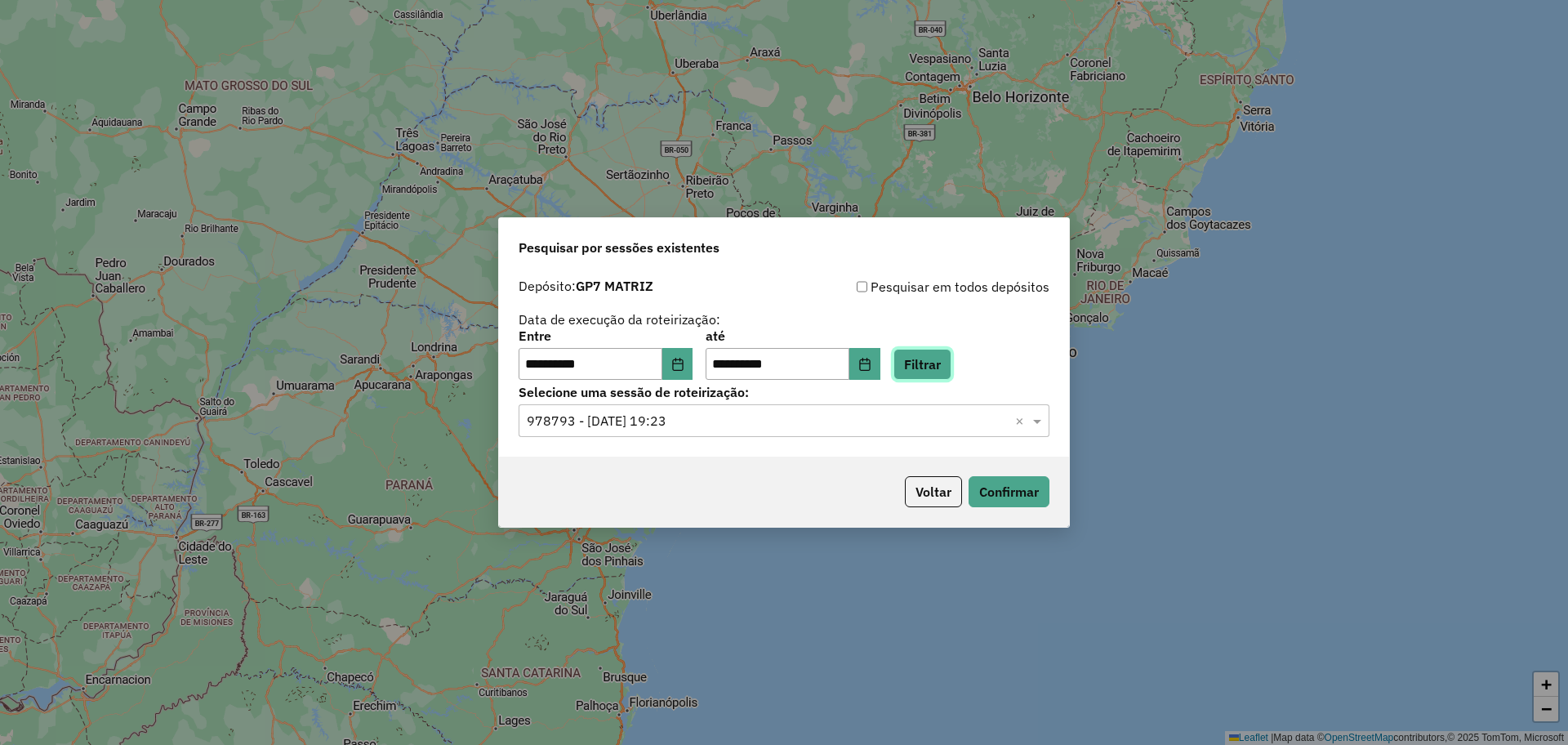
click at [951, 355] on button "Filtrar" at bounding box center [921, 364] width 58 height 31
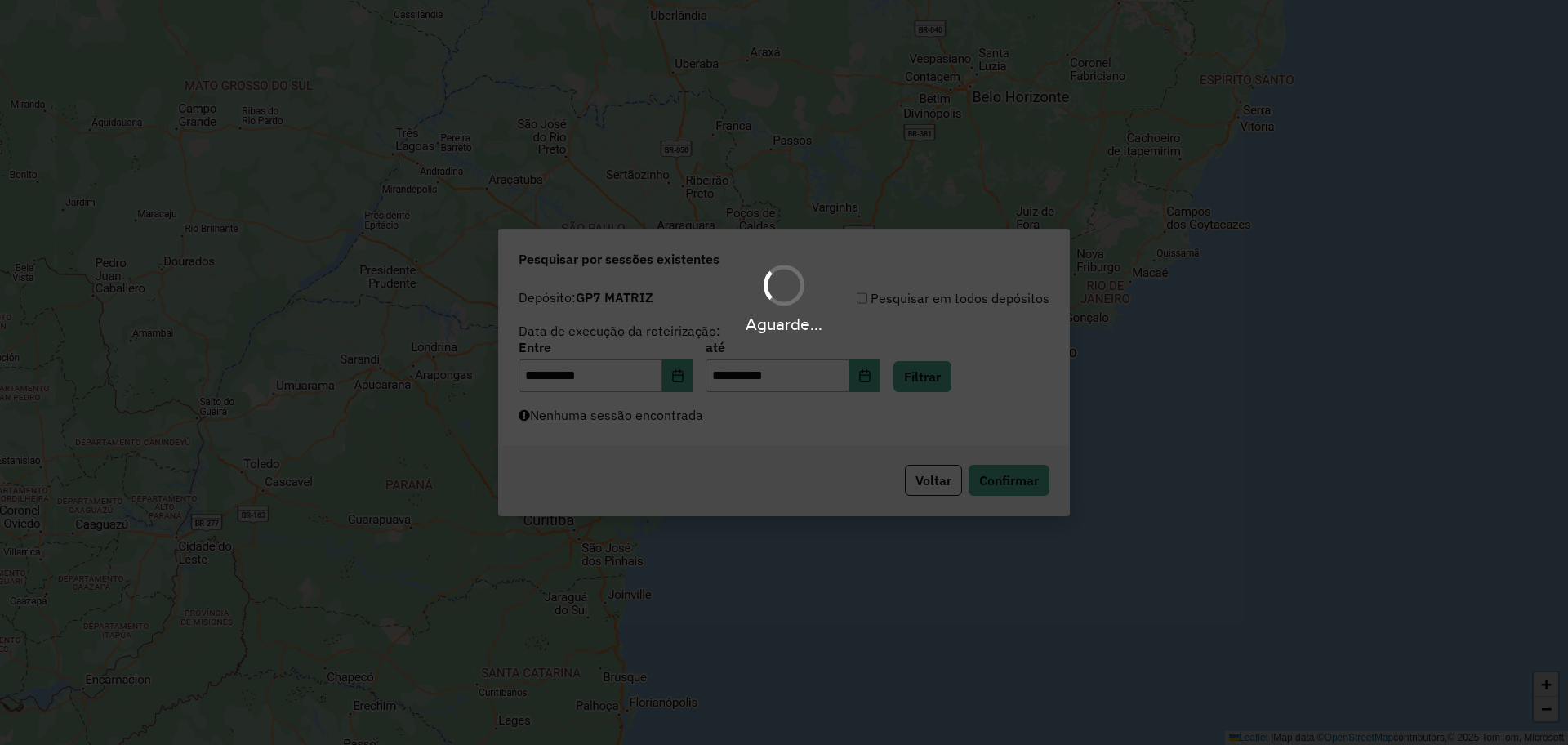
click at [786, 429] on div "Aguarde..." at bounding box center [784, 372] width 1568 height 745
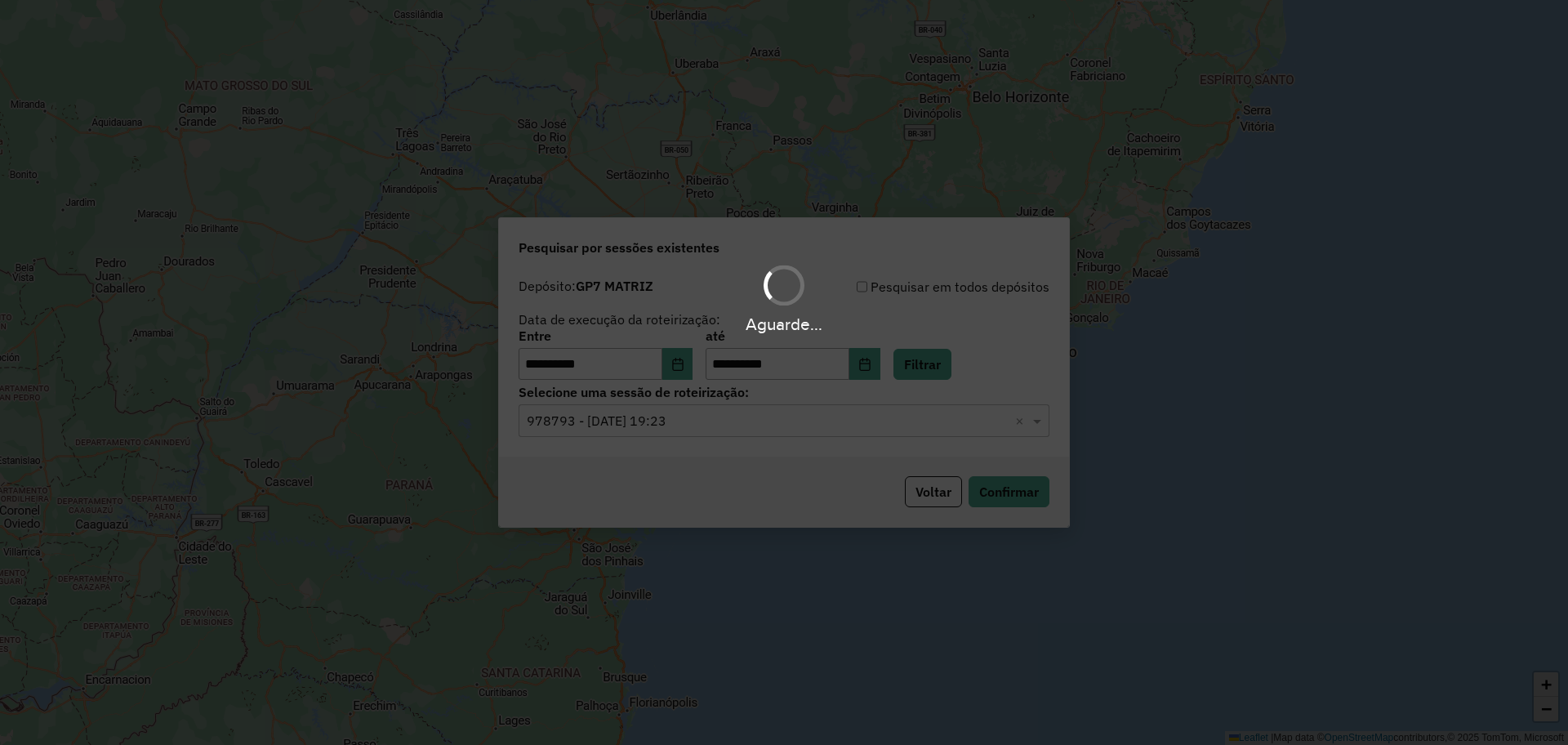
click at [729, 423] on div "Aguarde..." at bounding box center [784, 372] width 1568 height 745
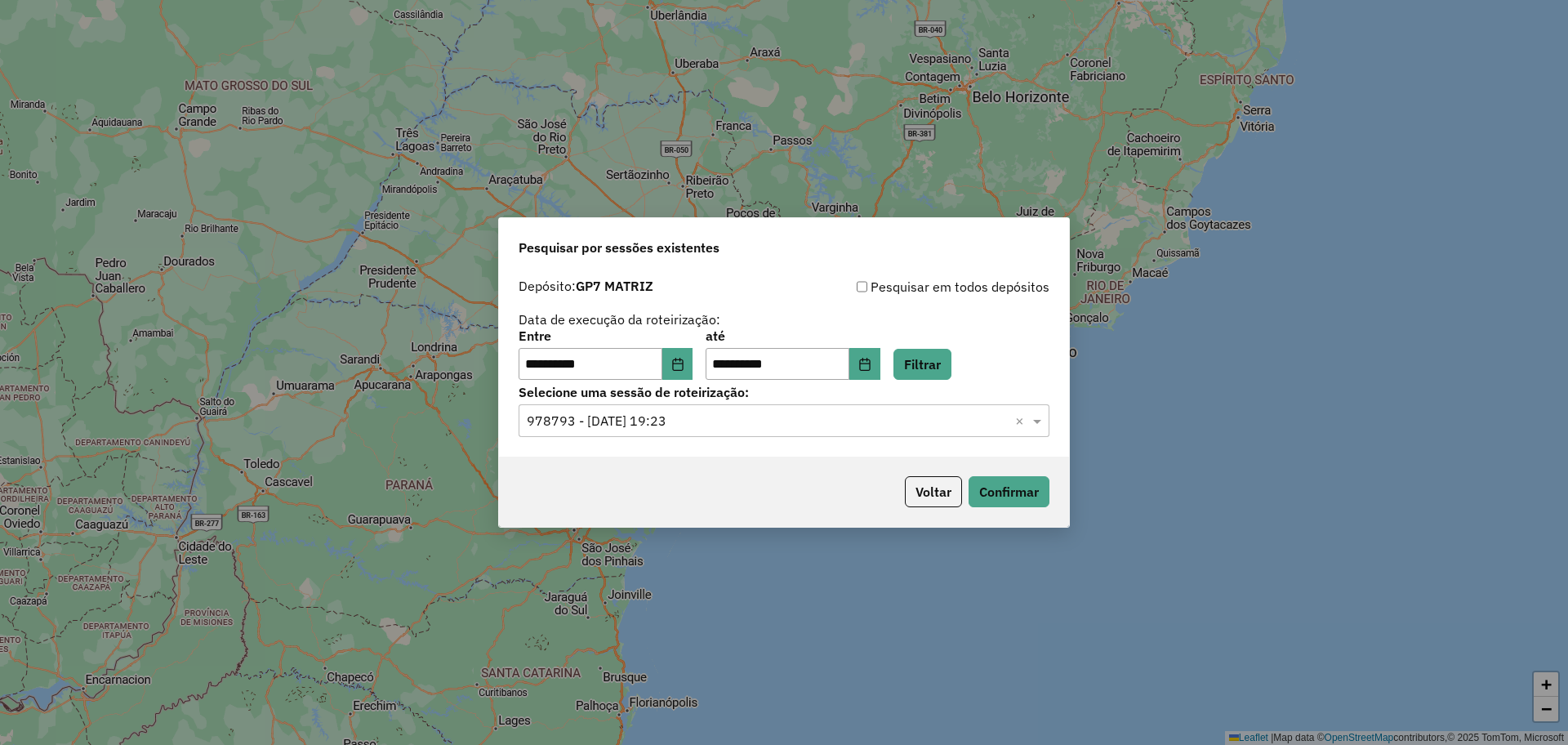
click at [721, 423] on input "text" at bounding box center [767, 422] width 482 height 20
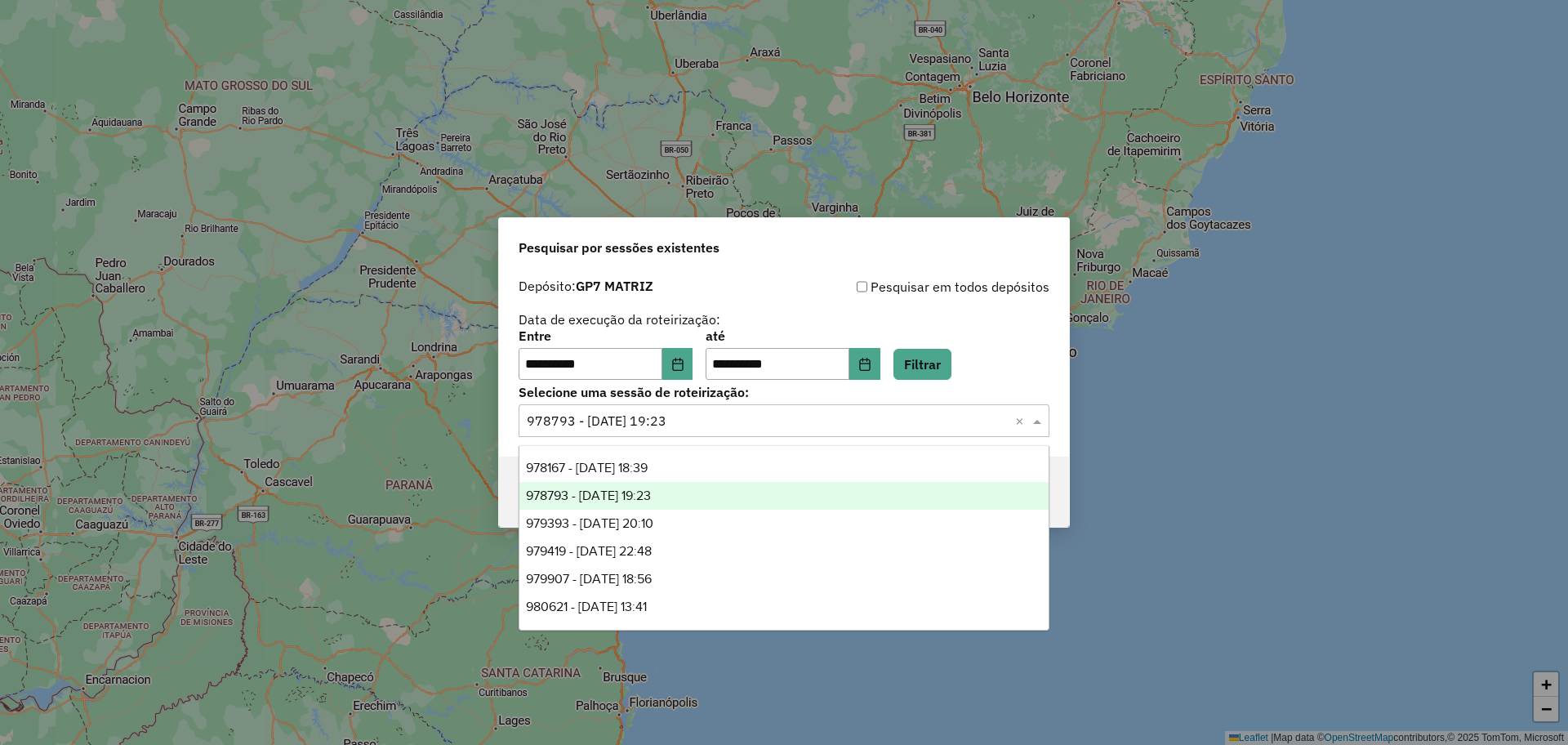
click at [650, 502] on span "978793 - 13/08/2025 19:23" at bounding box center [588, 496] width 125 height 14
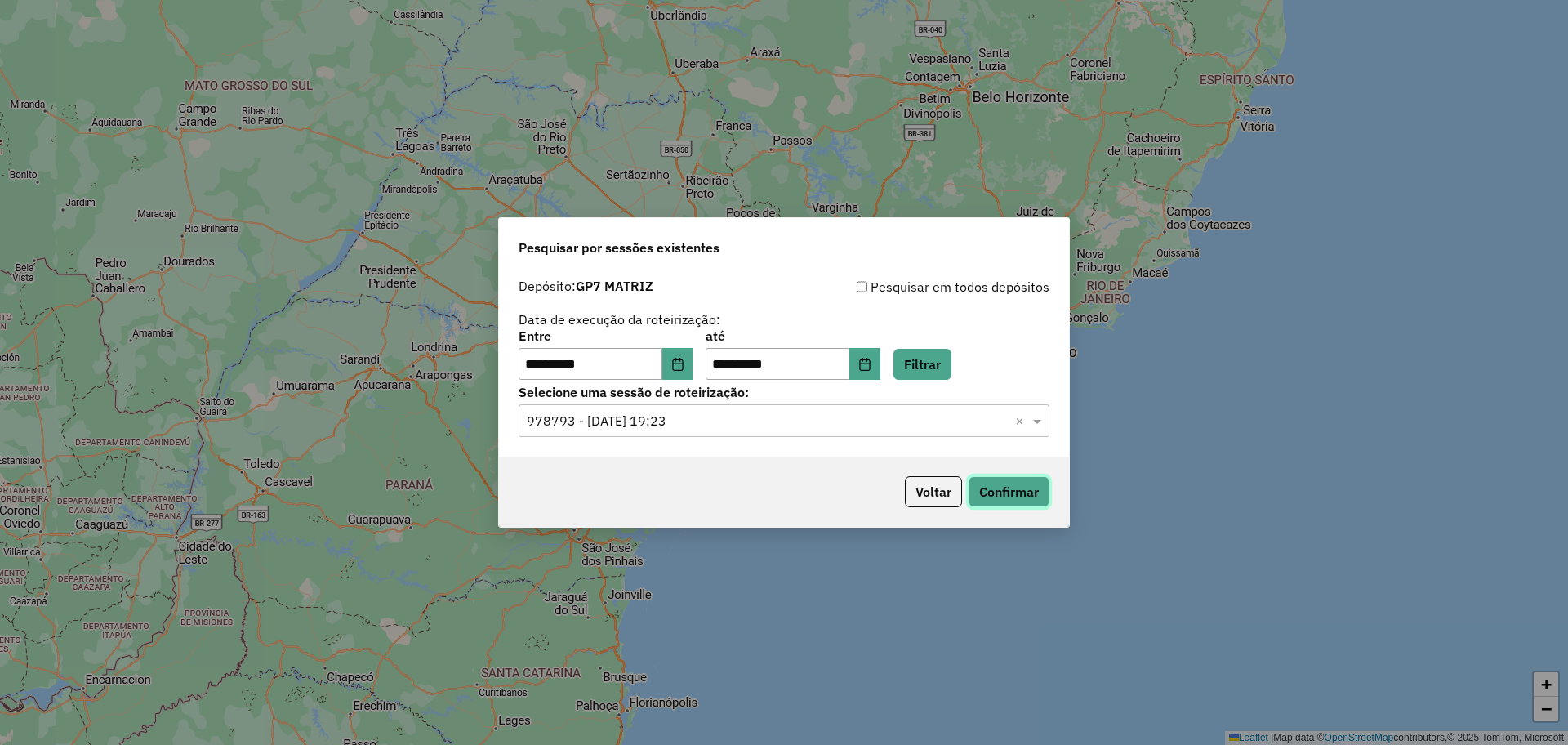
click at [1004, 487] on button "Confirmar" at bounding box center [1009, 491] width 81 height 31
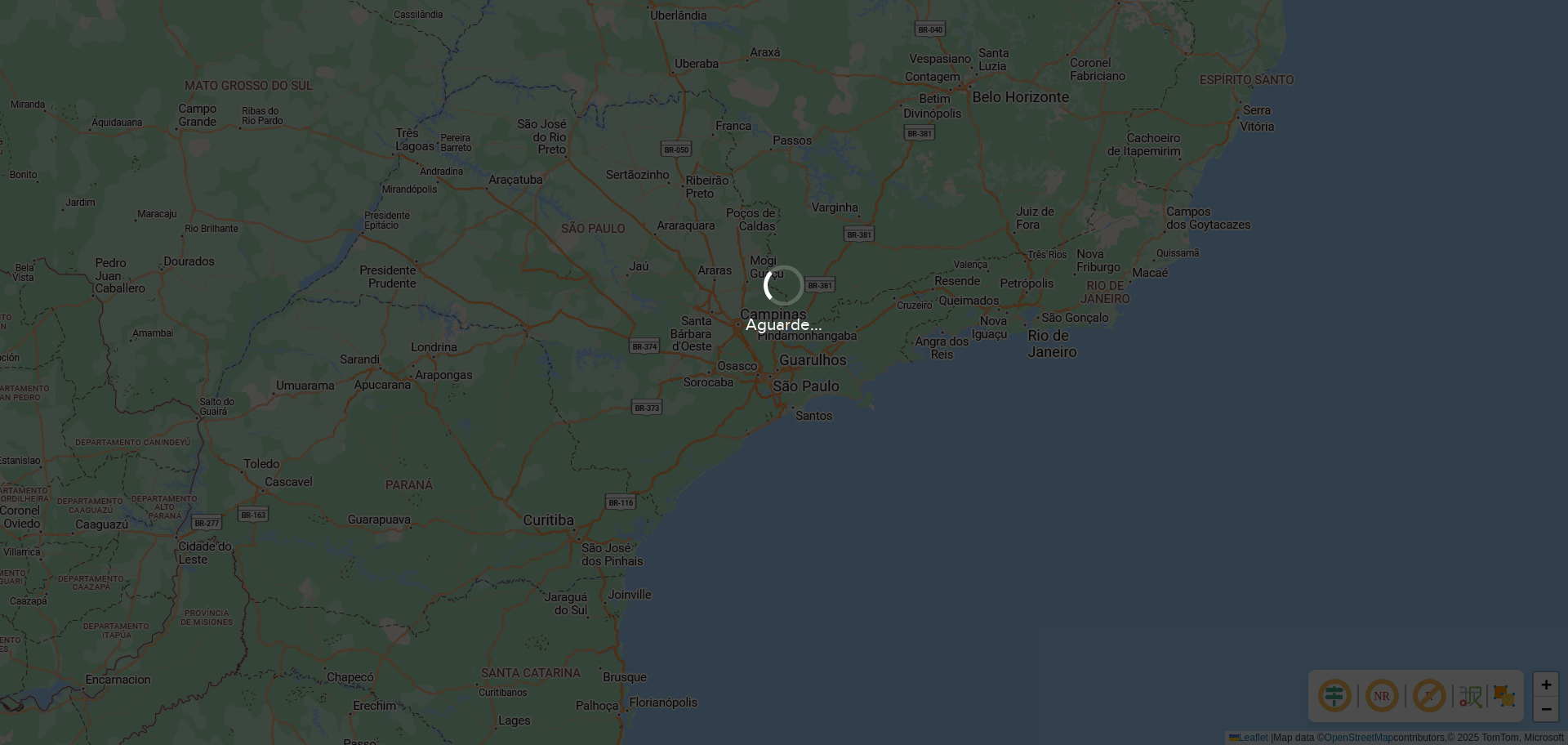
click at [838, 383] on div "Aguarde..." at bounding box center [784, 372] width 1568 height 745
click at [821, 375] on div "Aguarde..." at bounding box center [784, 372] width 1568 height 745
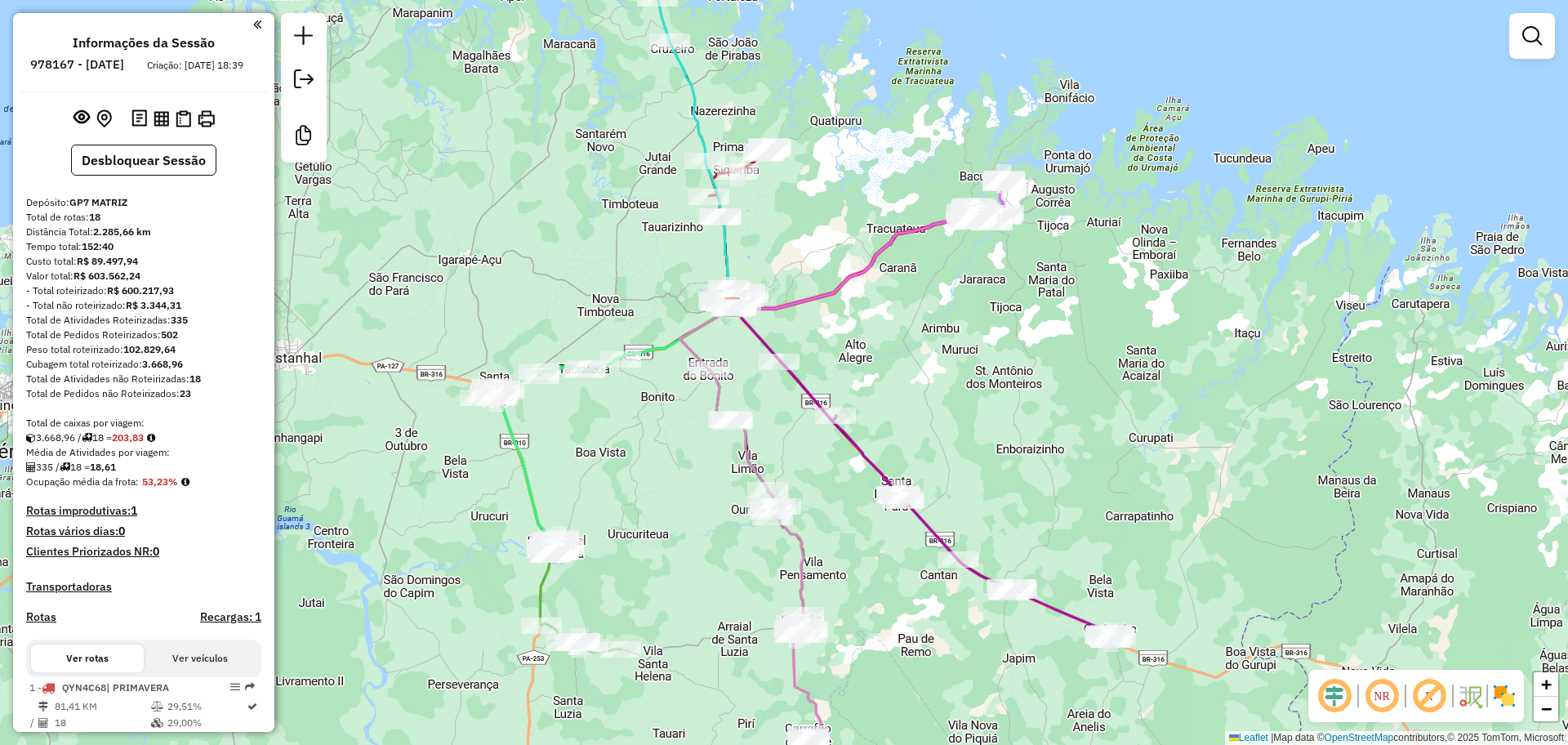
drag, startPoint x: 1060, startPoint y: 554, endPoint x: 969, endPoint y: 487, distance: 113.0
click at [1000, 476] on div "Janela de atendimento Grade de atendimento Capacidade Transportadoras Veículos …" at bounding box center [784, 372] width 1568 height 745
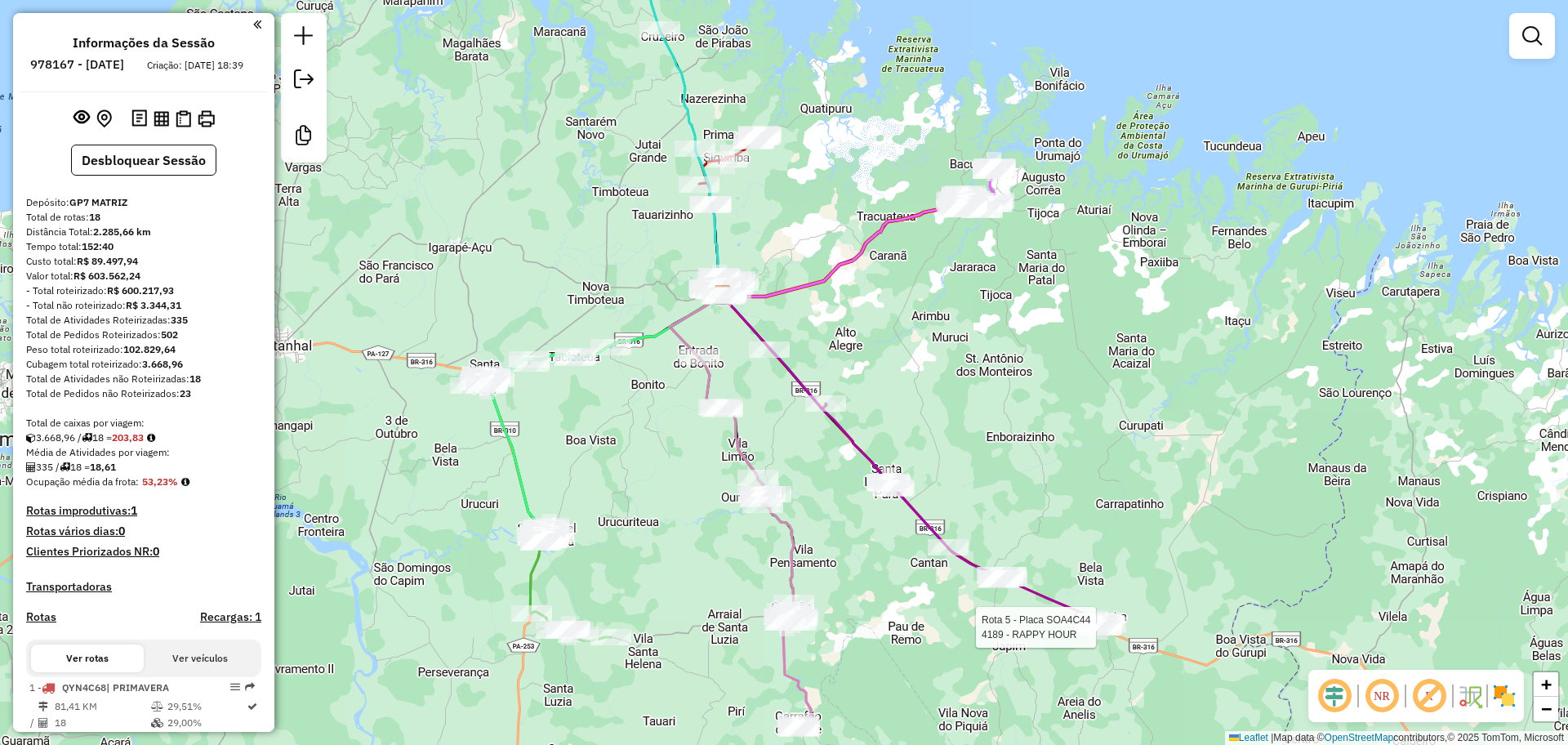
select select "**********"
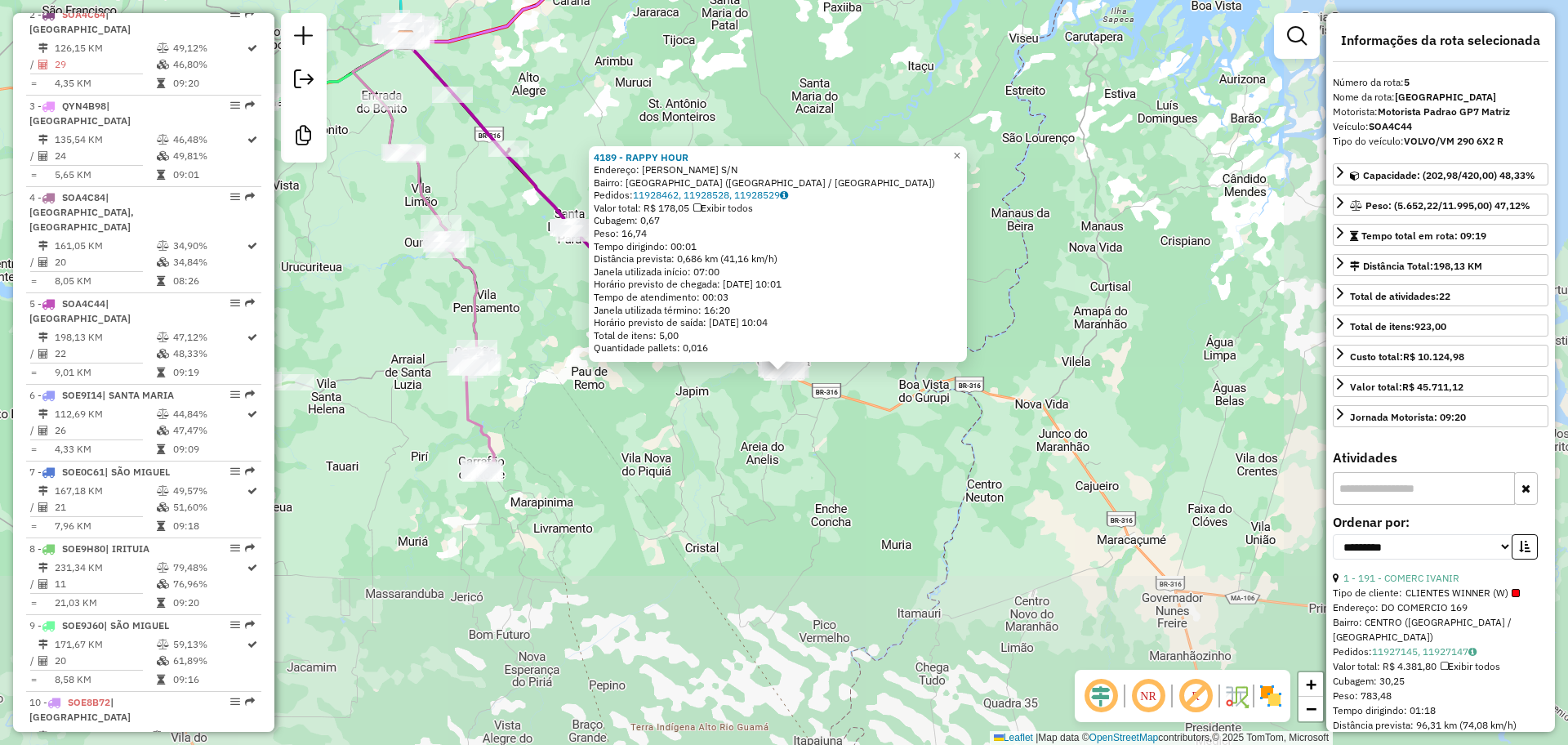
scroll to position [1000, 0]
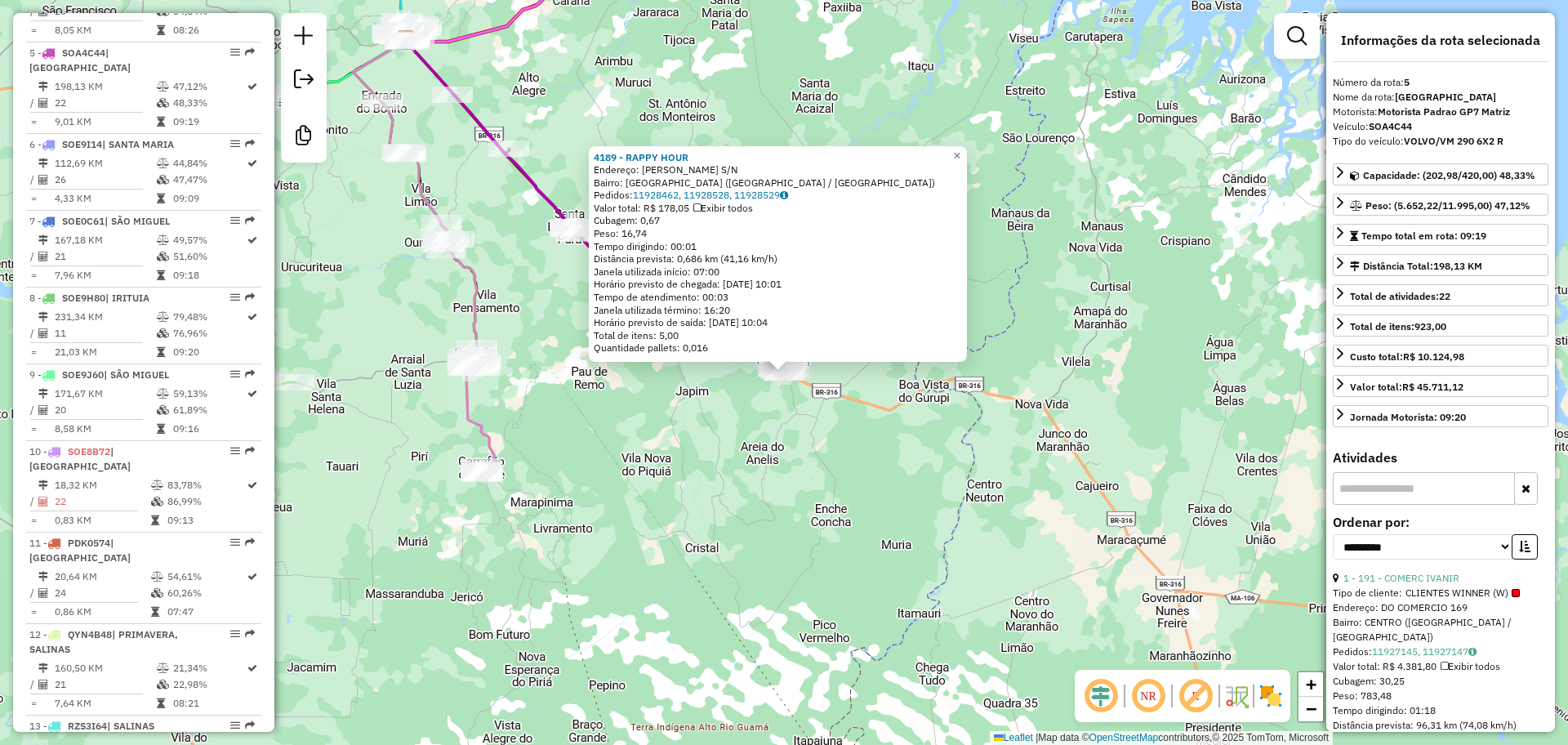
click at [818, 522] on div "4189 - RAPPY HOUR Endereço: [GEOGRAPHIC_DATA][PERSON_NAME] S/N Bairro: [GEOGRAP…" at bounding box center [784, 372] width 1568 height 745
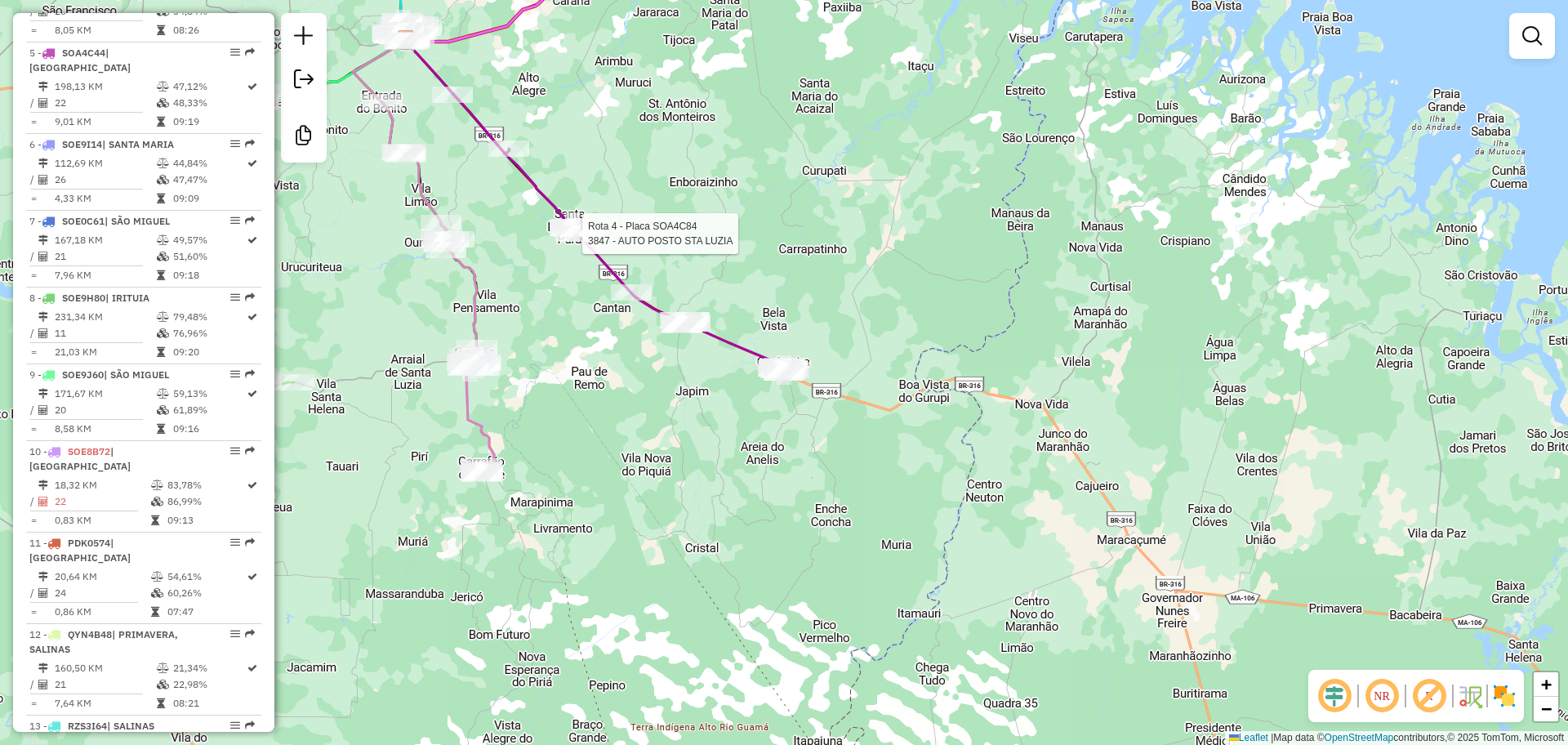
select select "**********"
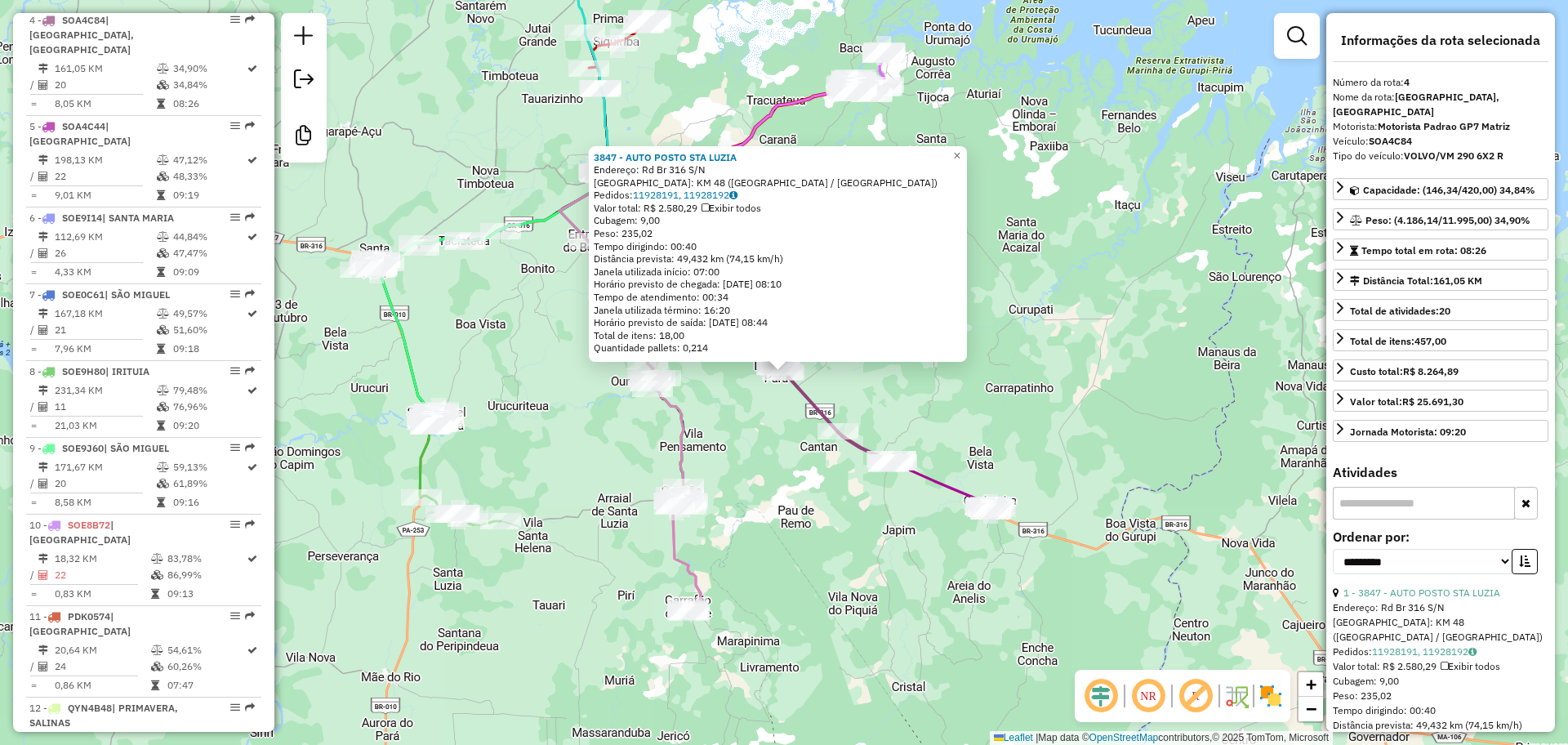
scroll to position [909, 0]
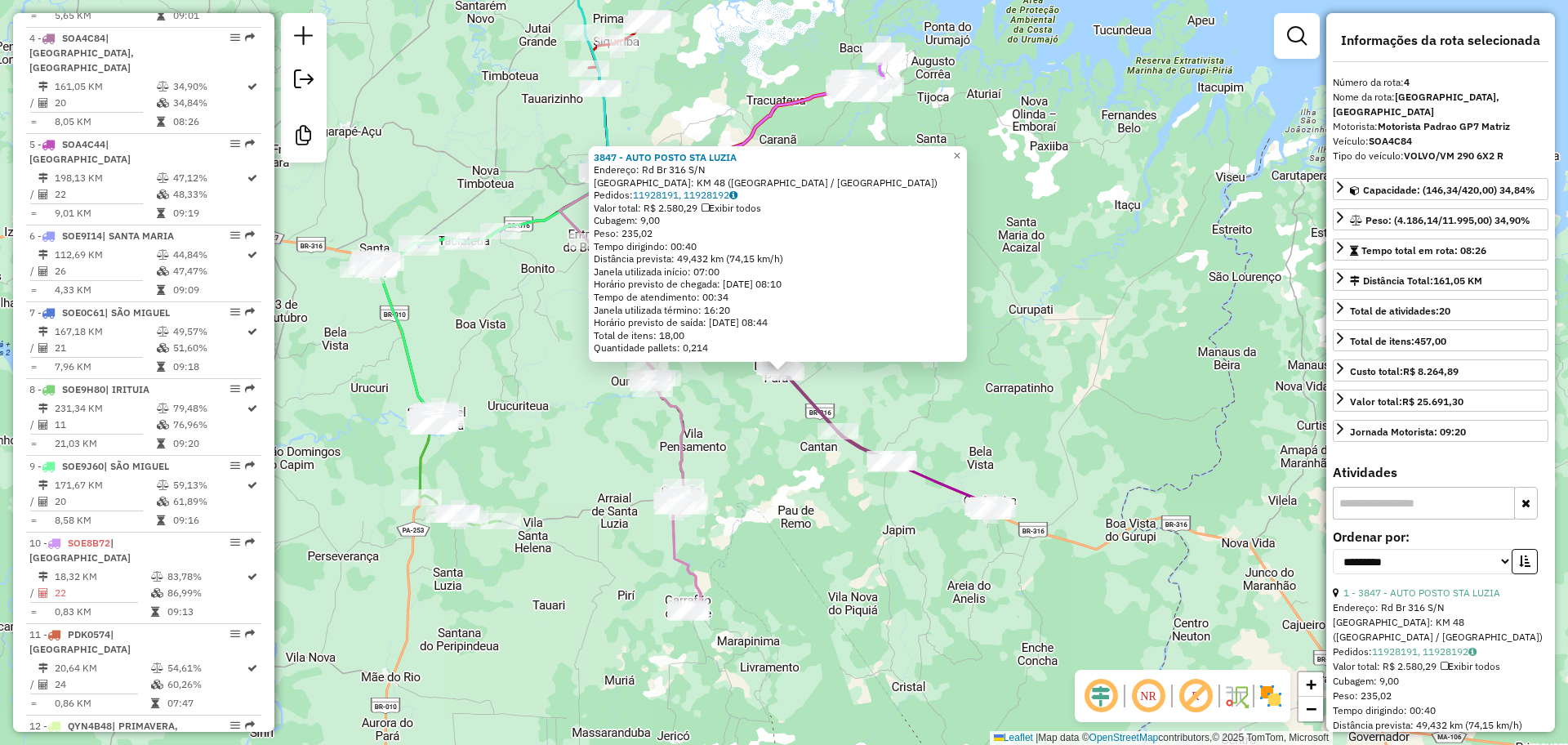
click at [828, 546] on div "3847 - AUTO POSTO STA LUZIA Endereço: Rd Br 316 S/N Bairro: KM 48 ([GEOGRAPHIC_…" at bounding box center [784, 372] width 1568 height 745
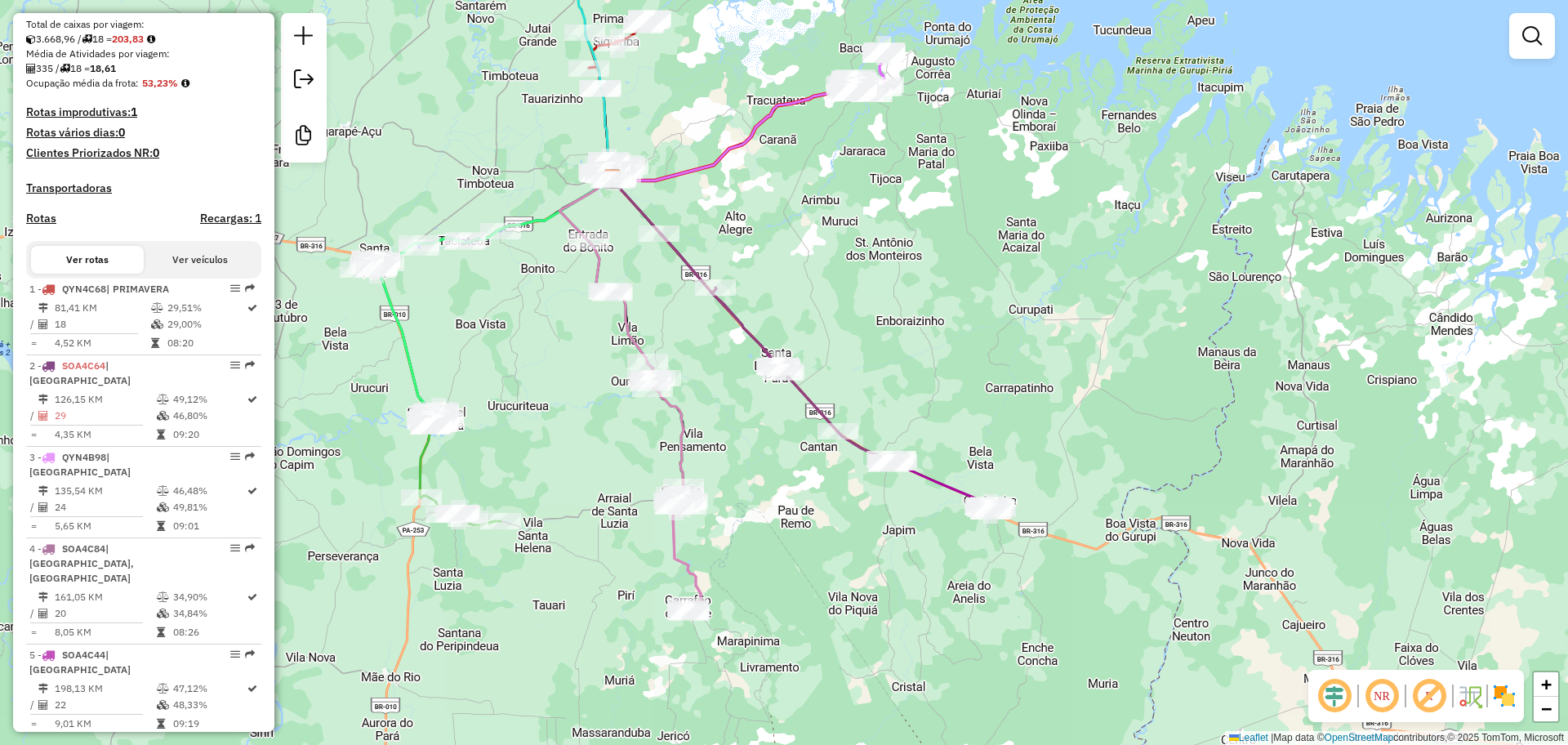
scroll to position [0, 0]
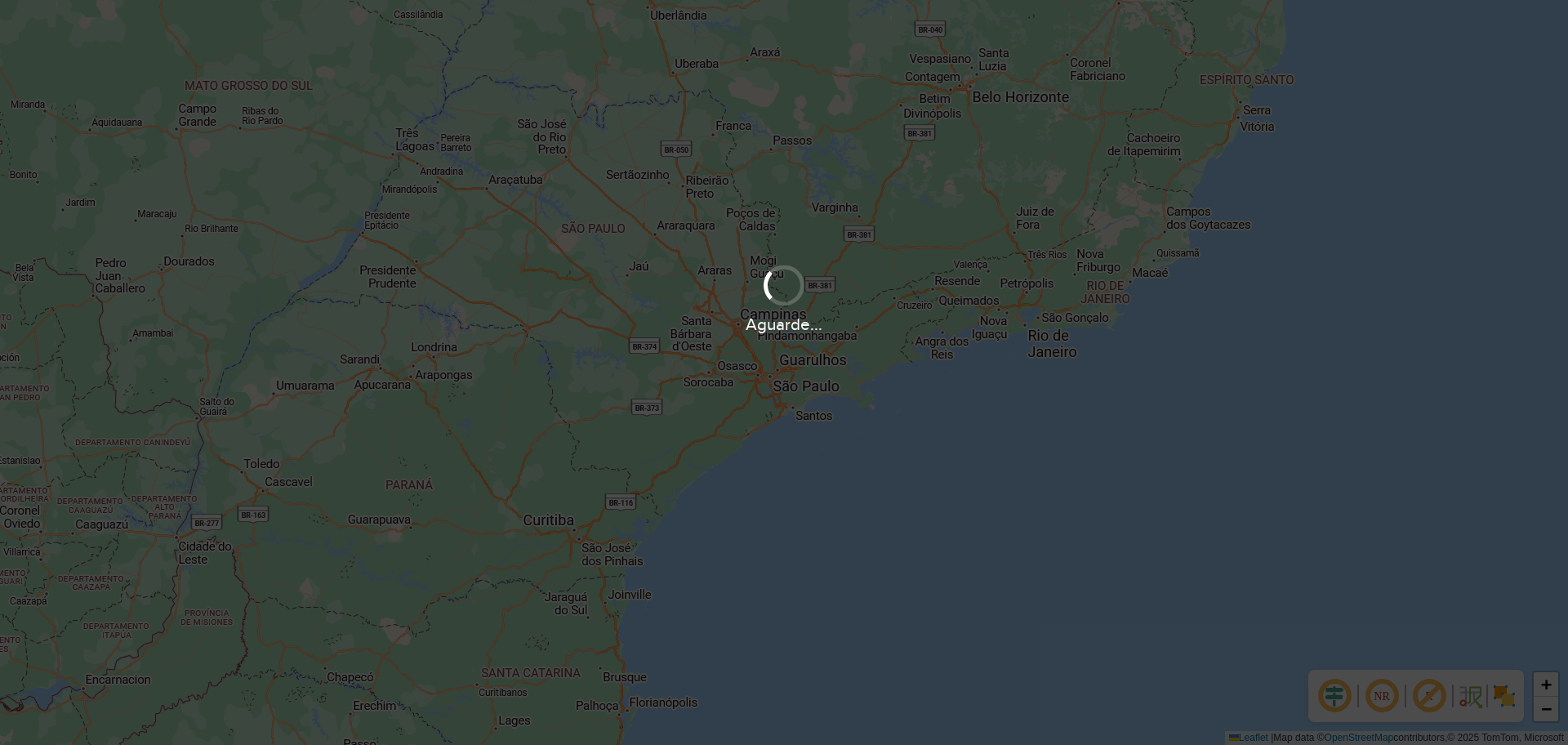
click at [459, 92] on div "Aguarde..." at bounding box center [784, 372] width 1568 height 745
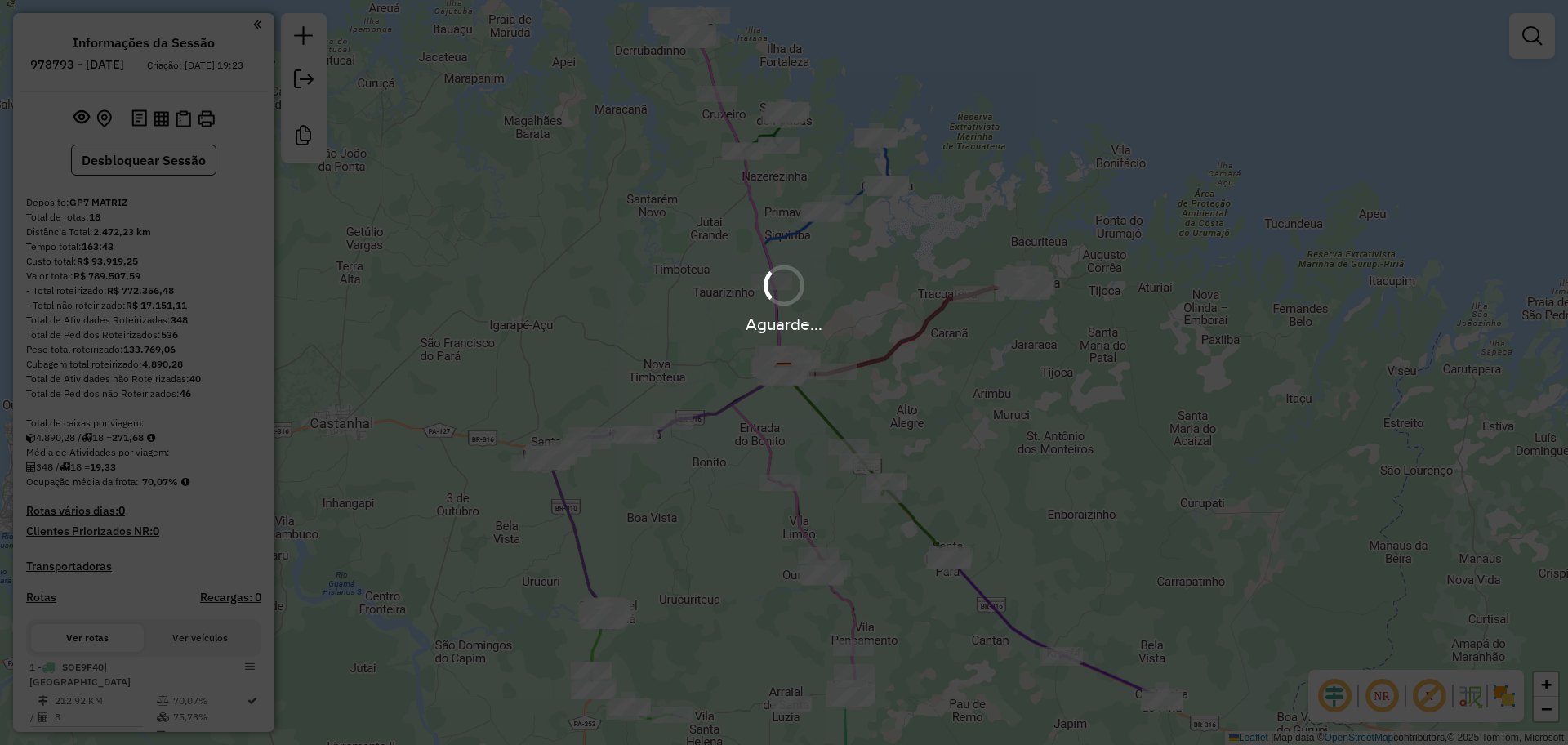
click at [600, 231] on div "Aguarde..." at bounding box center [784, 372] width 1568 height 745
drag, startPoint x: 1198, startPoint y: 531, endPoint x: 1166, endPoint y: 487, distance: 54.4
click at [1167, 487] on hb-app "Aguarde... Pop-up bloqueado! Seu navegador bloqueou automáticamente a abertura …" at bounding box center [784, 372] width 1568 height 745
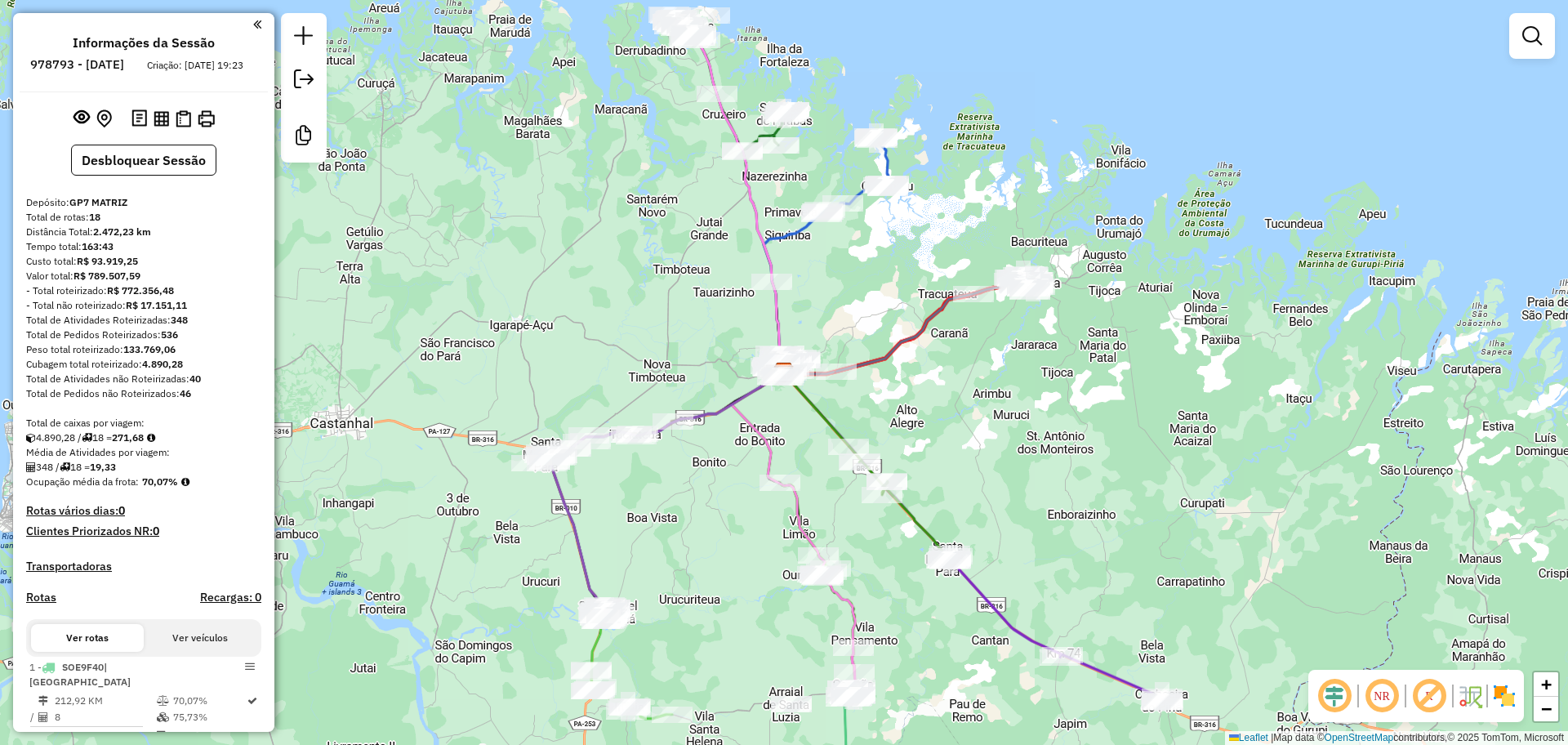
click at [1146, 489] on div "Janela de atendimento Grade de atendimento Capacidade Transportadoras Veículos …" at bounding box center [784, 372] width 1568 height 745
select select "**********"
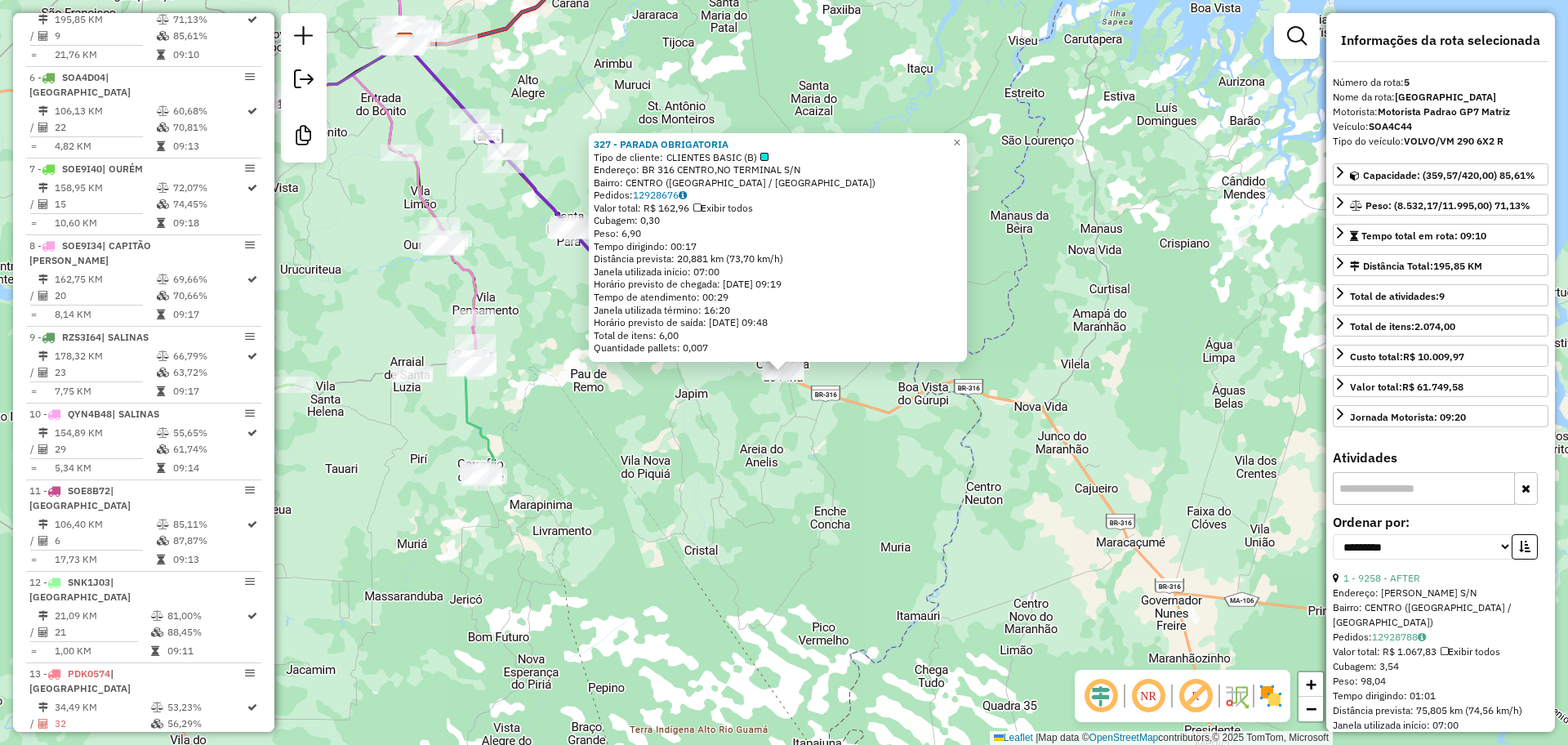
scroll to position [980, 0]
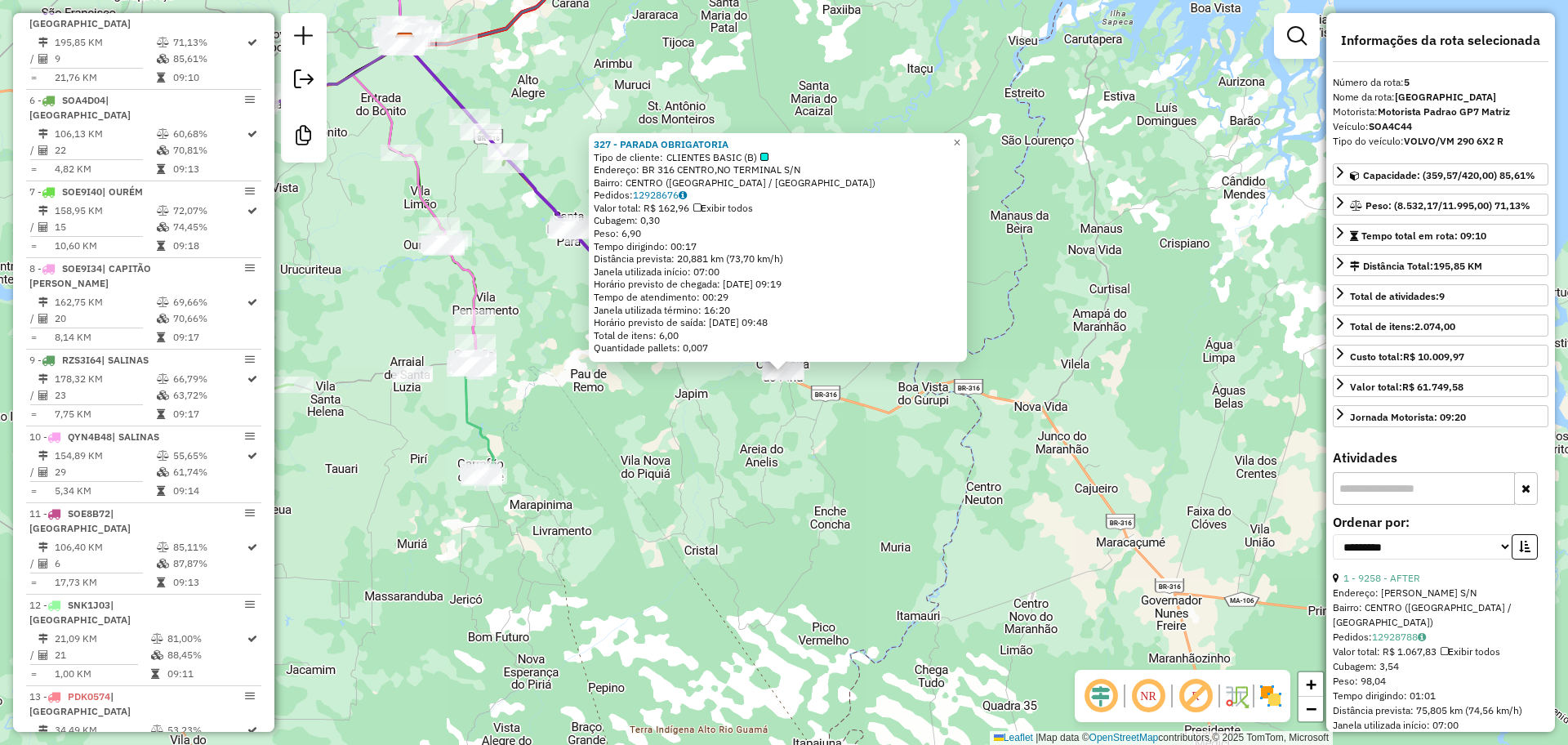
click at [951, 522] on div "327 - PARADA OBRIGATORIA Tipo de cliente: CLIENTES BASIC (B) Endereço: BR 316 C…" at bounding box center [784, 372] width 1568 height 745
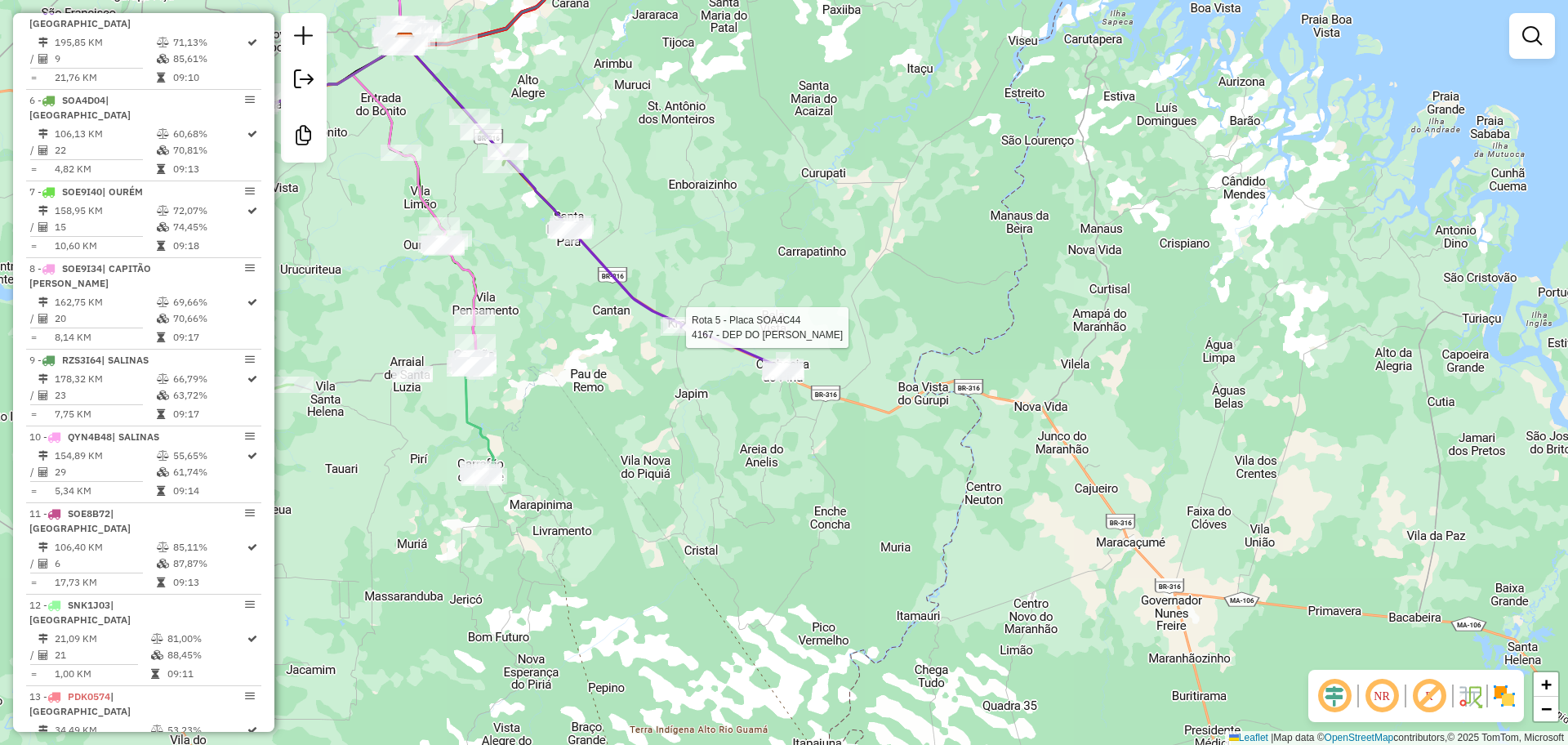
select select "**********"
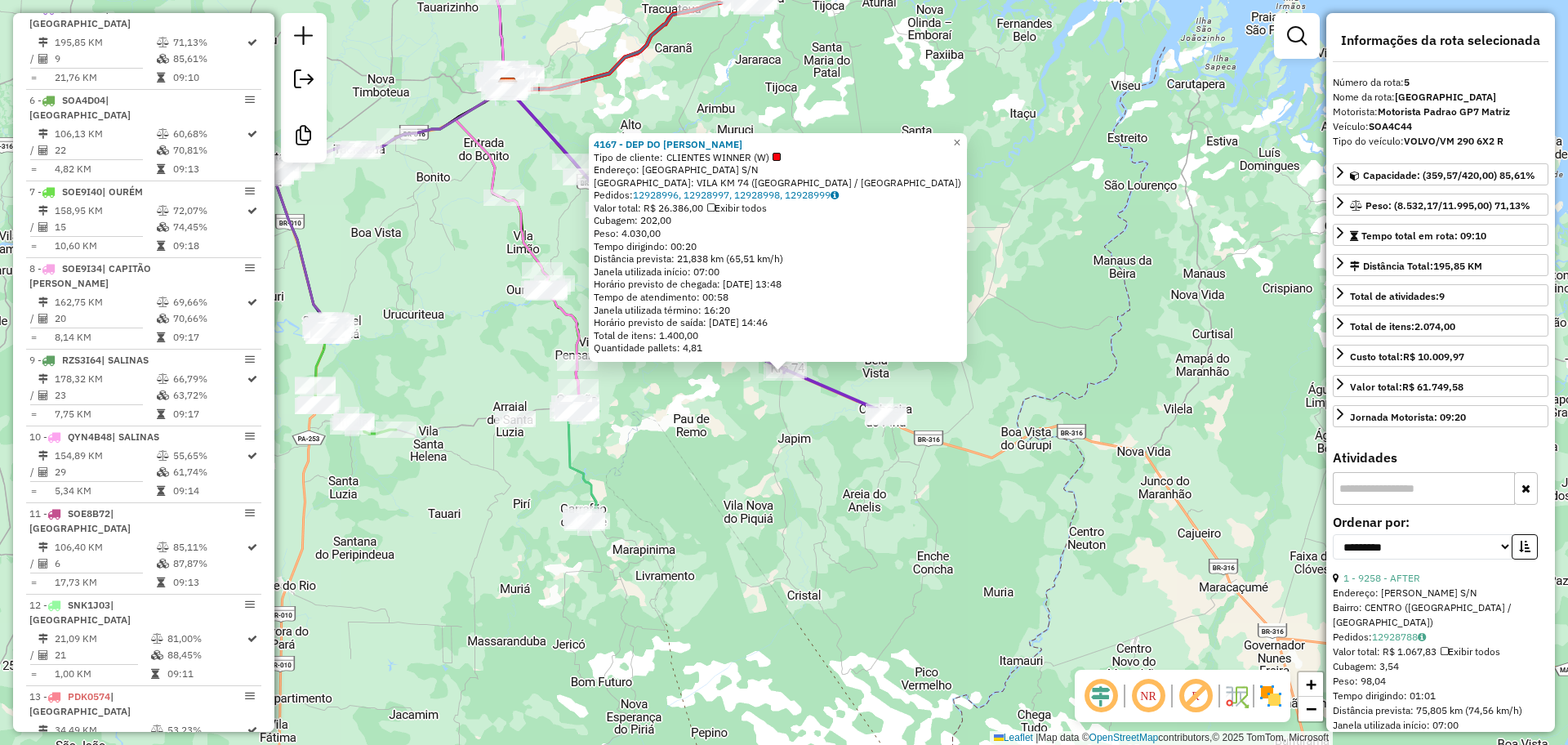
click at [698, 388] on div "4167 - DEP DO MARCELO Tipo de cliente: CLIENTES WINNER (W) Endereço: VILA NOVA …" at bounding box center [784, 372] width 1568 height 745
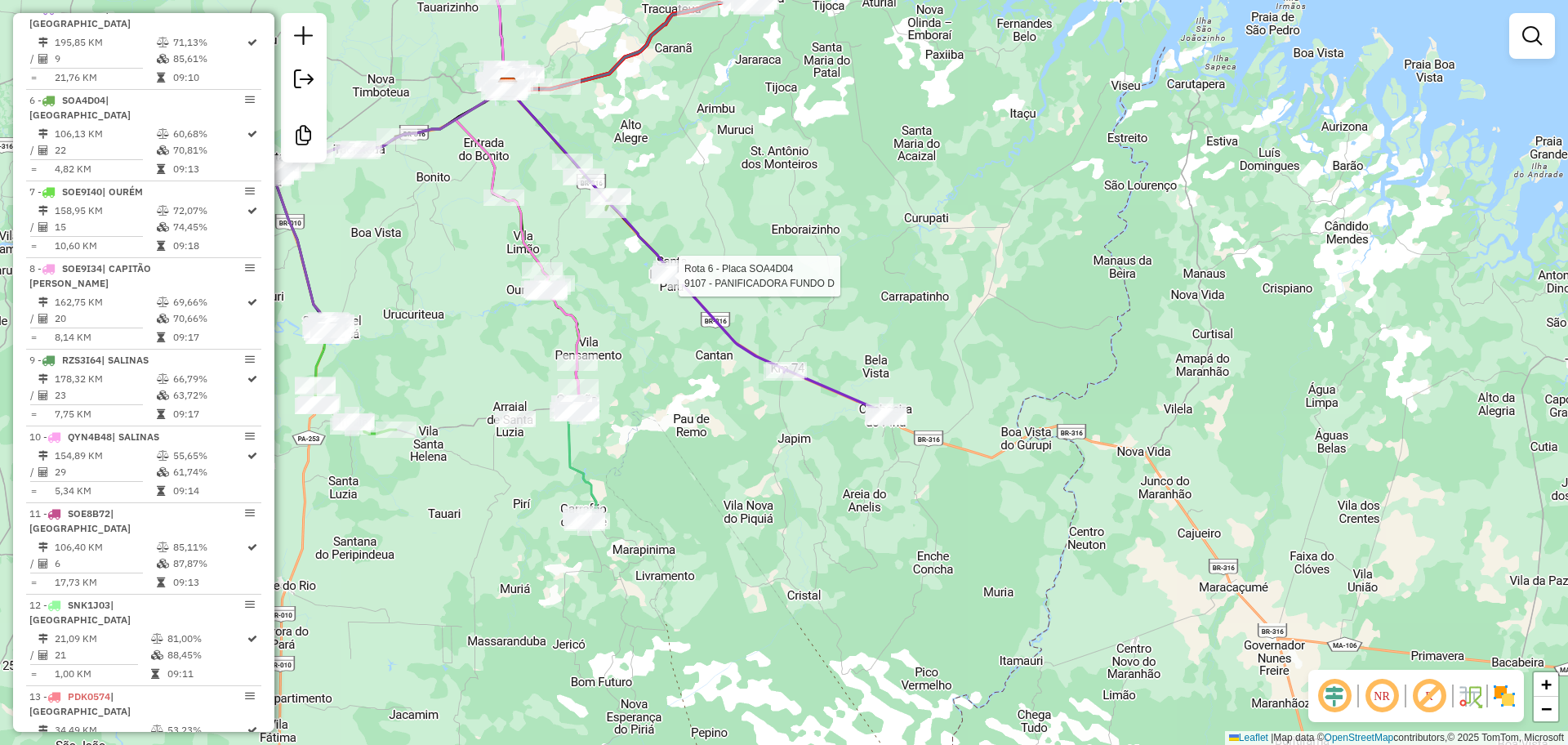
select select "**********"
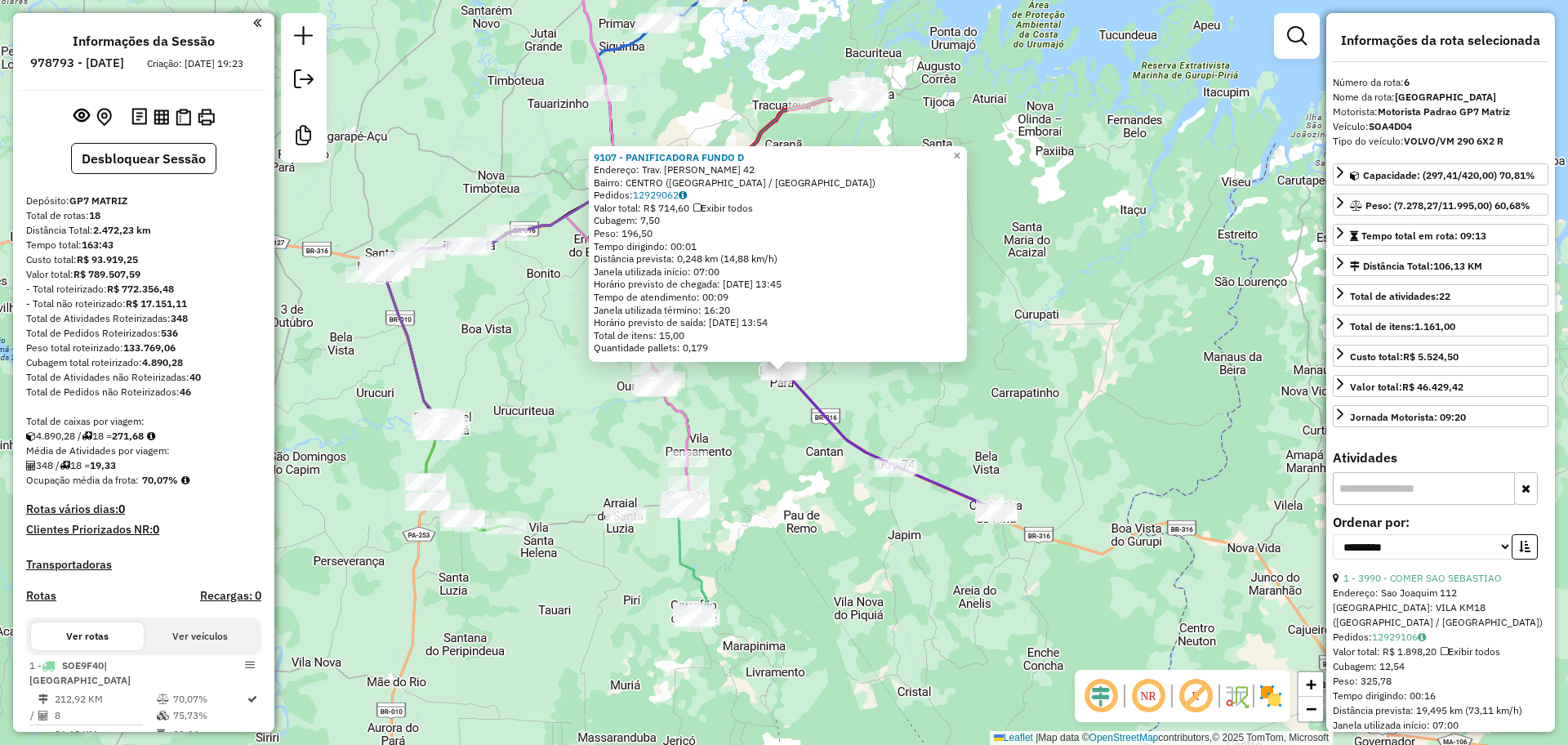
scroll to position [0, 0]
click at [926, 539] on div "9107 - PANIFICADORA FUNDO D Endereço: Trav. Marcilio Dias 42 Bairro: CENTRO (SA…" at bounding box center [784, 372] width 1568 height 745
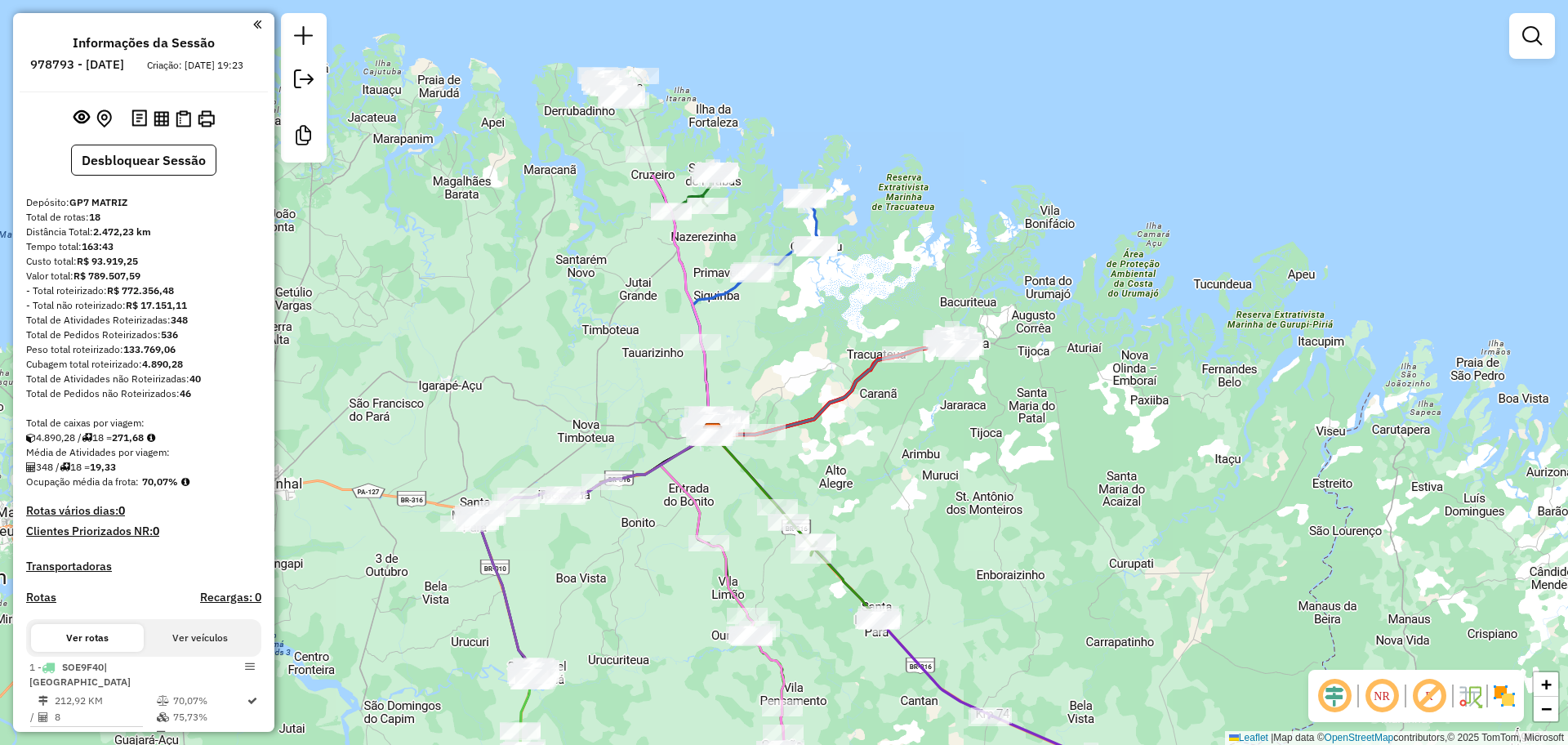
drag, startPoint x: 784, startPoint y: 269, endPoint x: 902, endPoint y: 551, distance: 305.7
click at [902, 568] on div "Janela de atendimento Grade de atendimento Capacidade Transportadoras Veículos …" at bounding box center [784, 372] width 1568 height 745
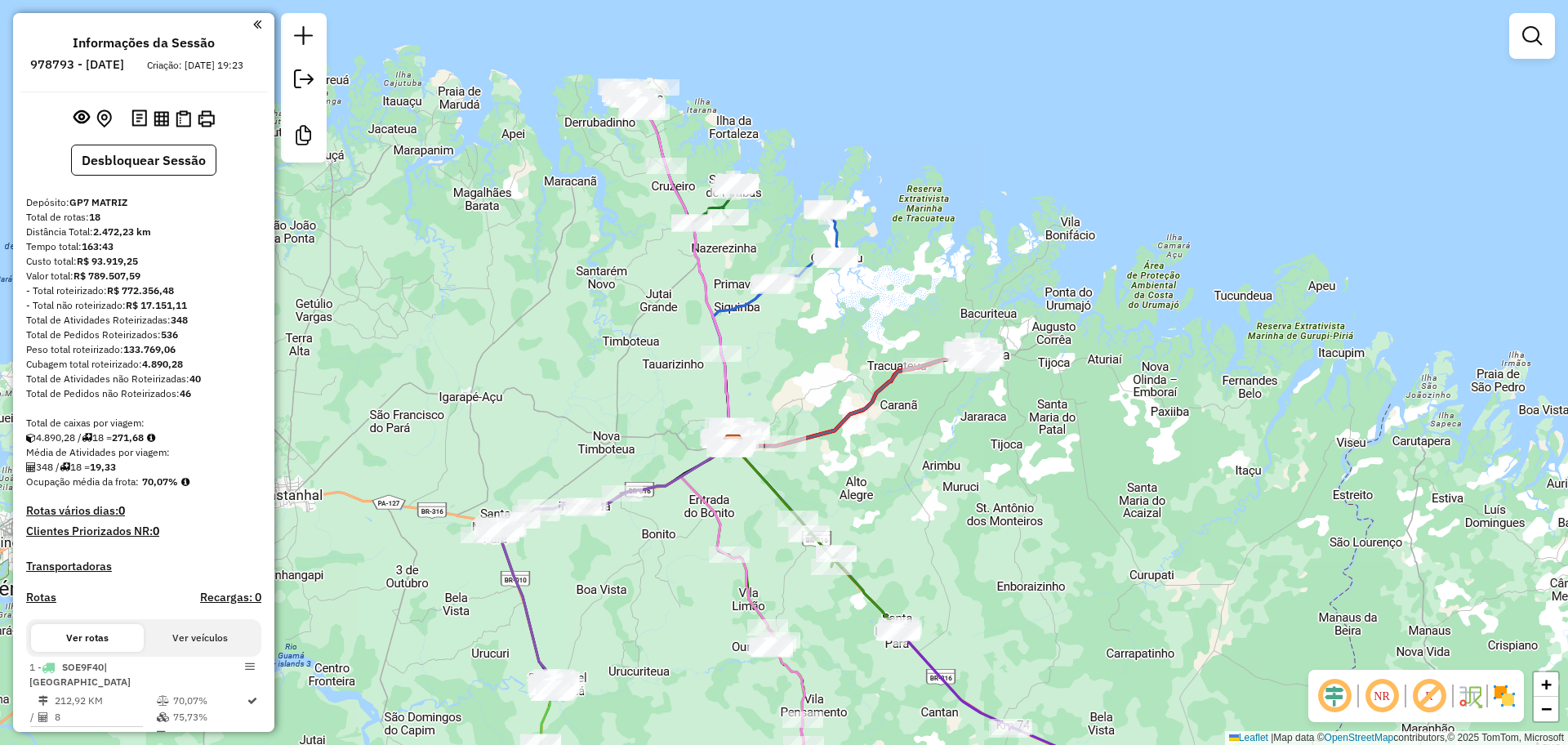
drag, startPoint x: 825, startPoint y: 438, endPoint x: 803, endPoint y: 334, distance: 106.3
click at [803, 334] on div "Janela de atendimento Grade de atendimento Capacidade Transportadoras Veículos …" at bounding box center [784, 372] width 1568 height 745
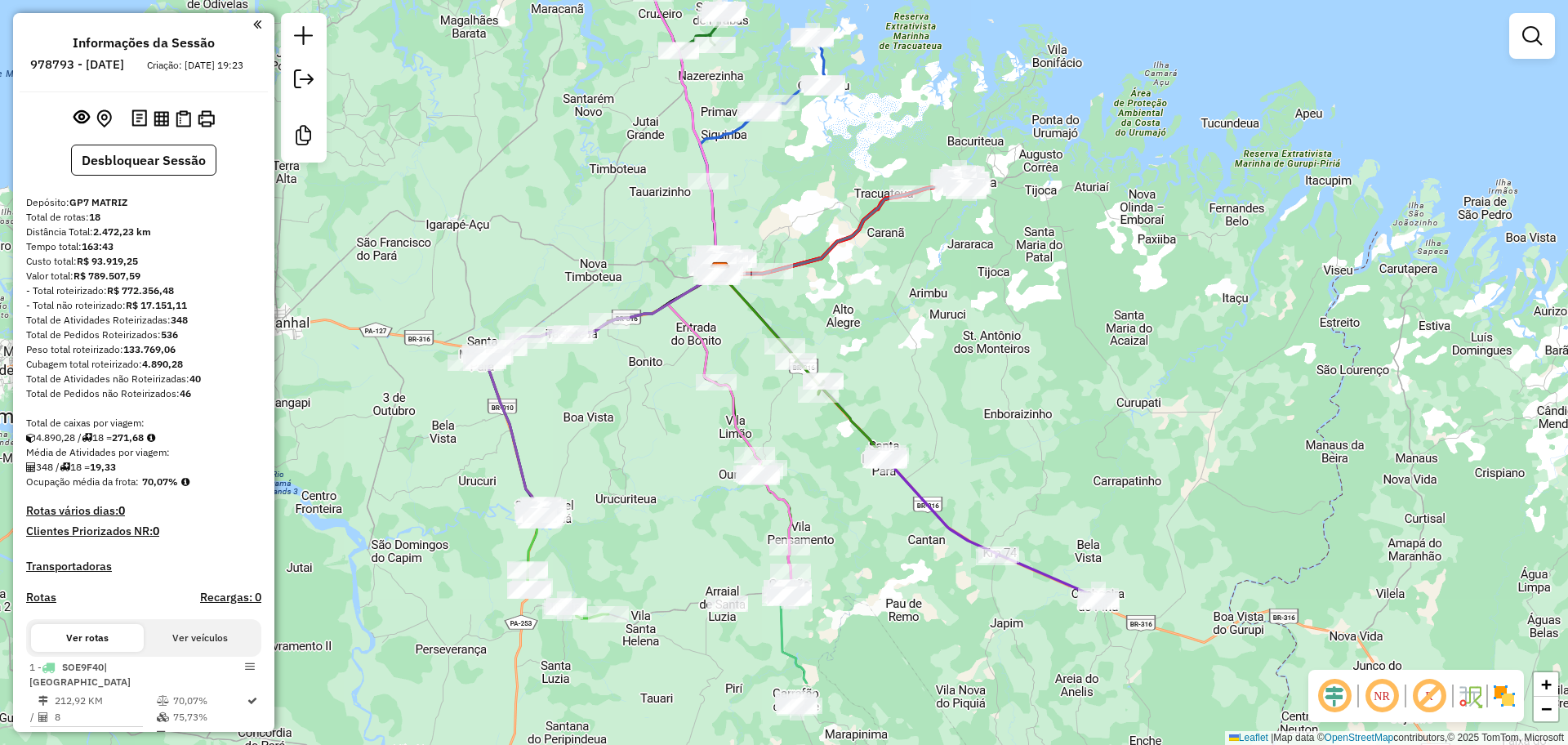
drag, startPoint x: 947, startPoint y: 497, endPoint x: 945, endPoint y: 337, distance: 160.0
click at [943, 350] on div "Janela de atendimento Grade de atendimento Capacidade Transportadoras Veículos …" at bounding box center [784, 372] width 1568 height 745
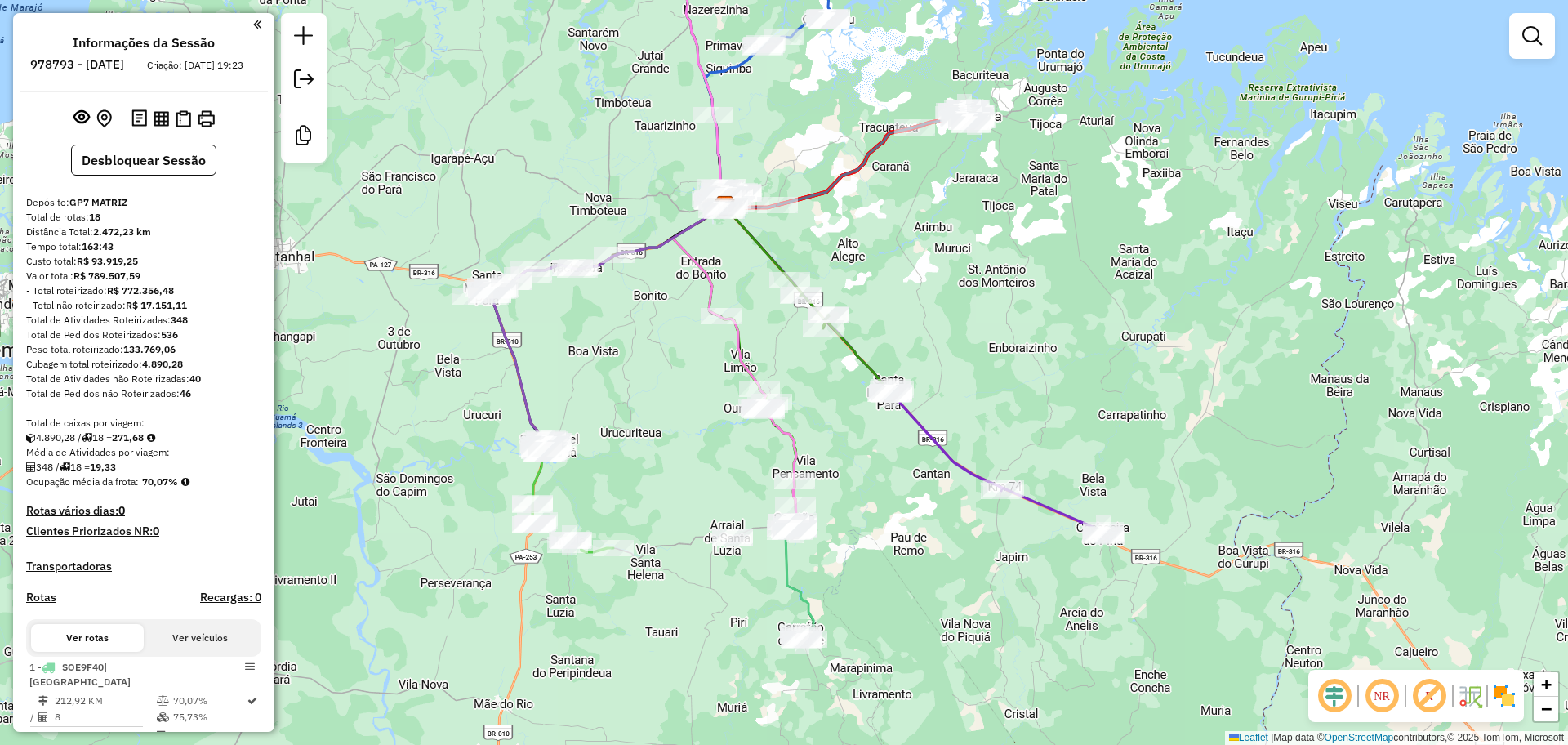
drag, startPoint x: 945, startPoint y: 346, endPoint x: 952, endPoint y: 303, distance: 43.6
click at [952, 304] on div "Janela de atendimento Grade de atendimento Capacidade Transportadoras Veículos …" at bounding box center [784, 372] width 1568 height 745
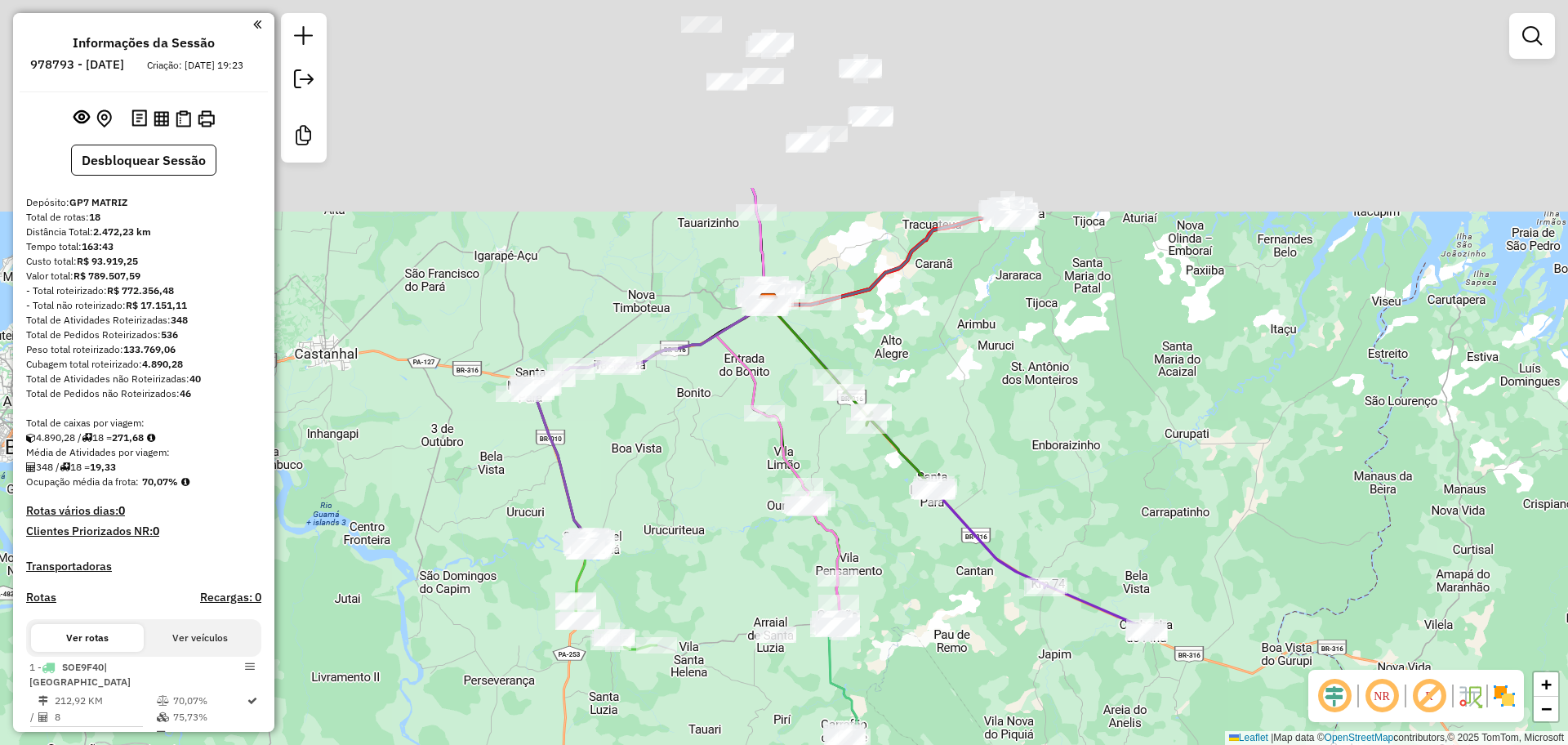
drag, startPoint x: 924, startPoint y: 201, endPoint x: 953, endPoint y: 488, distance: 288.5
click at [991, 497] on div "Janela de atendimento Grade de atendimento Capacidade Transportadoras Veículos …" at bounding box center [784, 372] width 1568 height 745
